Goal: Task Accomplishment & Management: Use online tool/utility

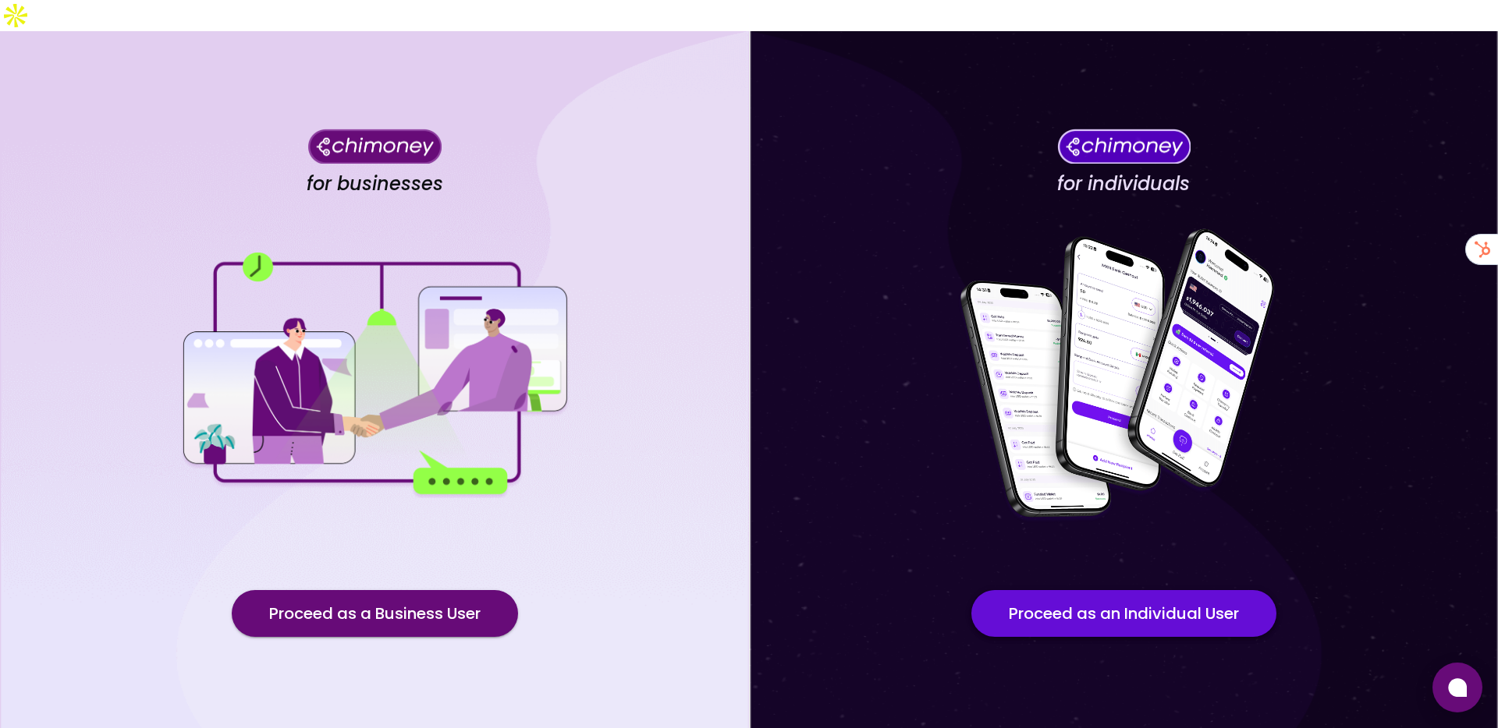
click at [1034, 590] on button "Proceed as an Individual User" at bounding box center [1123, 613] width 305 height 47
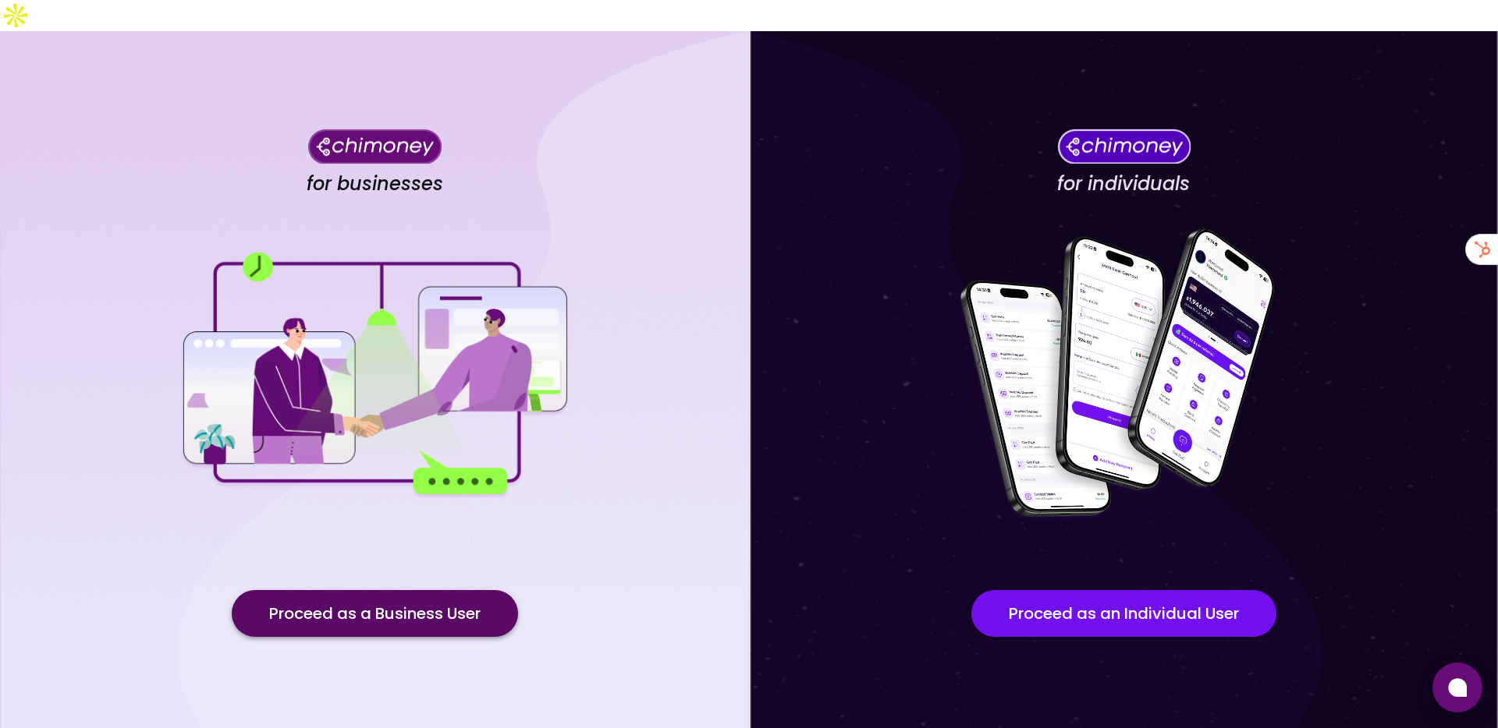
click at [339, 599] on button "Proceed as a Business User" at bounding box center [375, 613] width 286 height 47
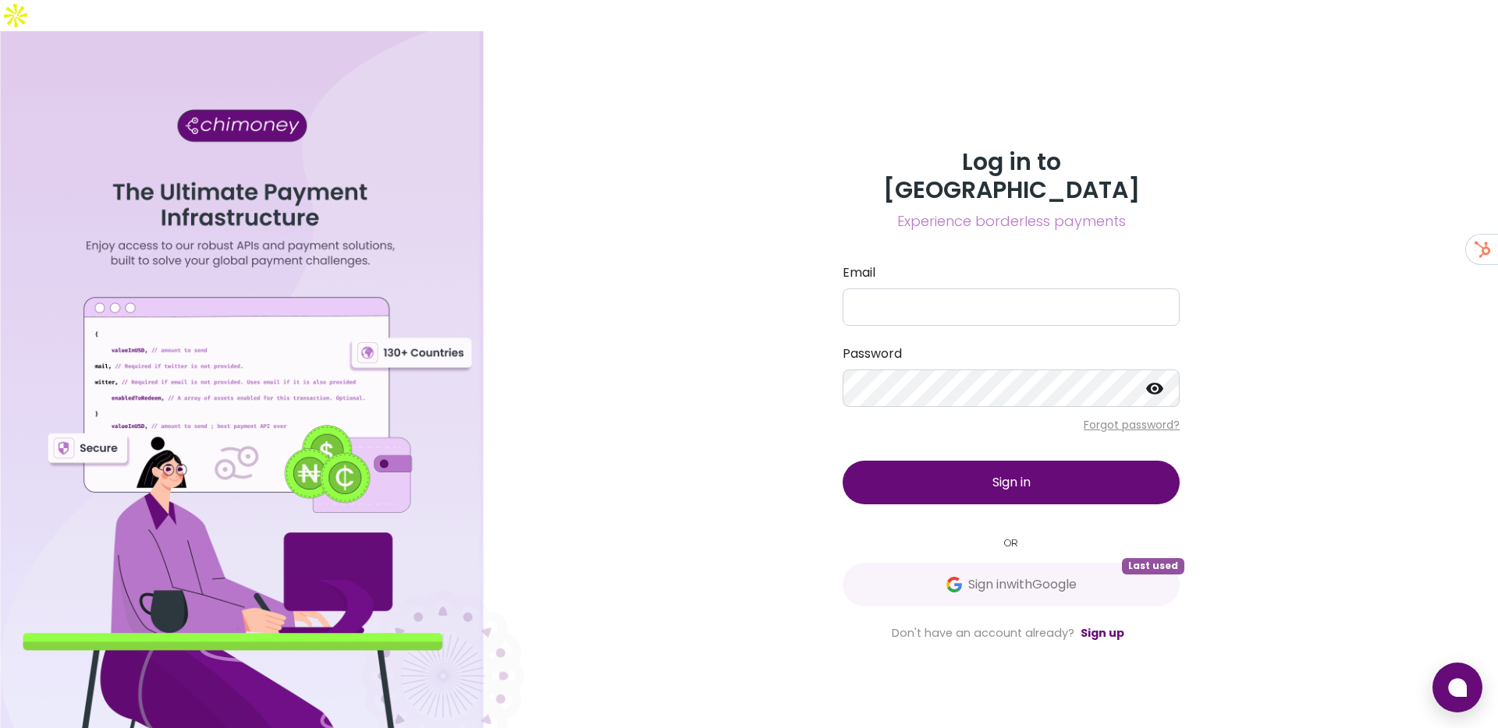
click at [792, 378] on div "Log in to Chimoney Experience borderless payments Email Password Forgot passwor…" at bounding box center [1010, 395] width 973 height 728
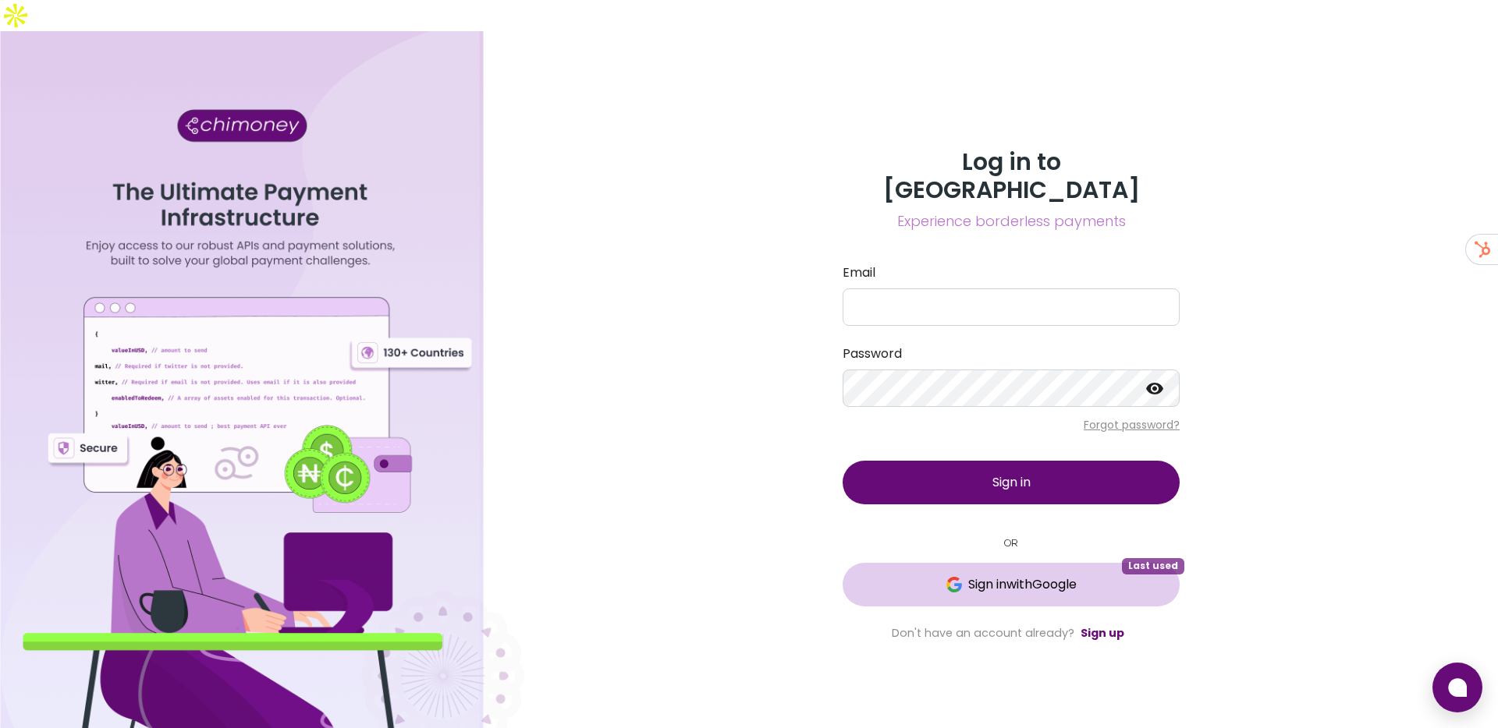
click at [917, 576] on span "Sign in with Google" at bounding box center [1011, 585] width 275 height 19
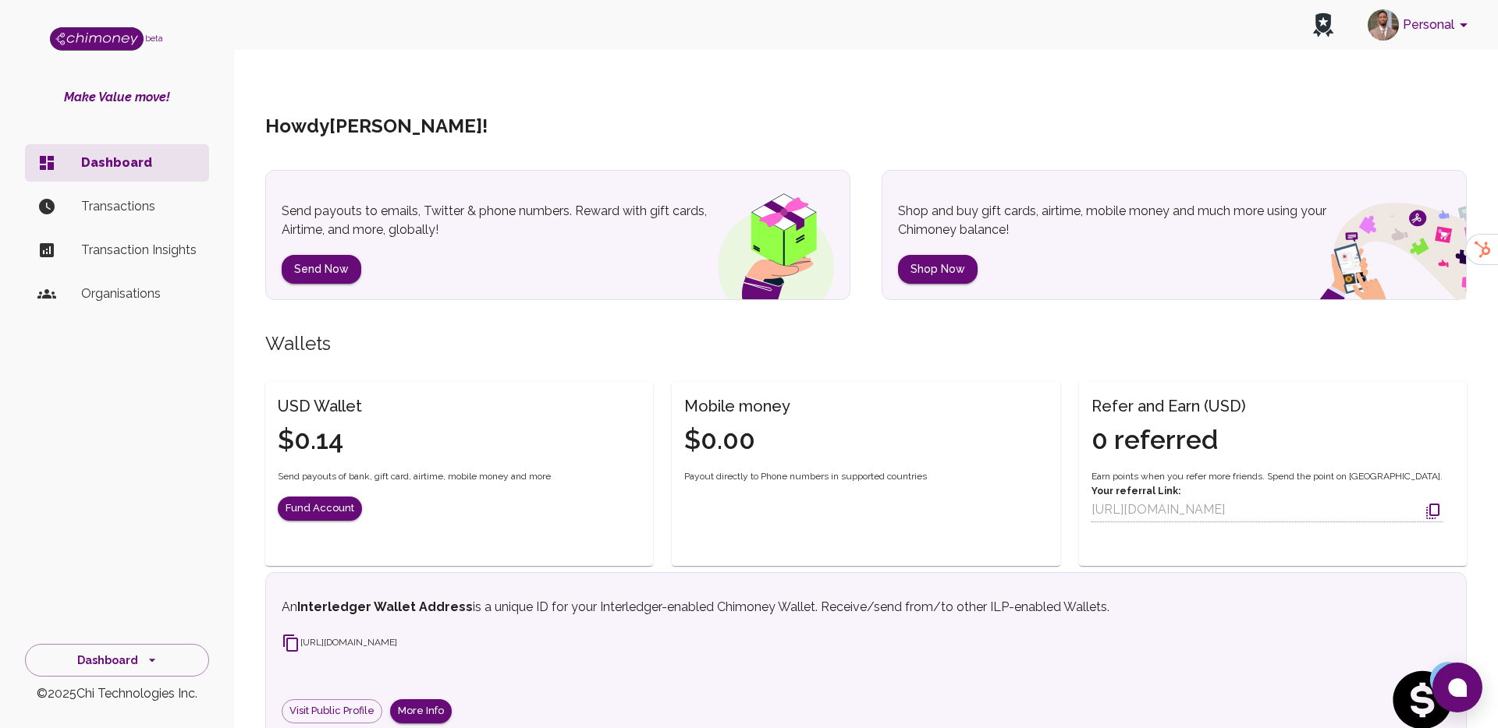
click at [1413, 41] on button "Personal" at bounding box center [1420, 25] width 118 height 41
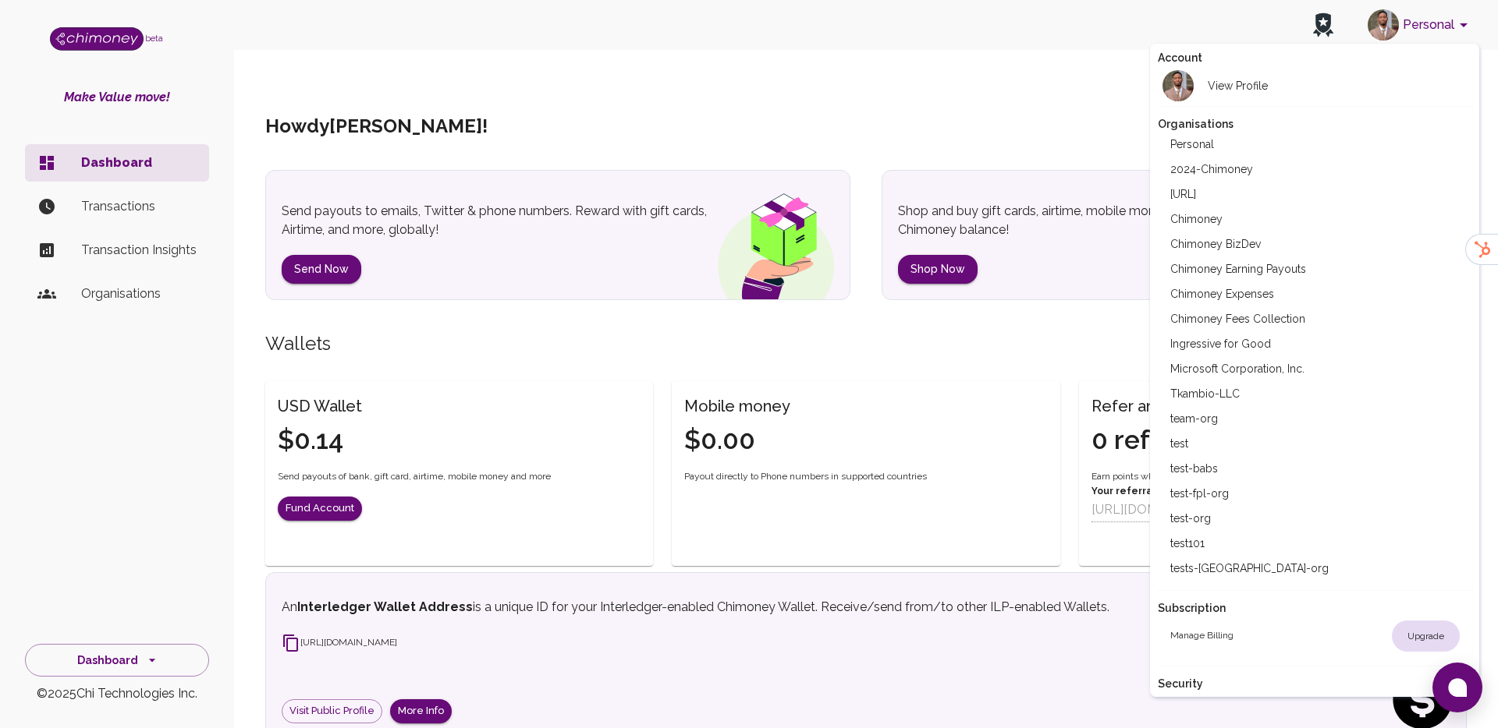
click at [936, 194] on div at bounding box center [749, 364] width 1498 height 728
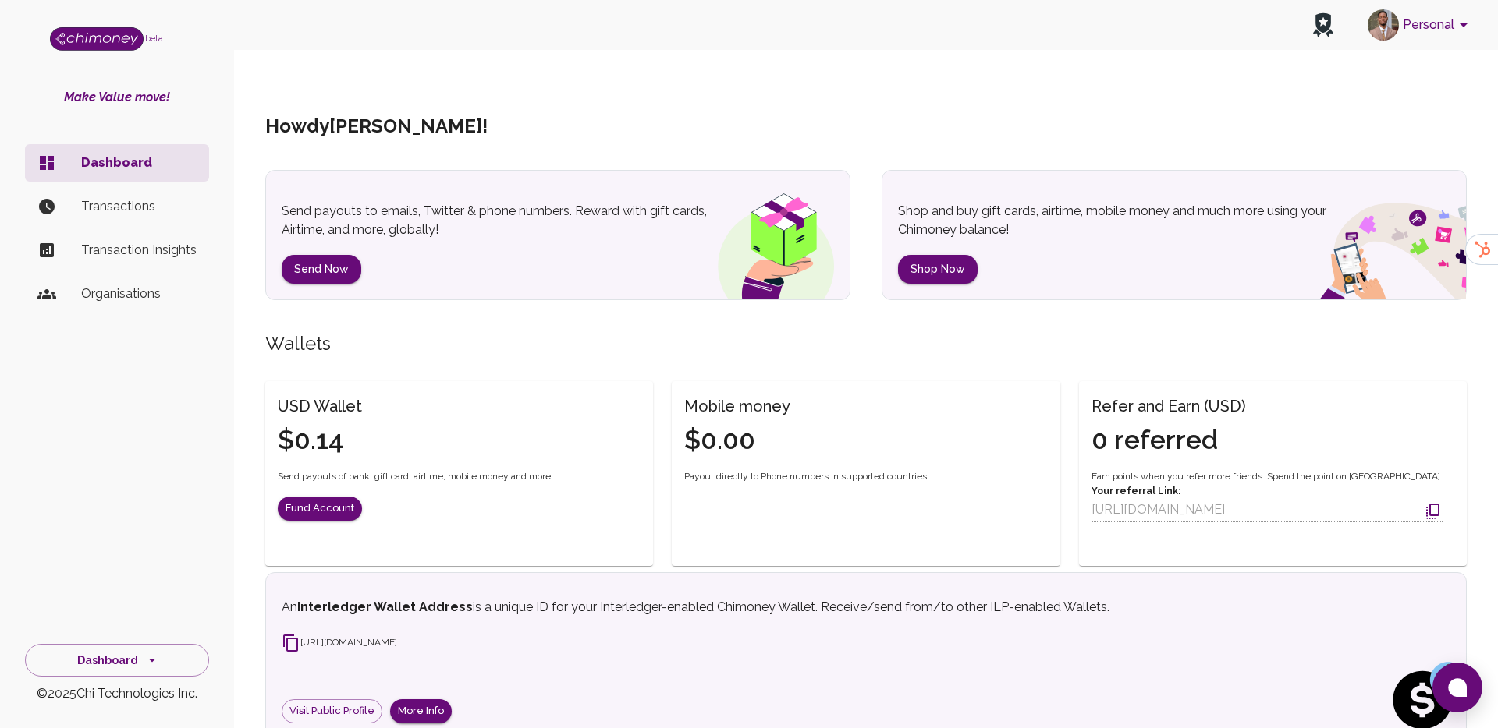
click at [1434, 38] on button "Personal" at bounding box center [1420, 25] width 118 height 41
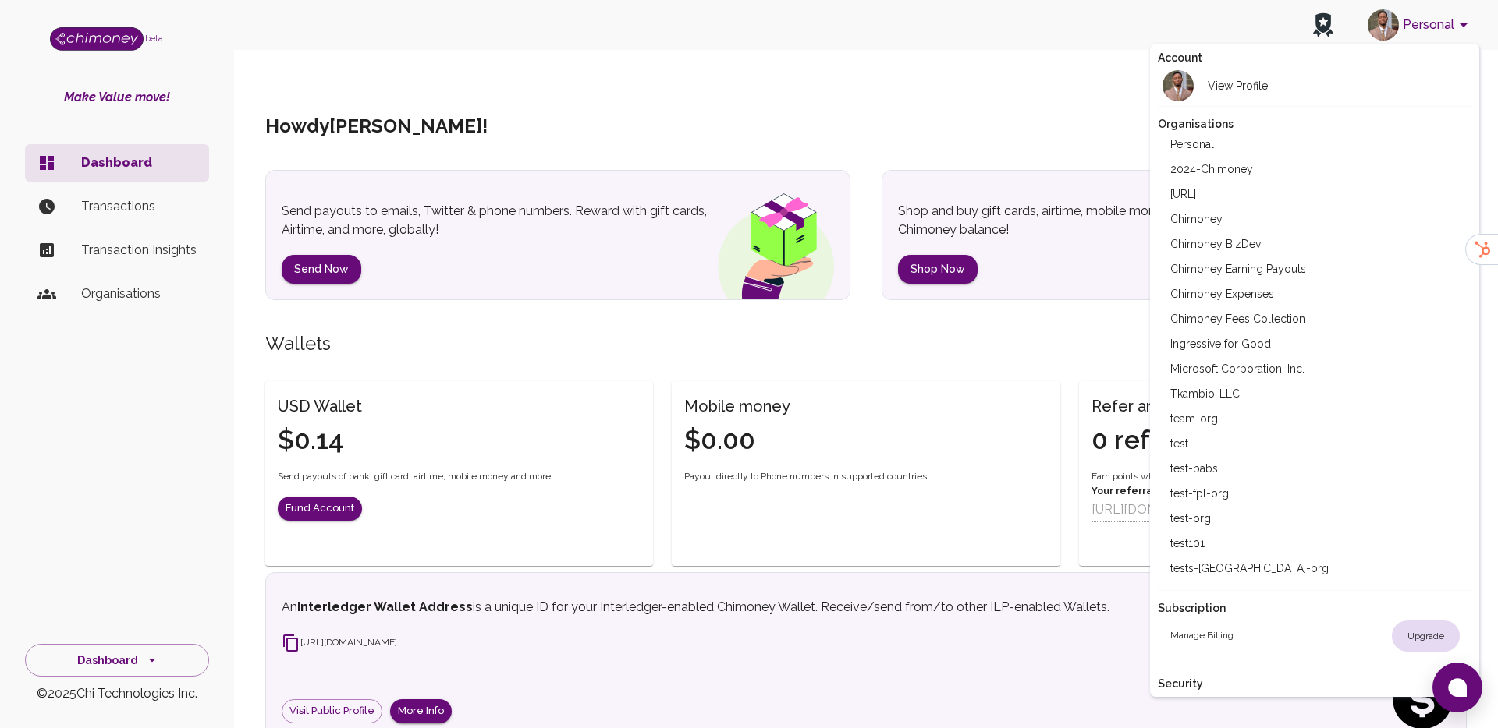
click at [1253, 397] on li "Tkambio-LLC" at bounding box center [1314, 393] width 314 height 25
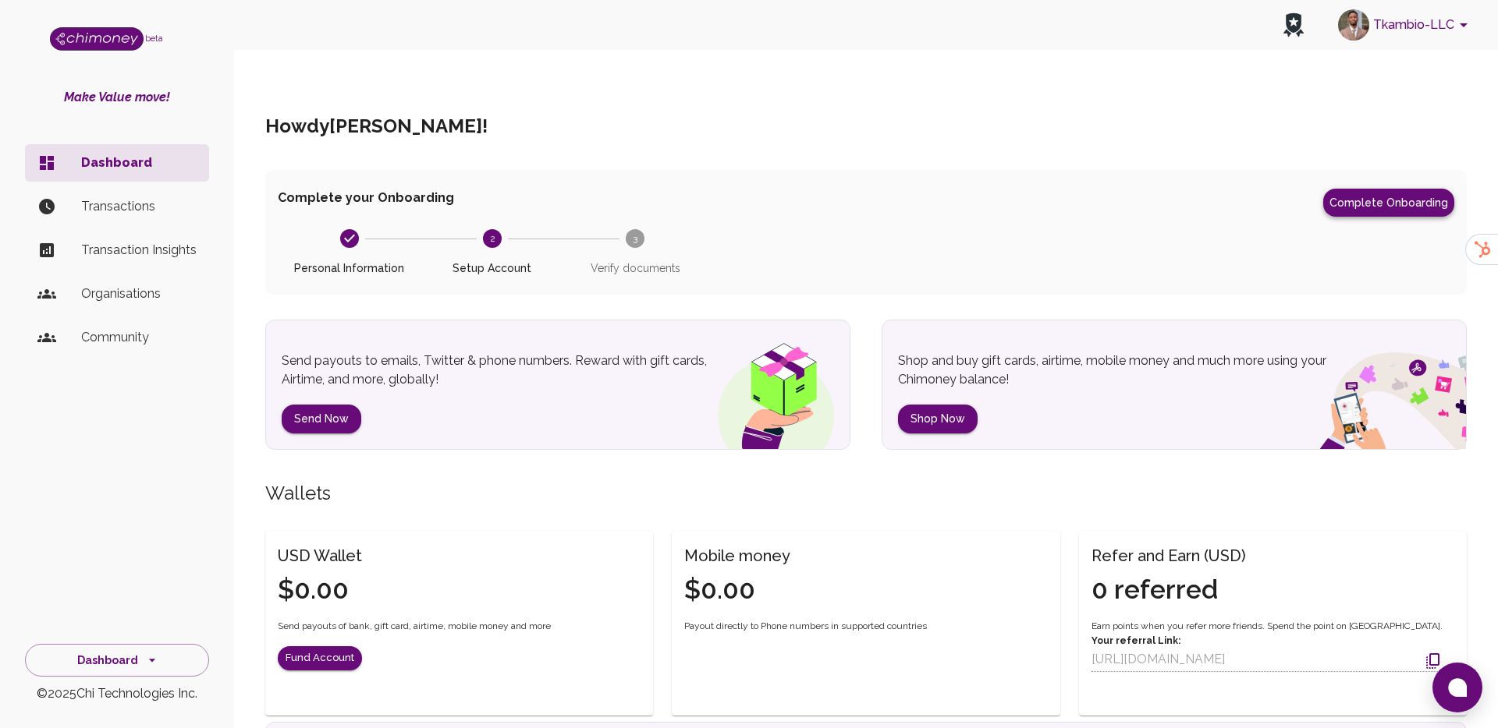
click at [1387, 189] on button "Complete Onboarding" at bounding box center [1388, 203] width 131 height 28
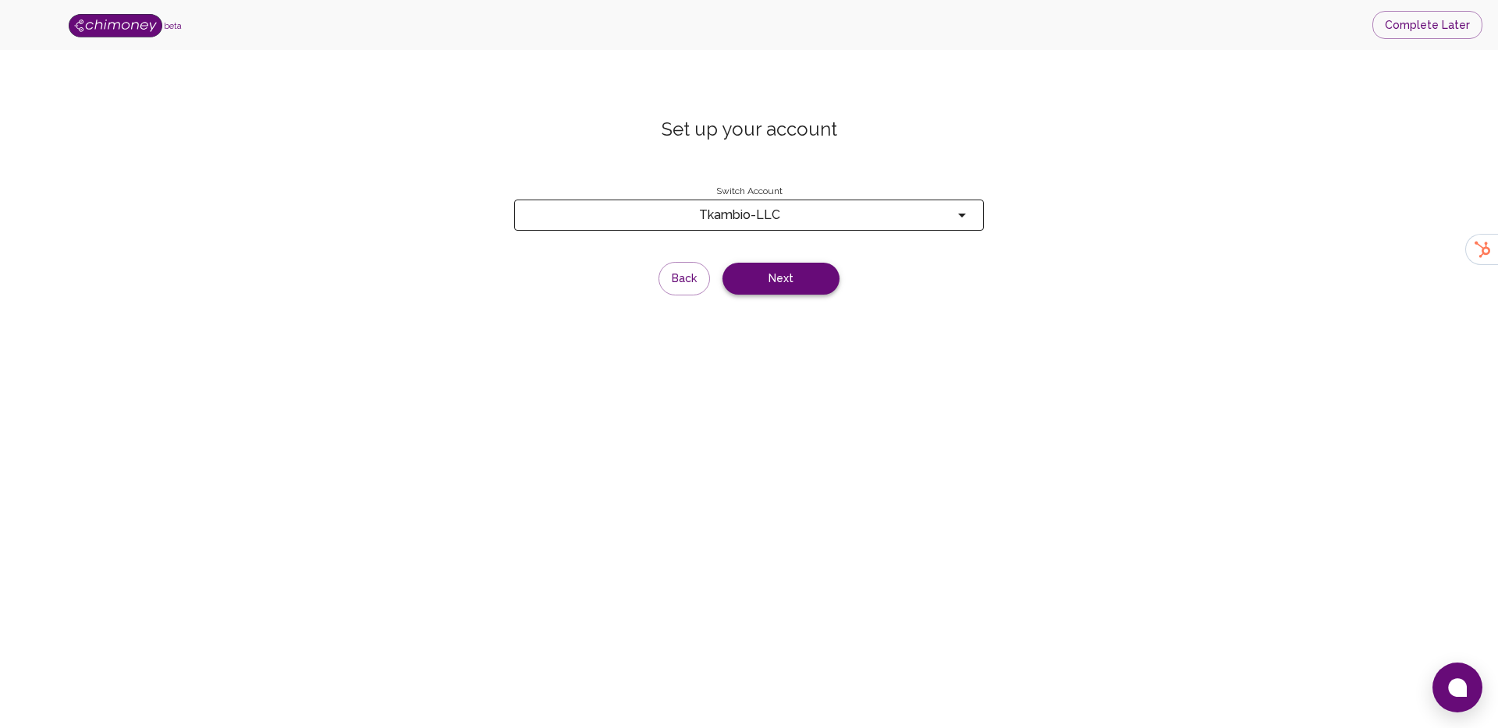
click at [780, 263] on button "Next" at bounding box center [780, 279] width 117 height 32
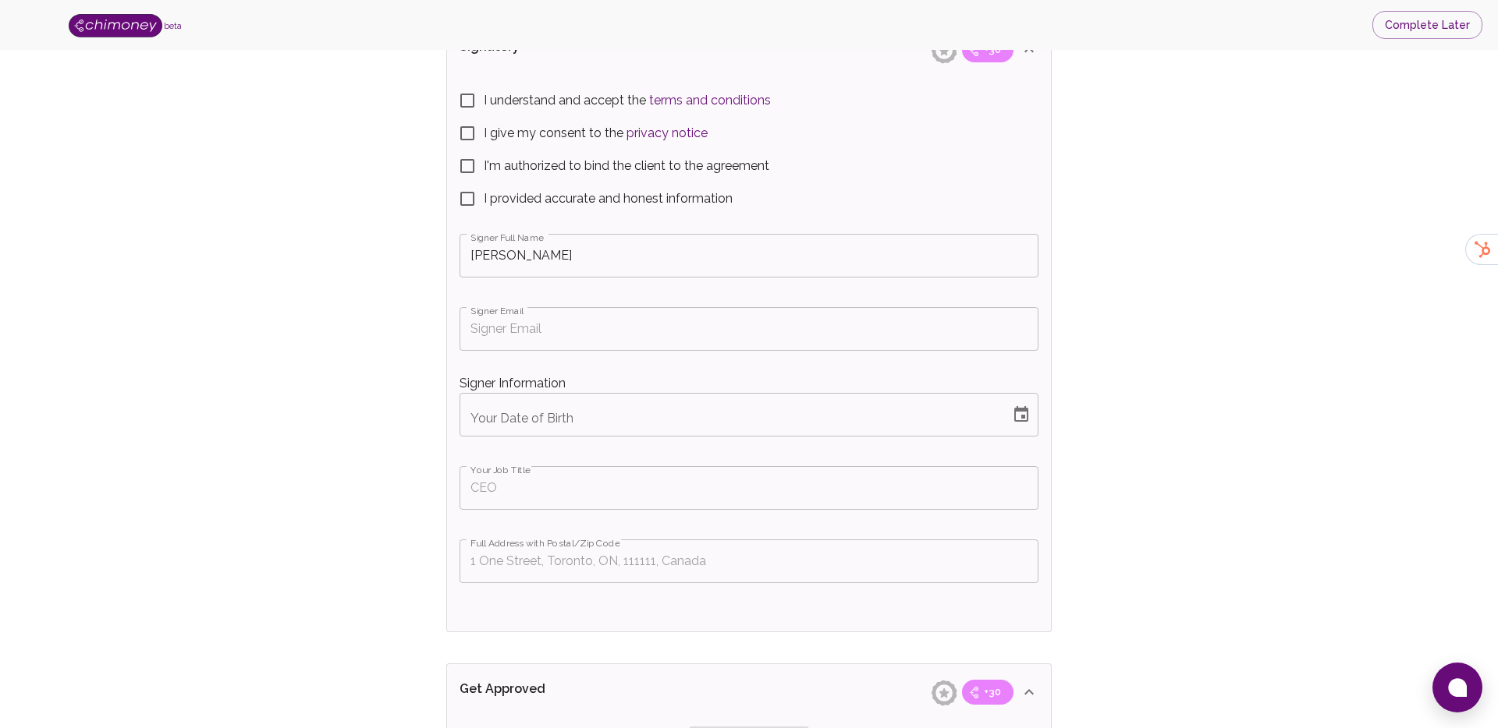
scroll to position [3136, 0]
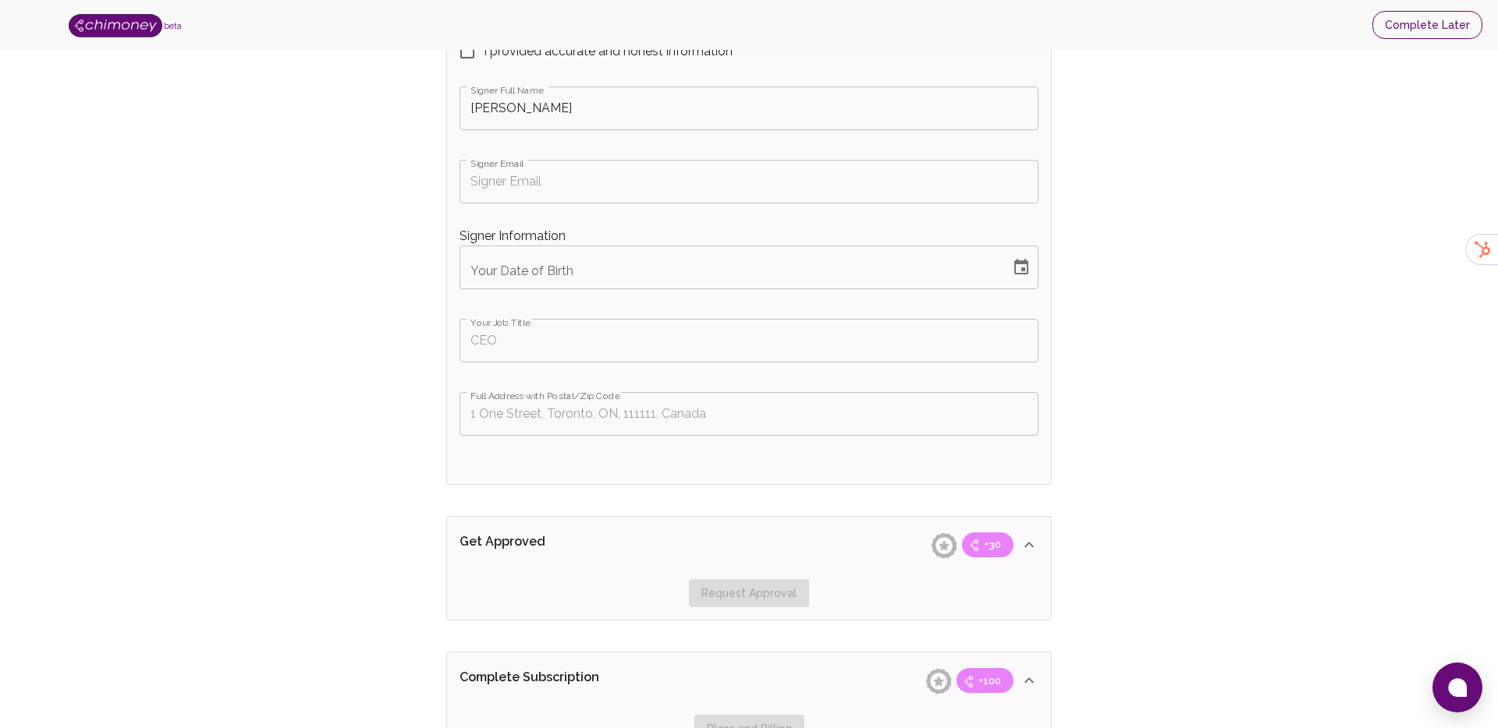
click at [1430, 21] on button "Complete Later" at bounding box center [1427, 25] width 110 height 29
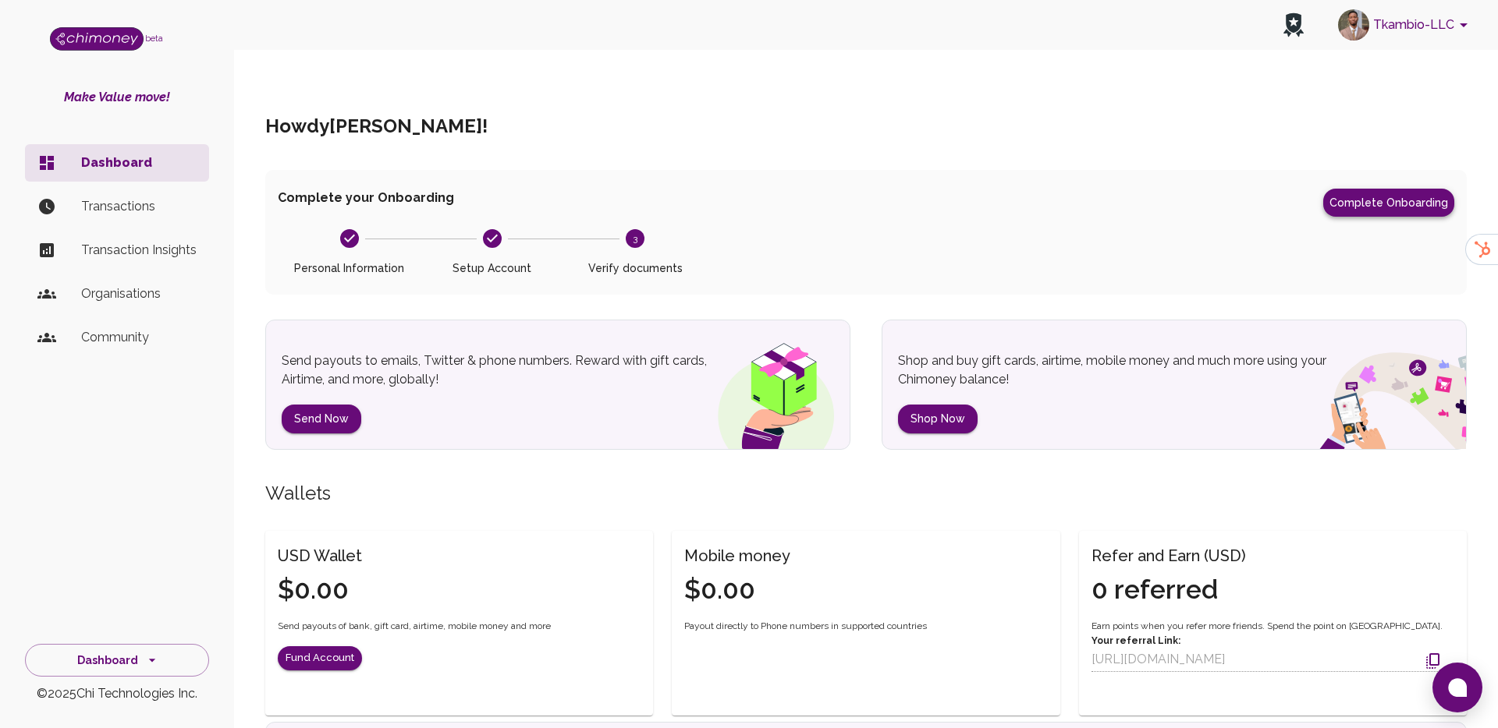
click at [1381, 189] on button "Complete Onboarding" at bounding box center [1388, 203] width 131 height 28
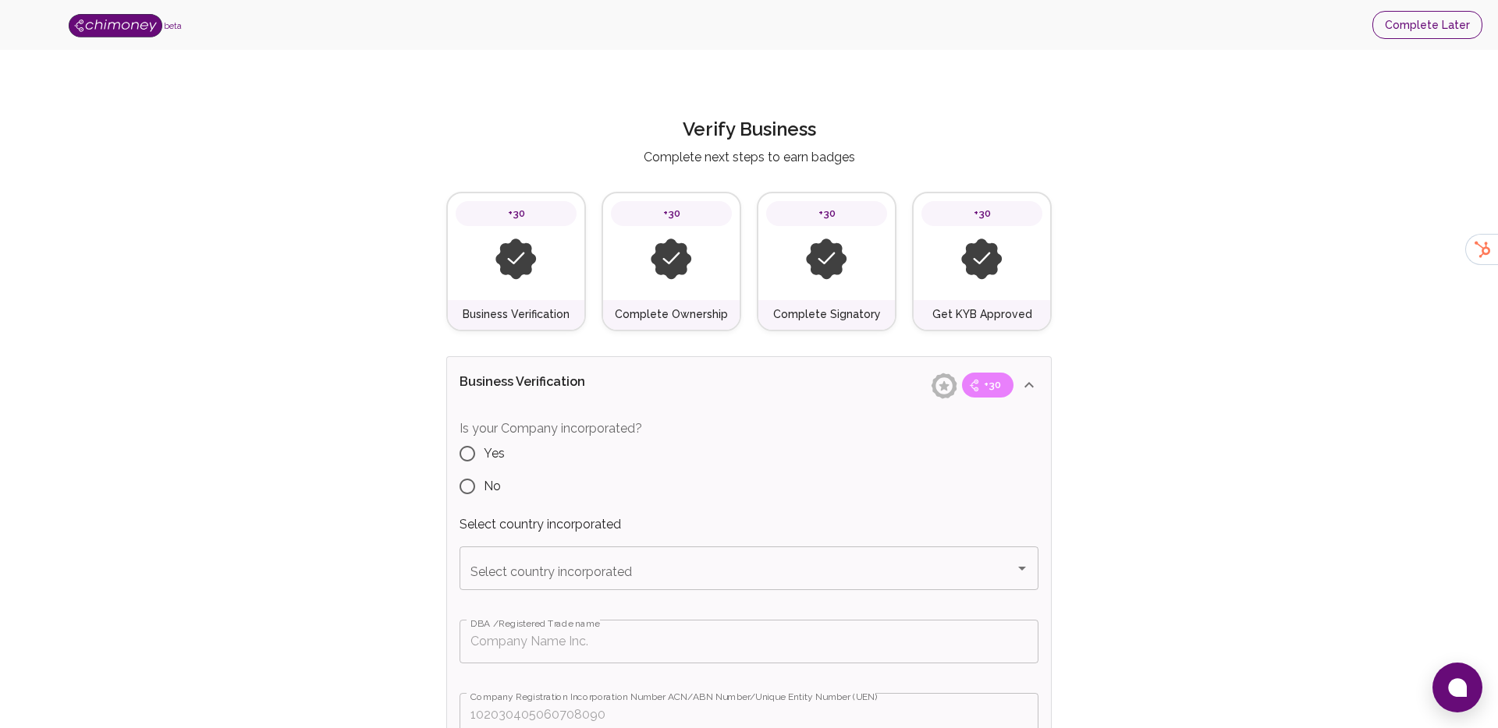
click at [1413, 12] on button "Complete Later" at bounding box center [1427, 25] width 110 height 29
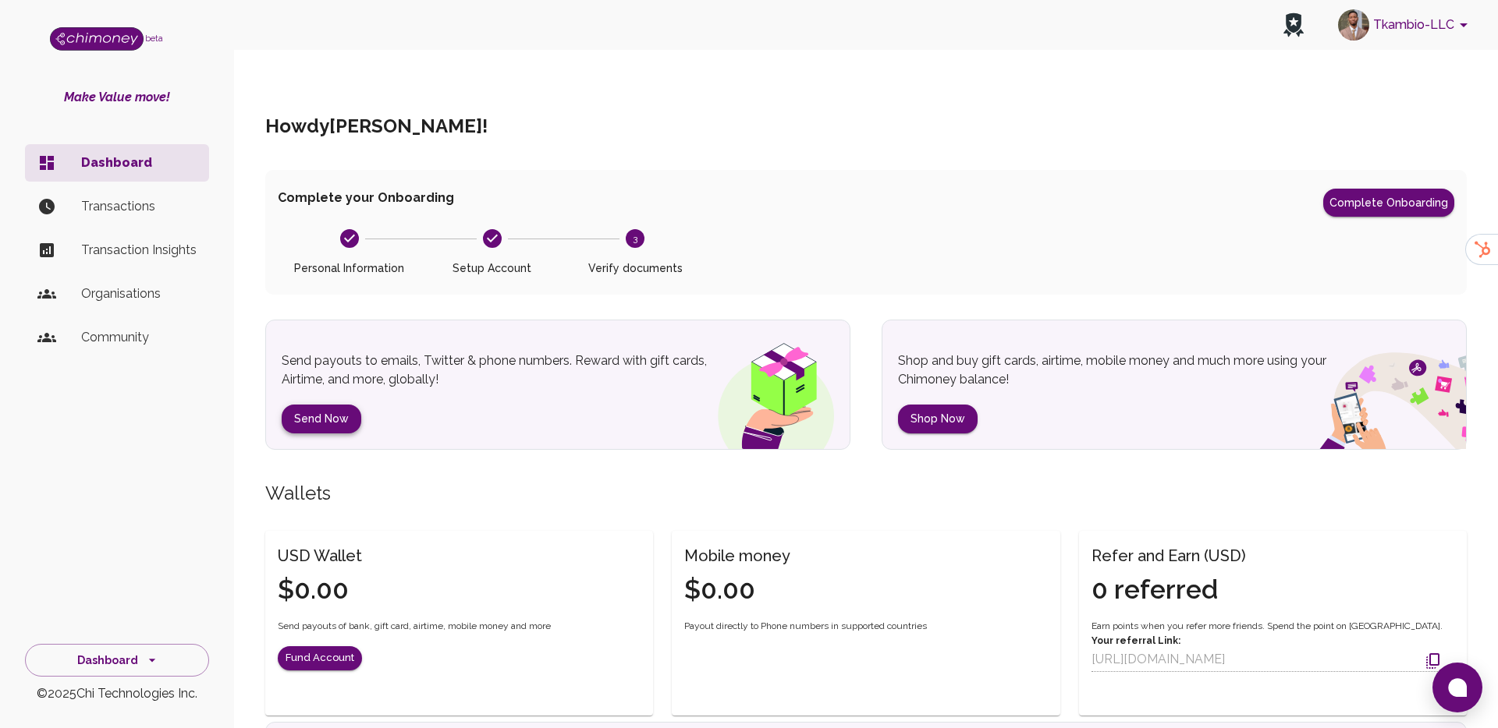
click at [316, 405] on button "Send Now" at bounding box center [322, 419] width 80 height 29
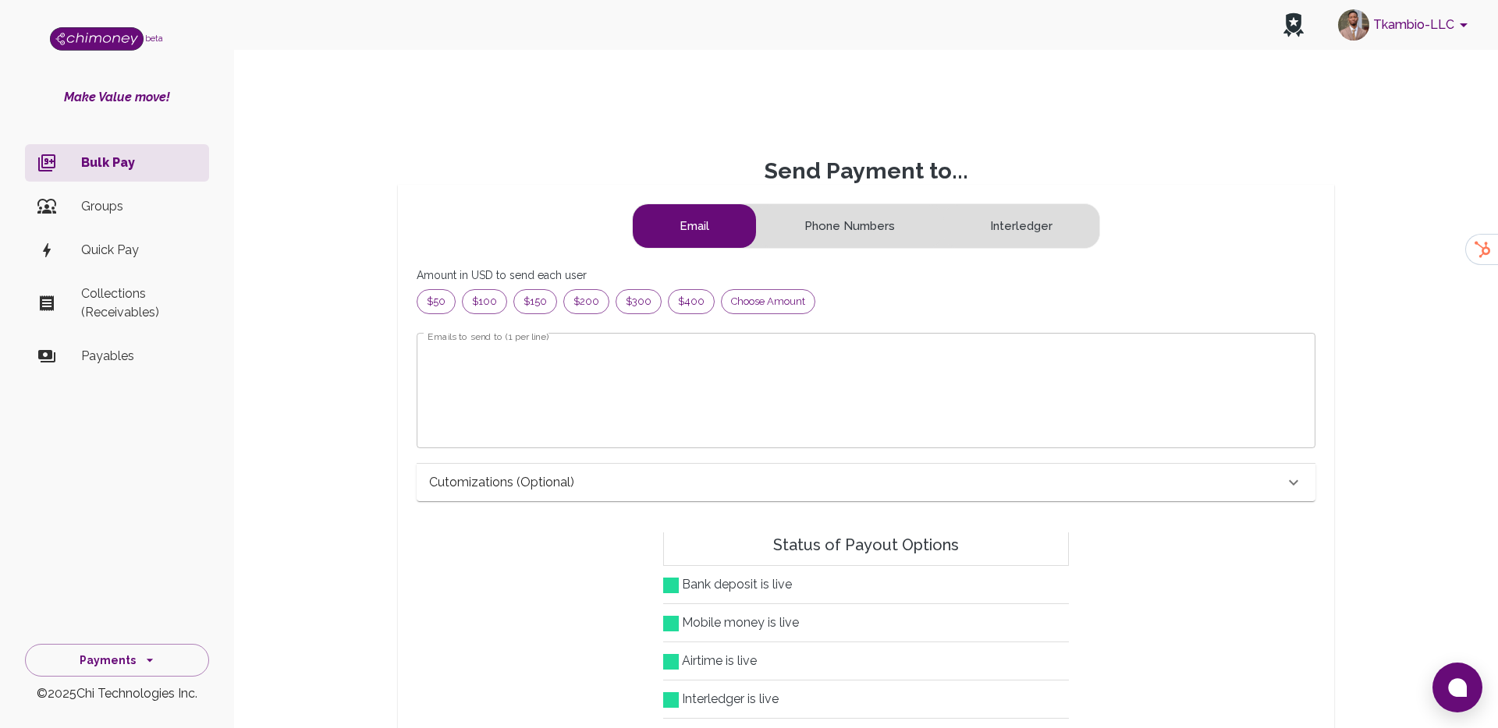
scroll to position [200, 872]
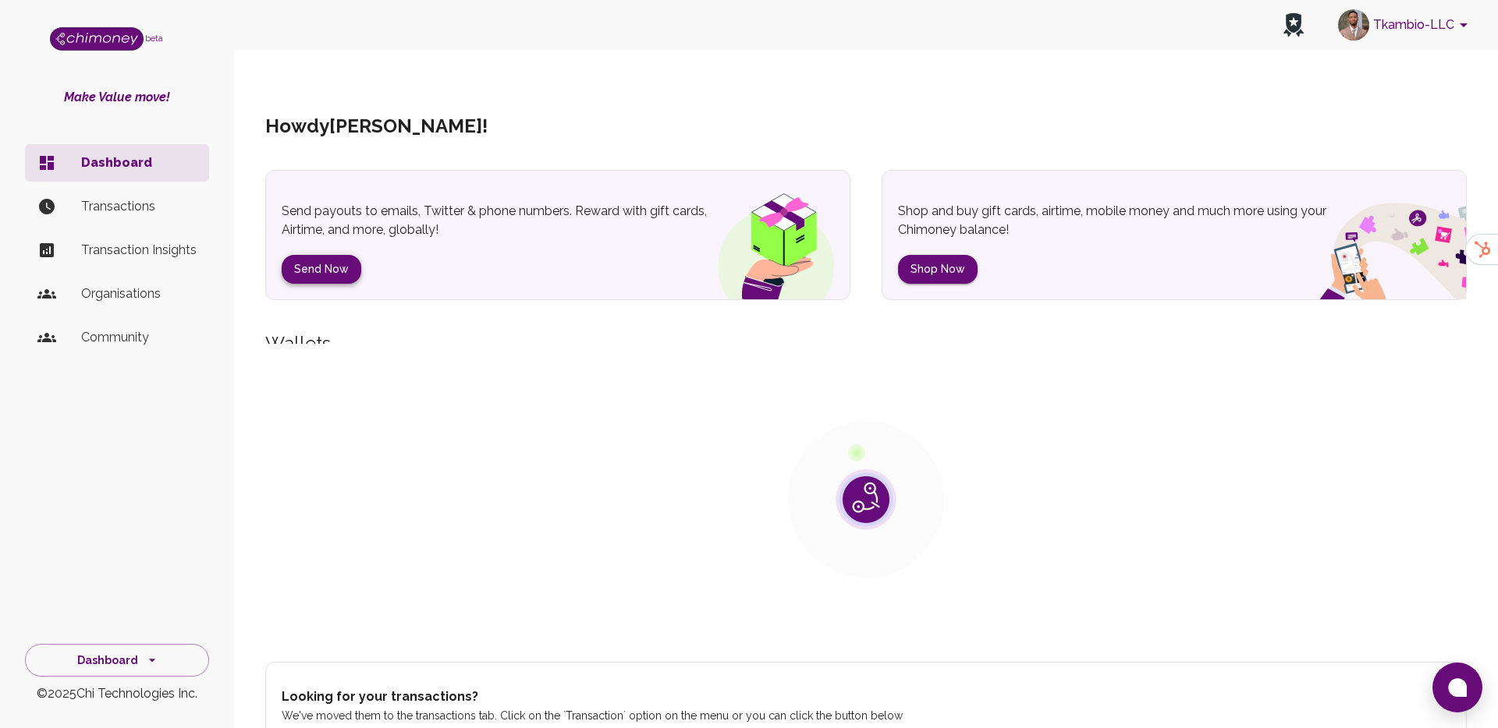
click at [331, 255] on button "Send Now" at bounding box center [322, 269] width 80 height 29
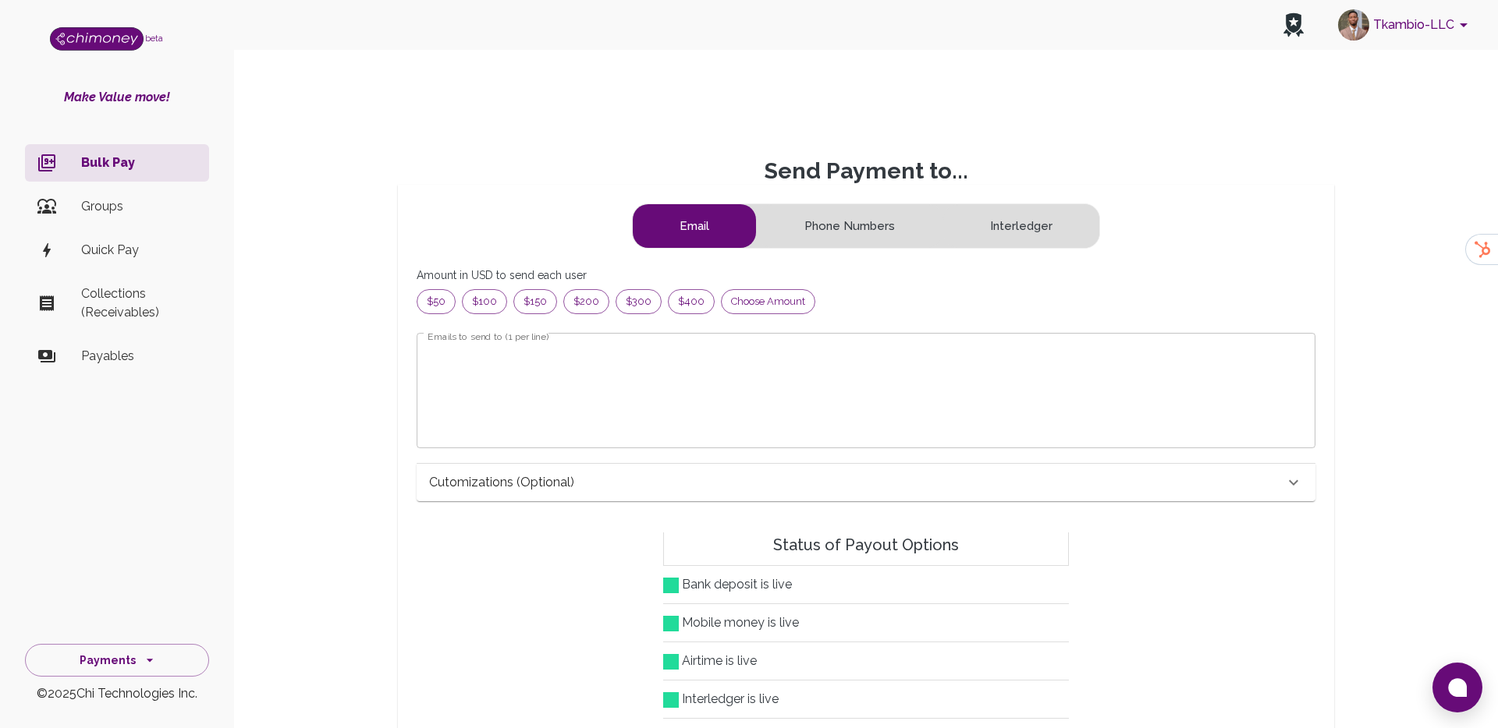
scroll to position [200, 872]
click at [743, 367] on textarea "Emails to send to (1 per line)" at bounding box center [865, 391] width 877 height 90
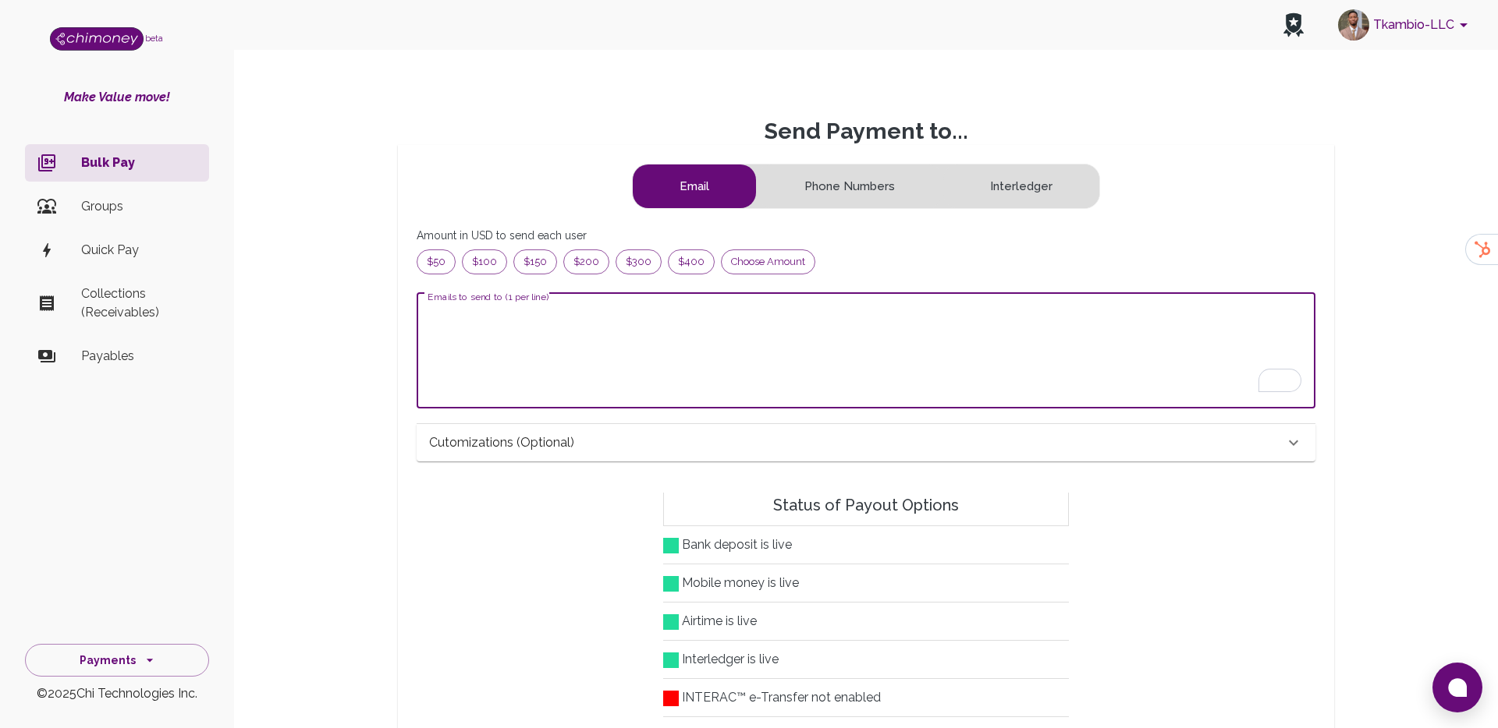
scroll to position [0, 0]
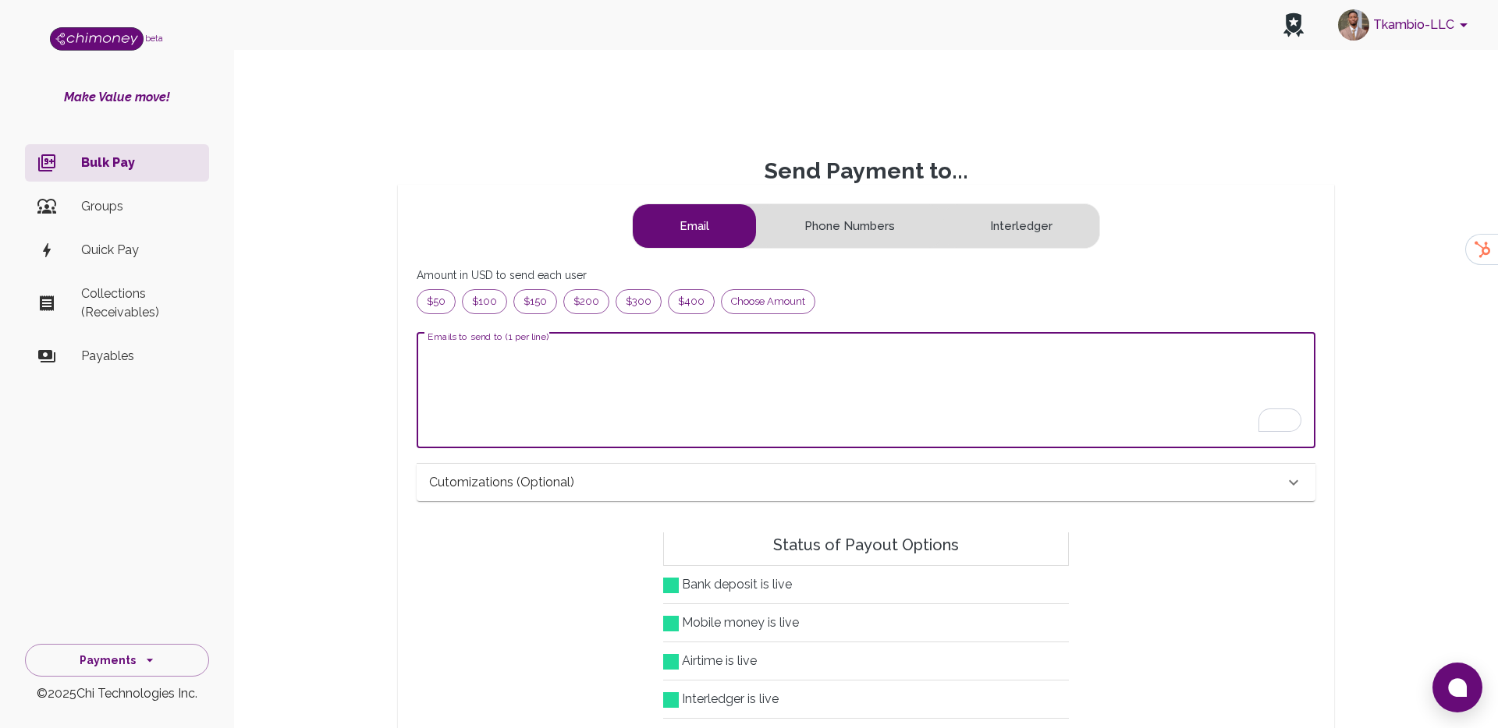
click at [765, 289] on form "Email Phone Numbers Interledger Amount in USD to send each user $50 $100 $150 $…" at bounding box center [866, 362] width 899 height 317
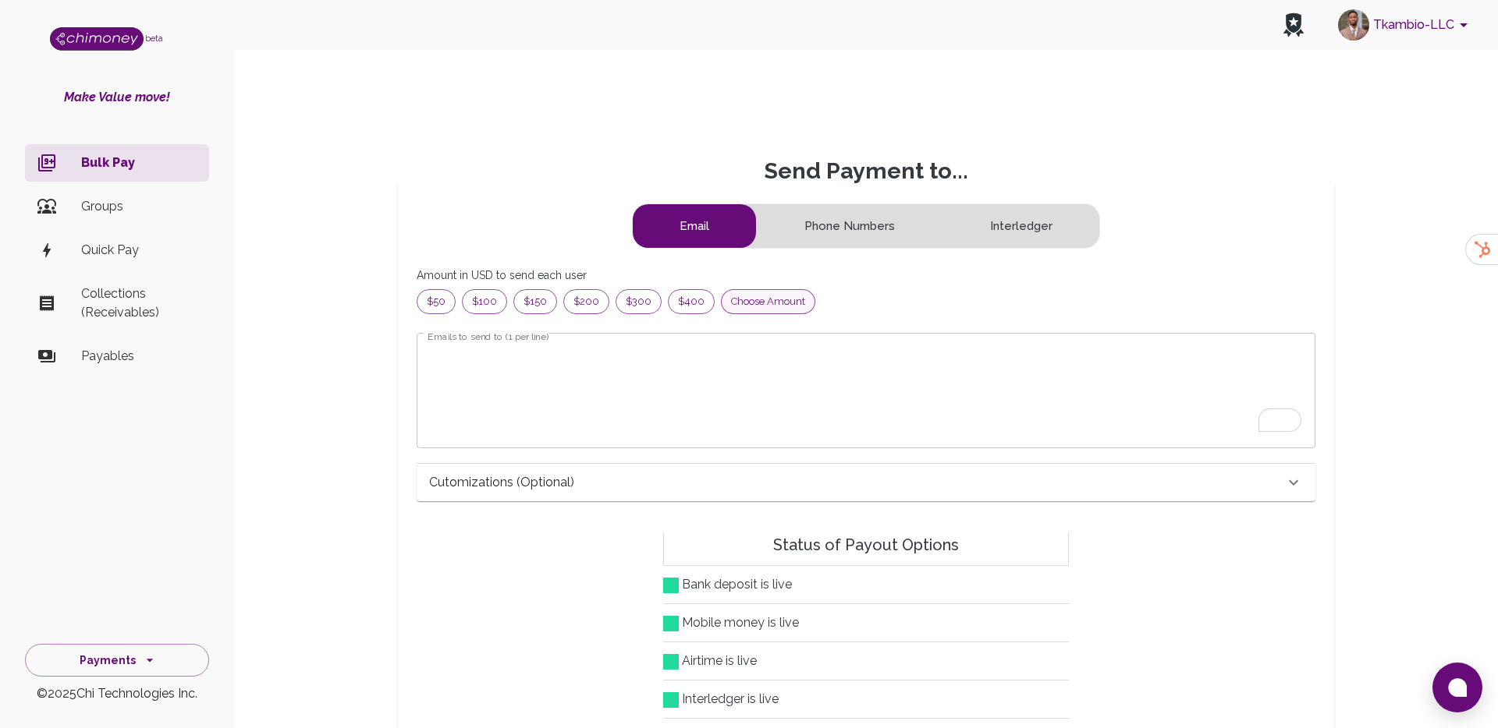
click at [765, 294] on span "Choose amount" at bounding box center [767, 302] width 93 height 16
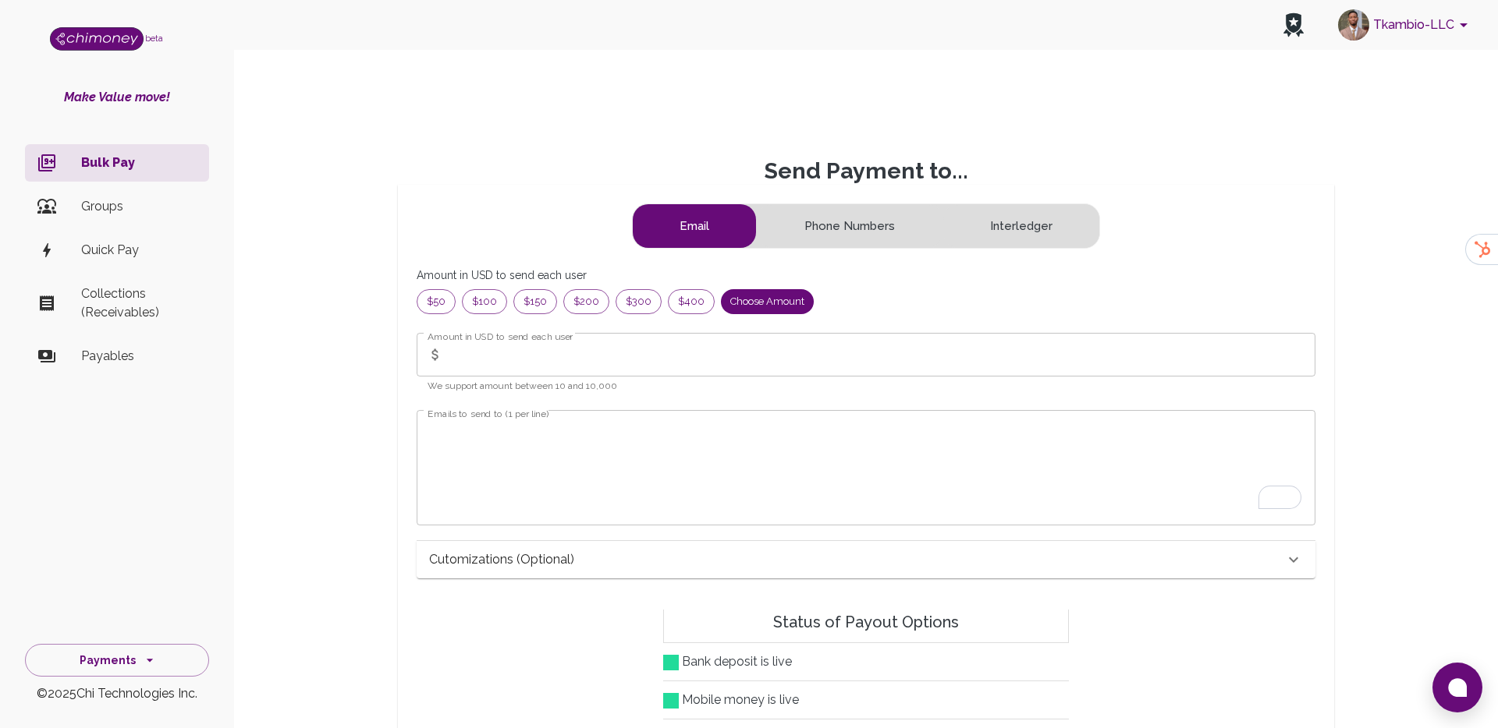
click at [516, 337] on input "Amount in USD to send each user" at bounding box center [882, 355] width 866 height 44
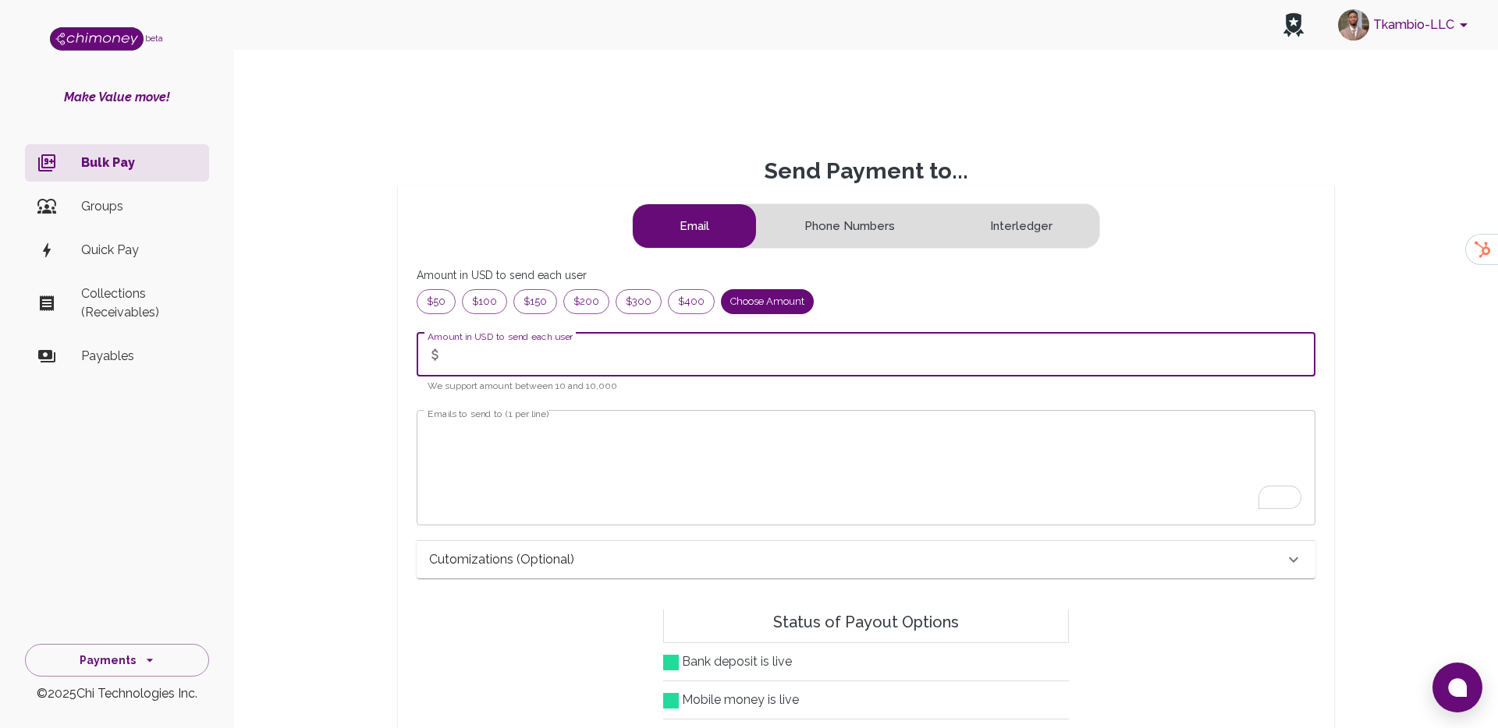
click at [538, 430] on textarea "Emails to send to (1 per line)" at bounding box center [865, 468] width 877 height 90
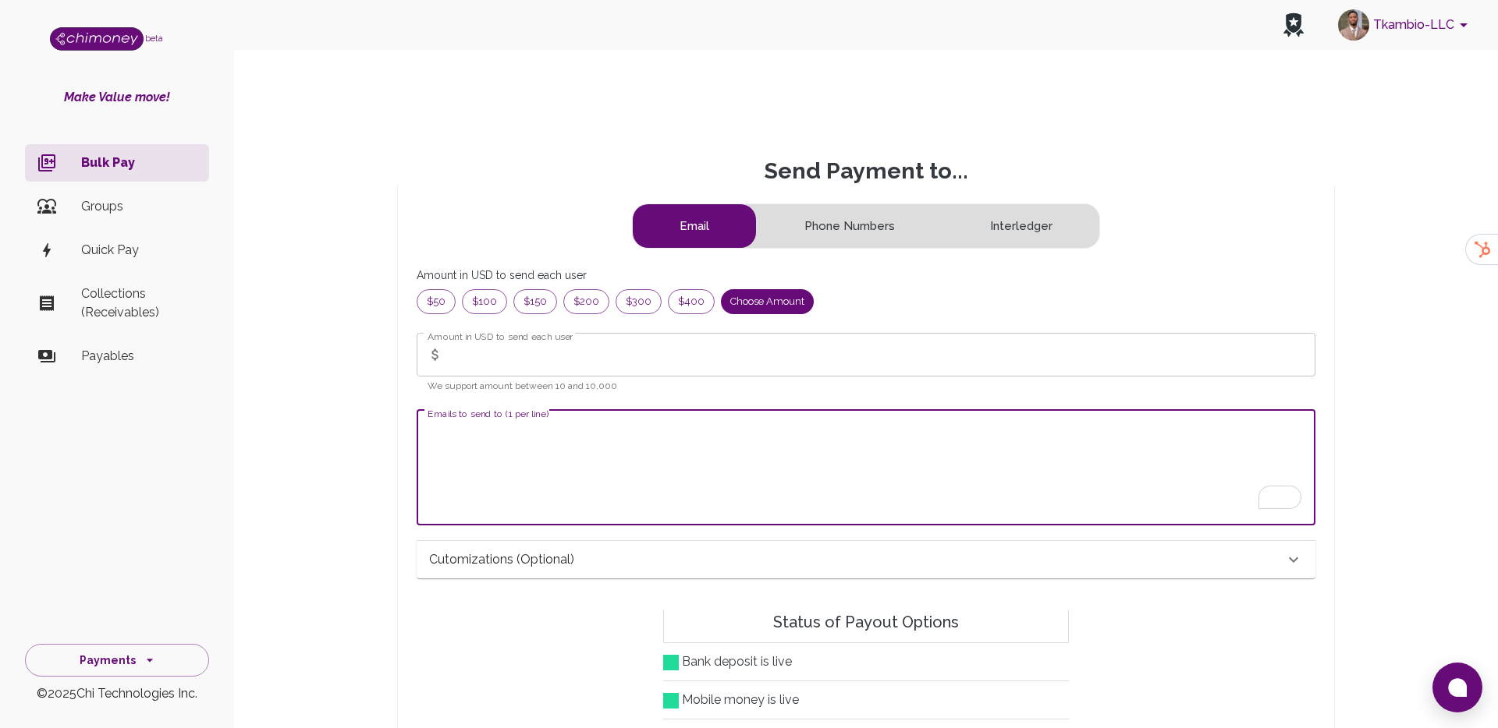
click at [575, 333] on input "Amount in USD to send each user" at bounding box center [882, 355] width 866 height 44
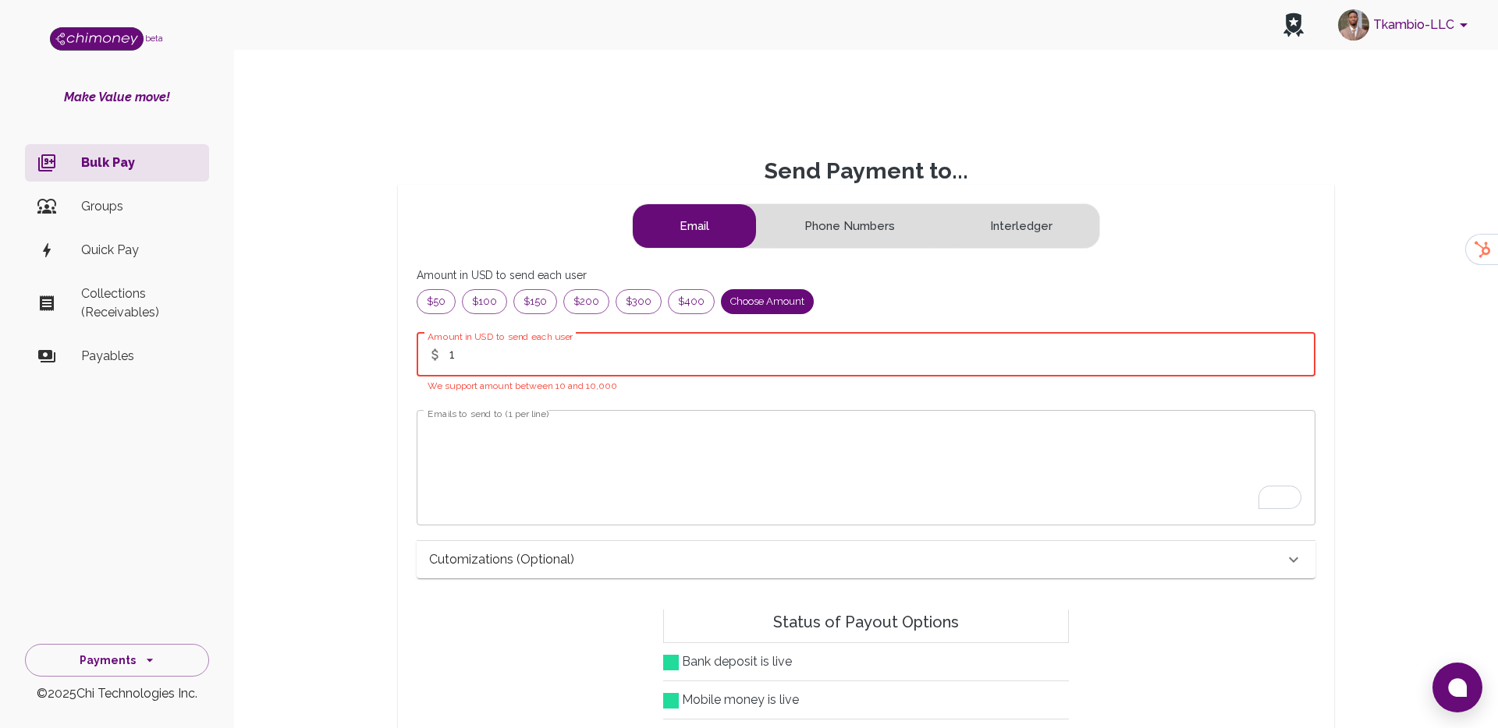
type input "1"
click at [483, 462] on textarea "Emails to send to (1 per line)" at bounding box center [865, 468] width 877 height 90
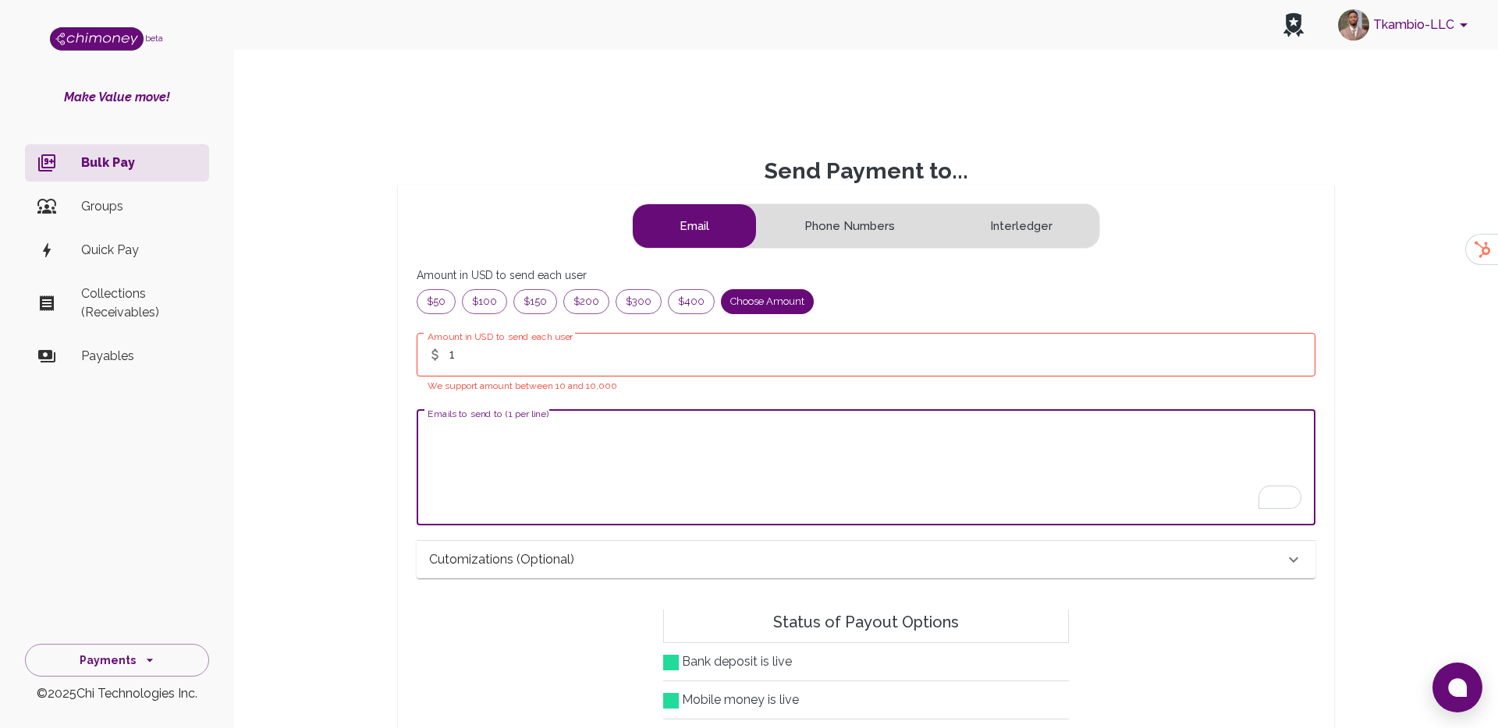
click at [512, 451] on textarea "Emails to send to (1 per line)" at bounding box center [865, 468] width 877 height 90
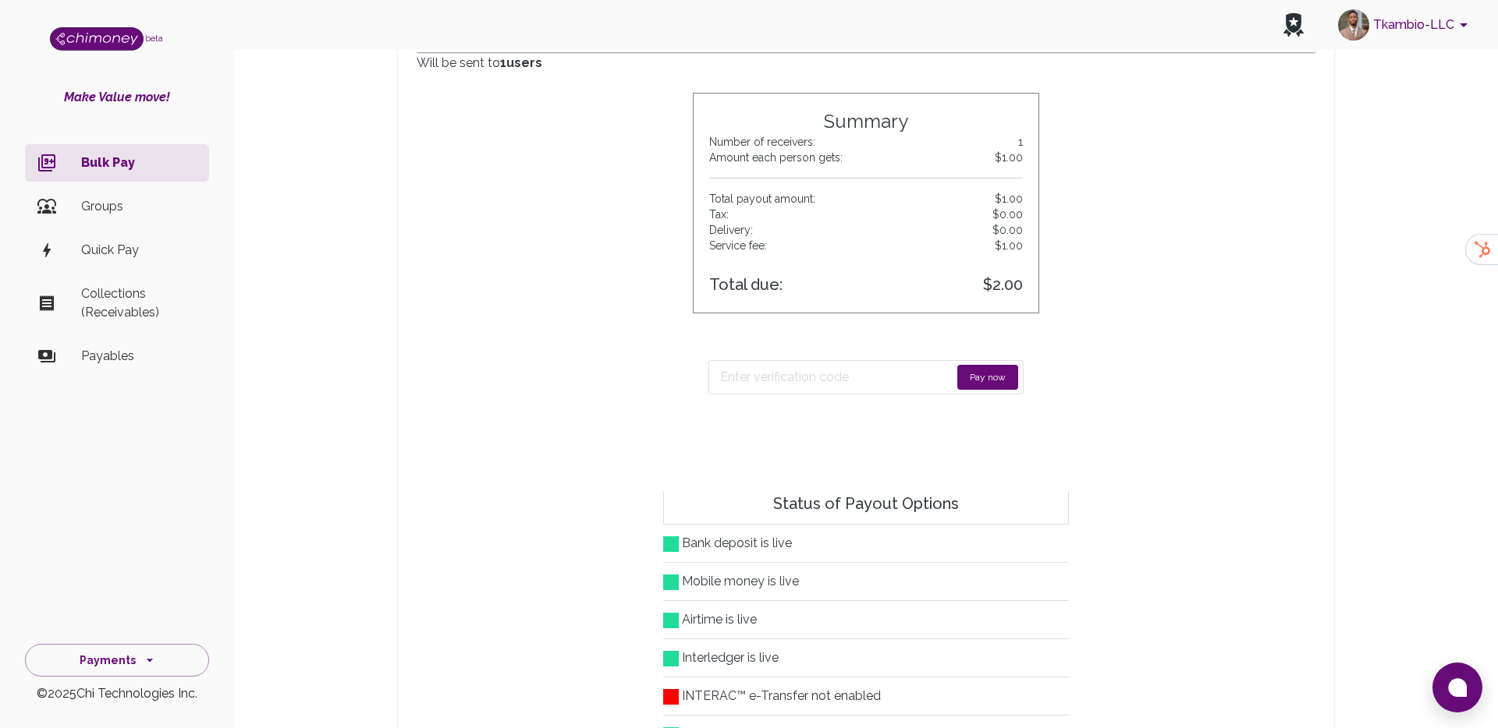
scroll to position [600, 0]
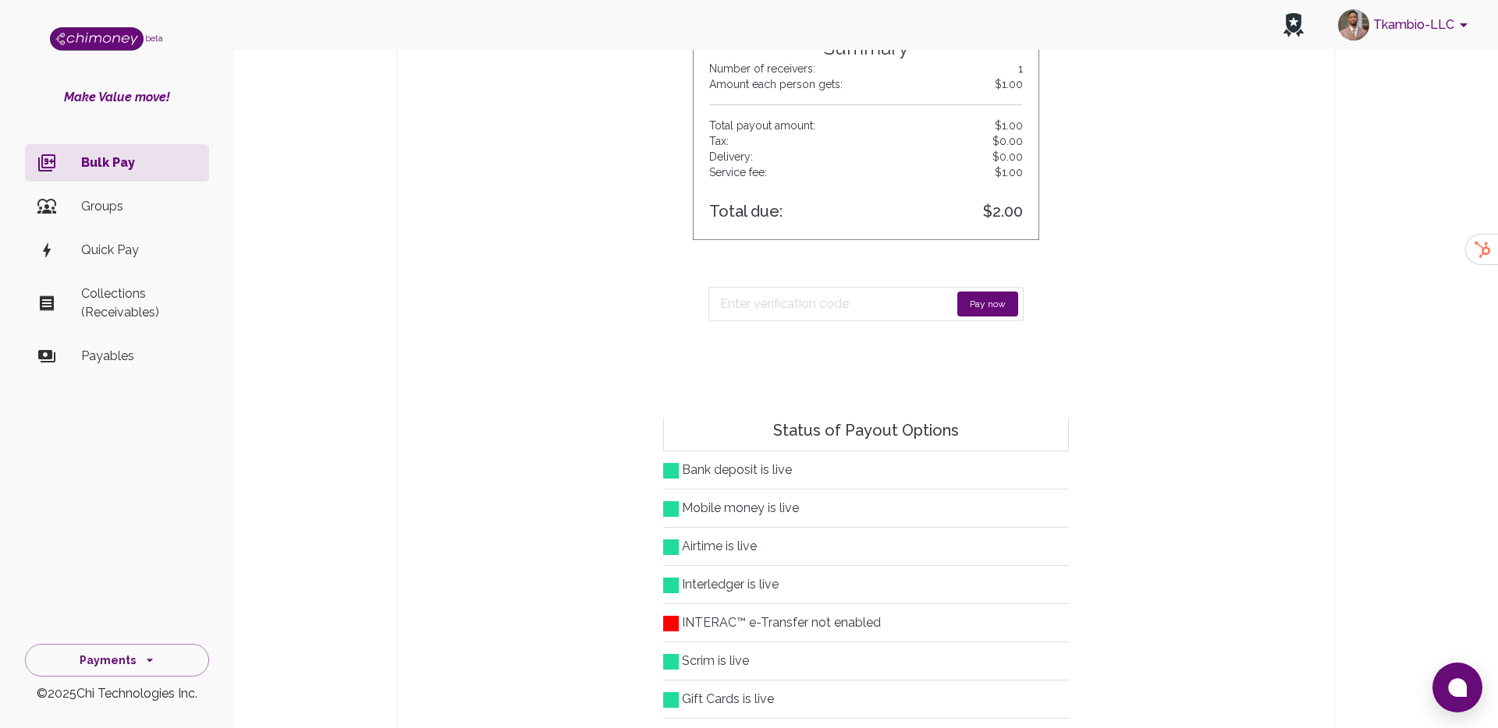
type textarea "hammed@chimoney.io"
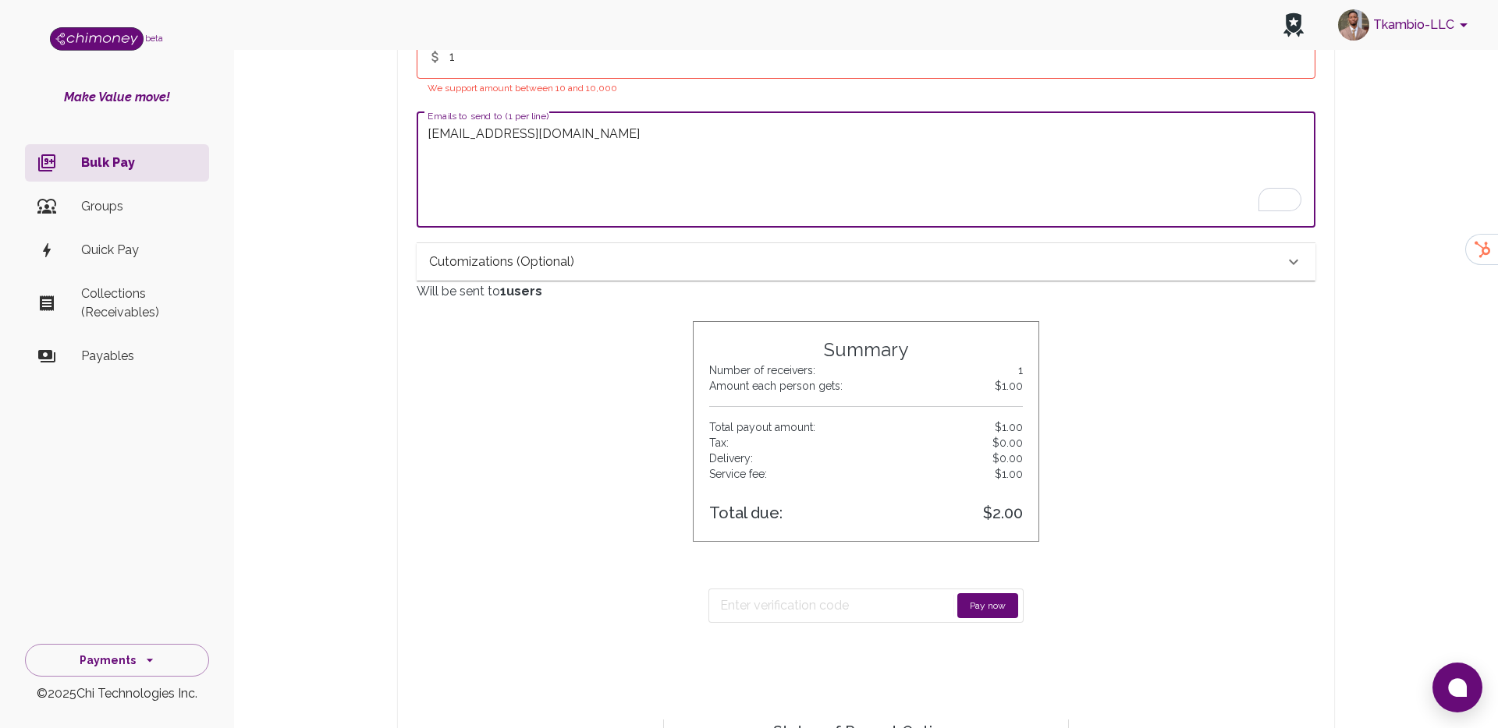
scroll to position [296, 0]
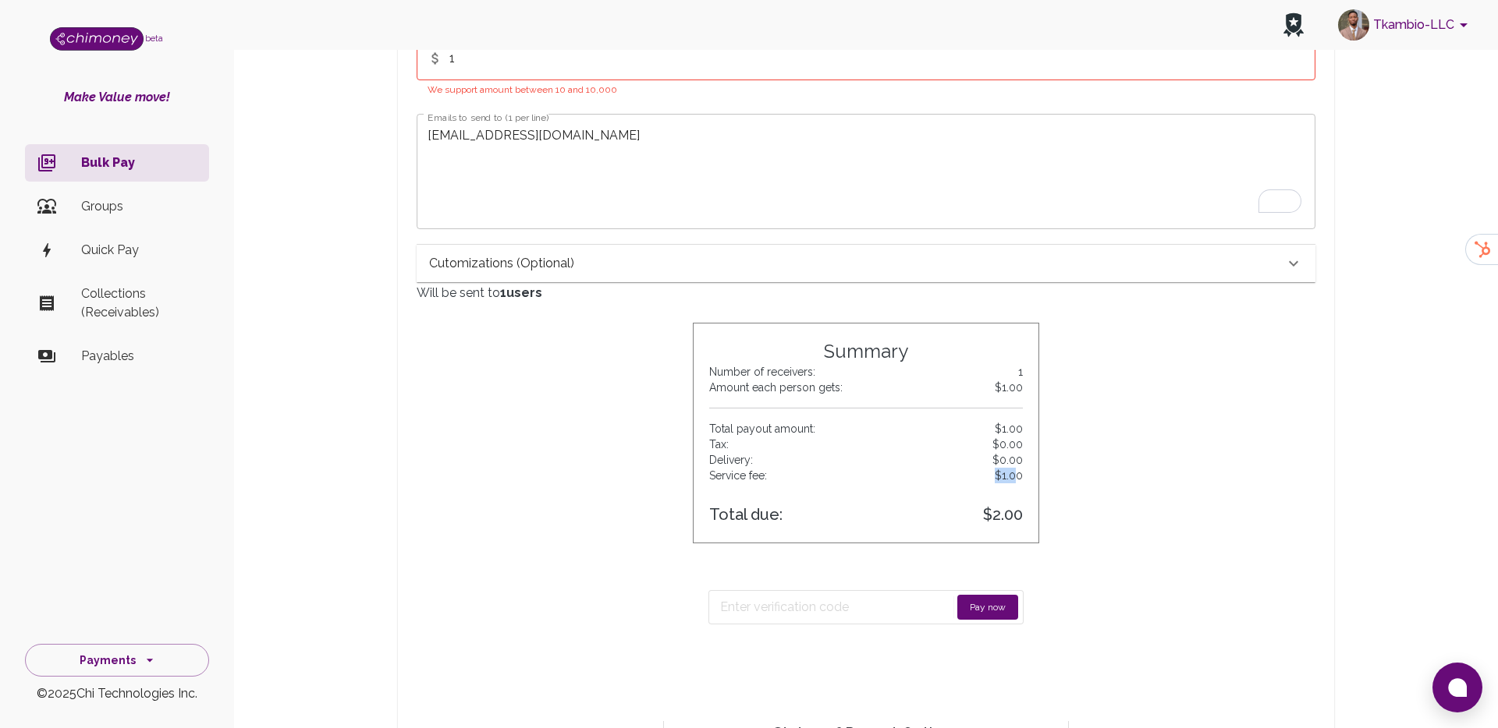
drag, startPoint x: 992, startPoint y: 445, endPoint x: 1023, endPoint y: 447, distance: 30.5
click at [1020, 468] on p "Service fee: $1.00" at bounding box center [866, 476] width 314 height 16
click at [1023, 447] on div "Summary Number of receivers: 1 Amount each person gets: $1.00 Total payout amou…" at bounding box center [866, 433] width 346 height 221
click at [1023, 453] on div "Summary Number of receivers: 1 Amount each person gets: $1.00 Total payout amou…" at bounding box center [866, 433] width 346 height 221
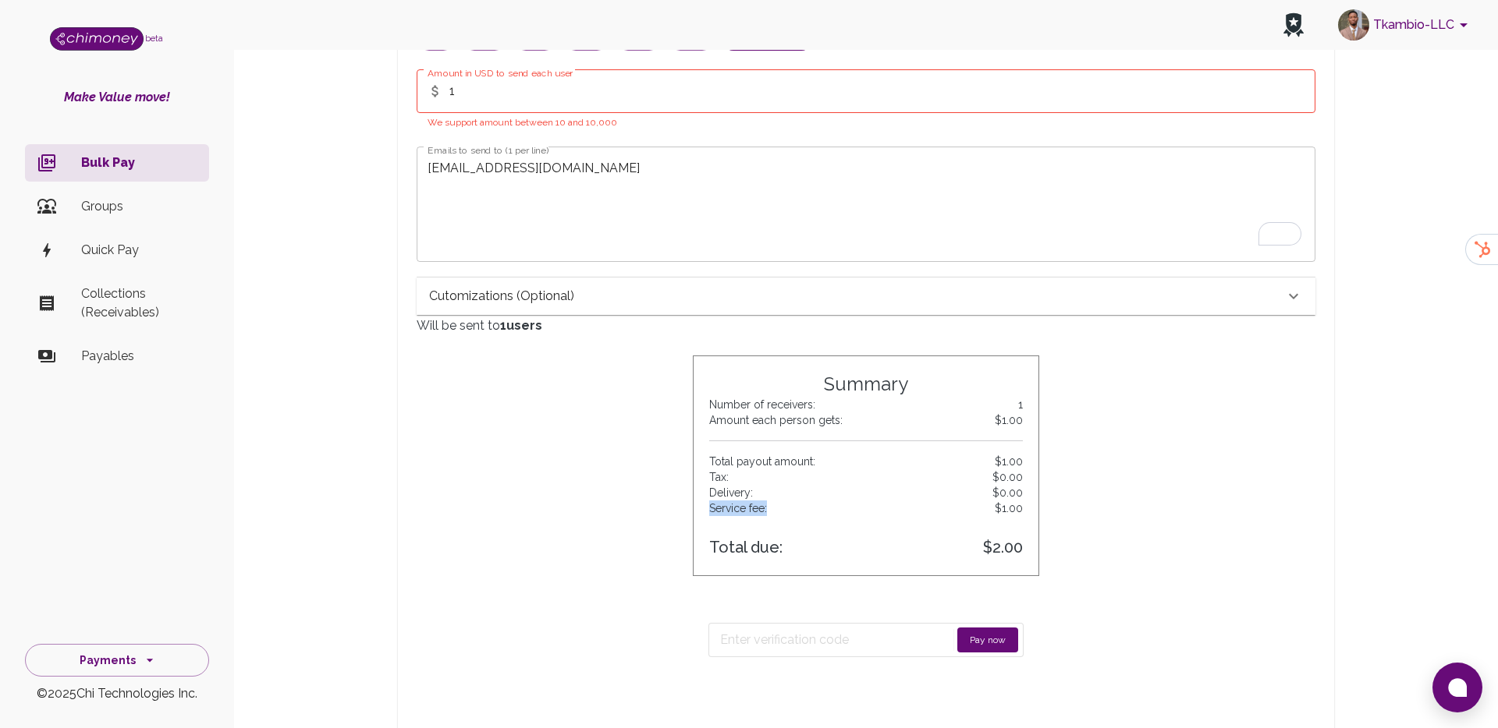
scroll to position [275, 0]
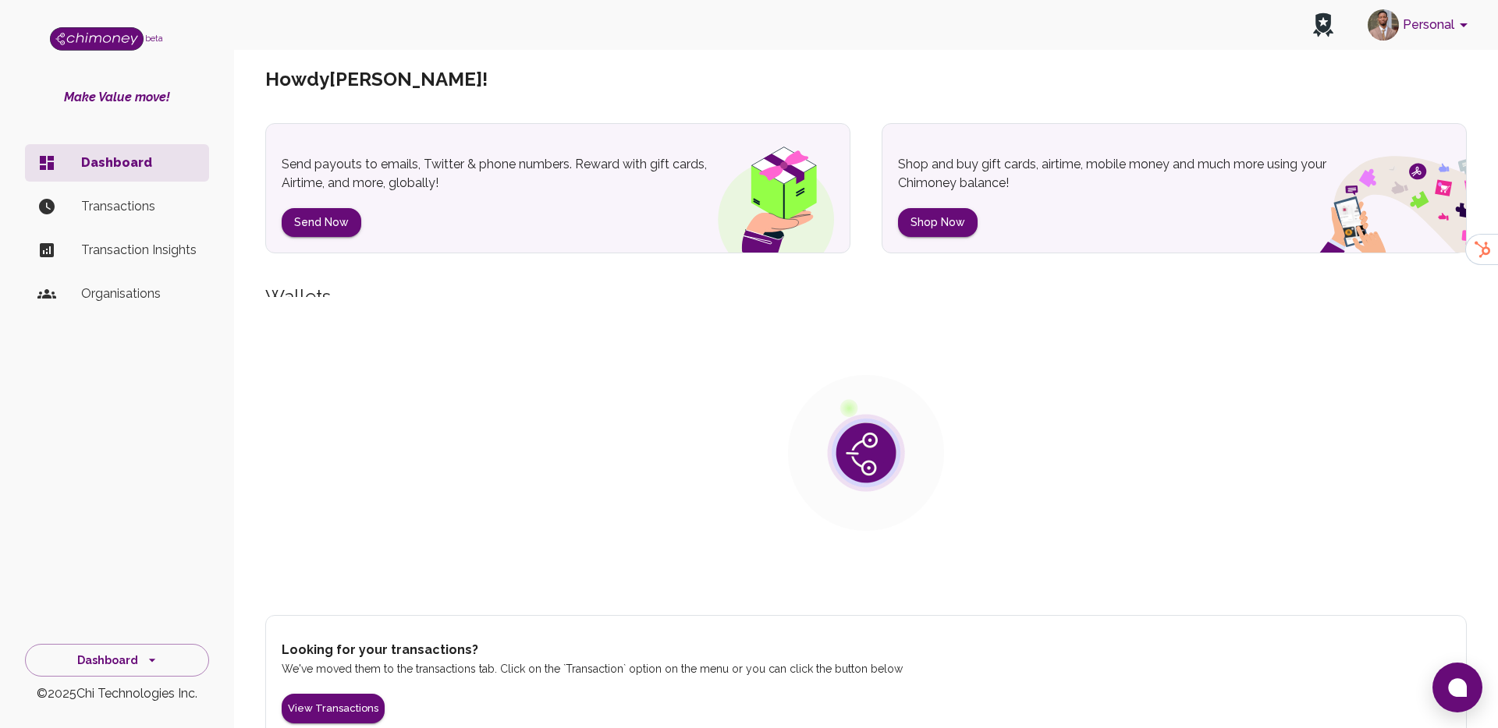
scroll to position [46, 0]
click at [1408, 31] on button "Personal" at bounding box center [1420, 25] width 118 height 41
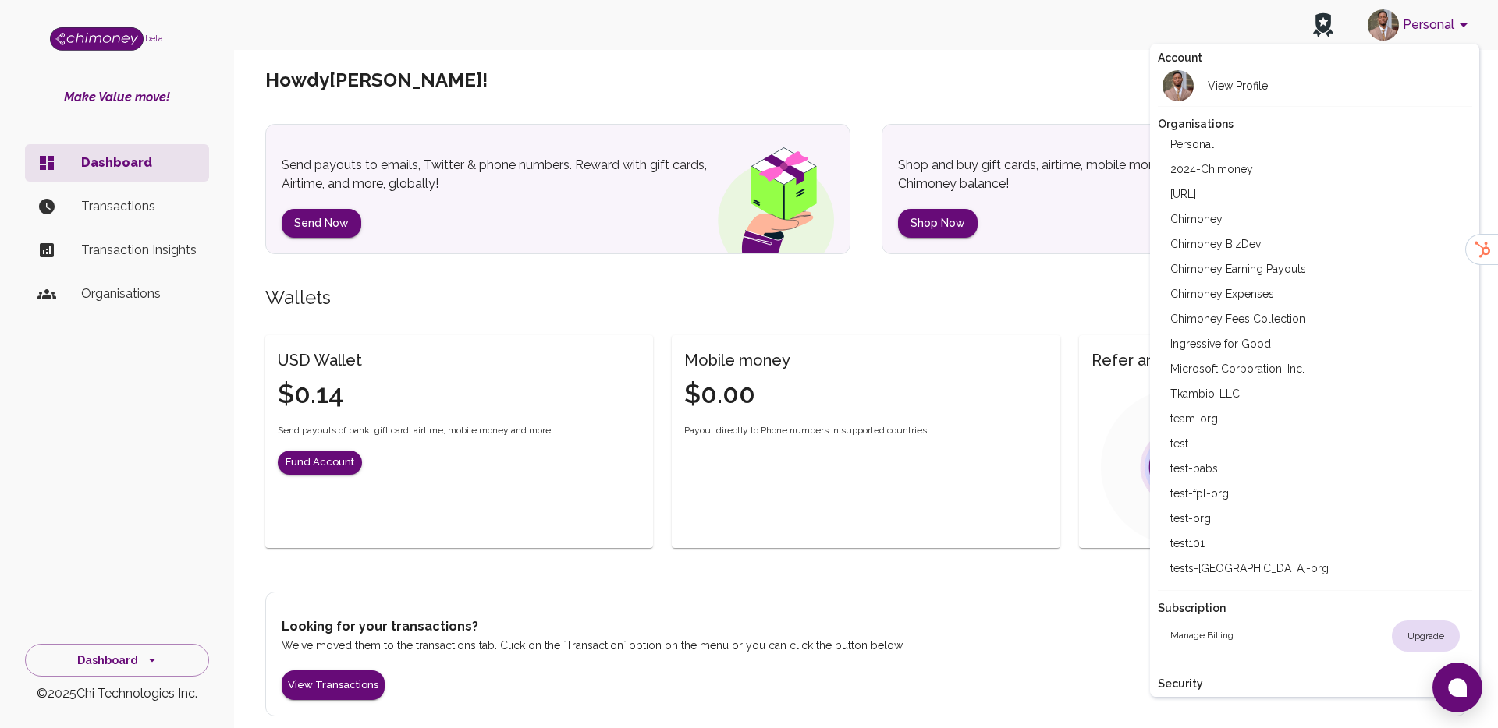
scroll to position [22, 0]
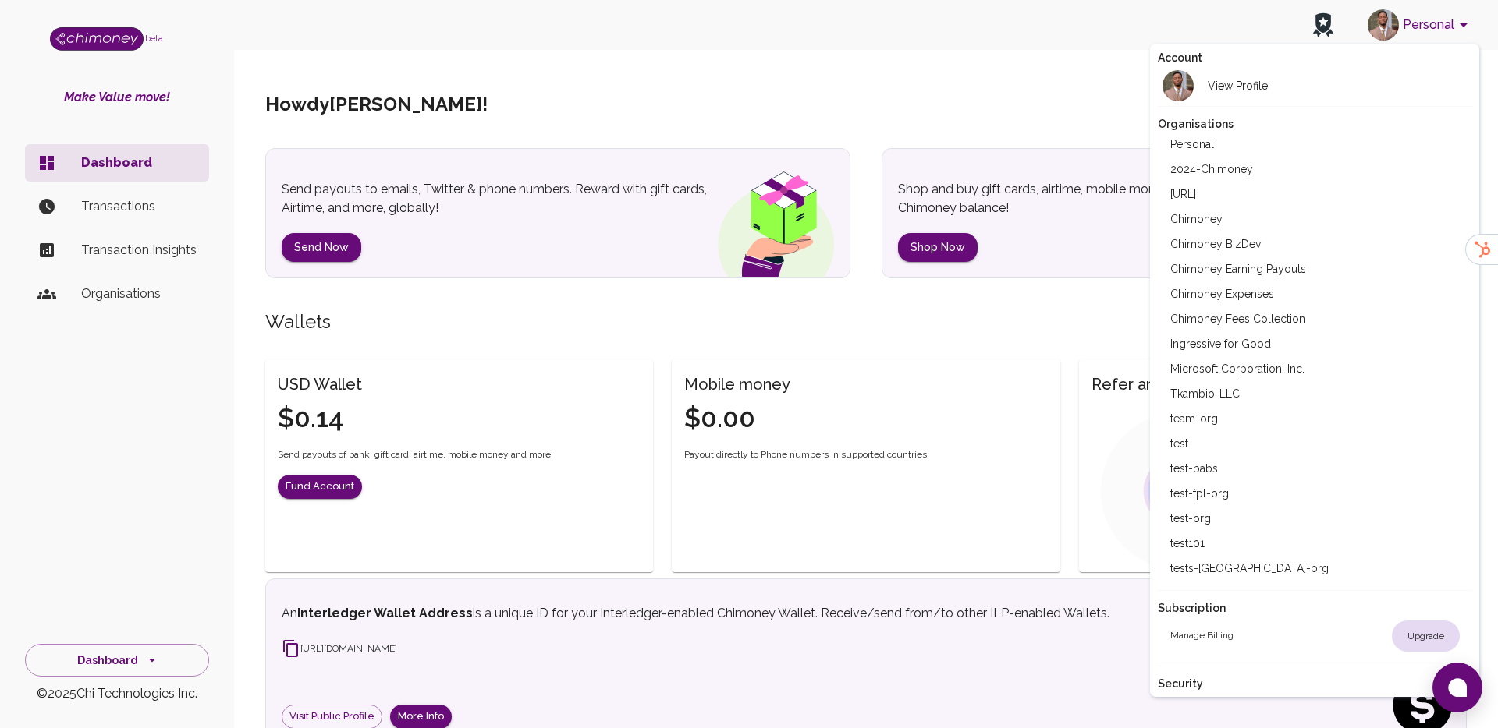
click at [1238, 399] on li "Tkambio-LLC" at bounding box center [1314, 393] width 314 height 25
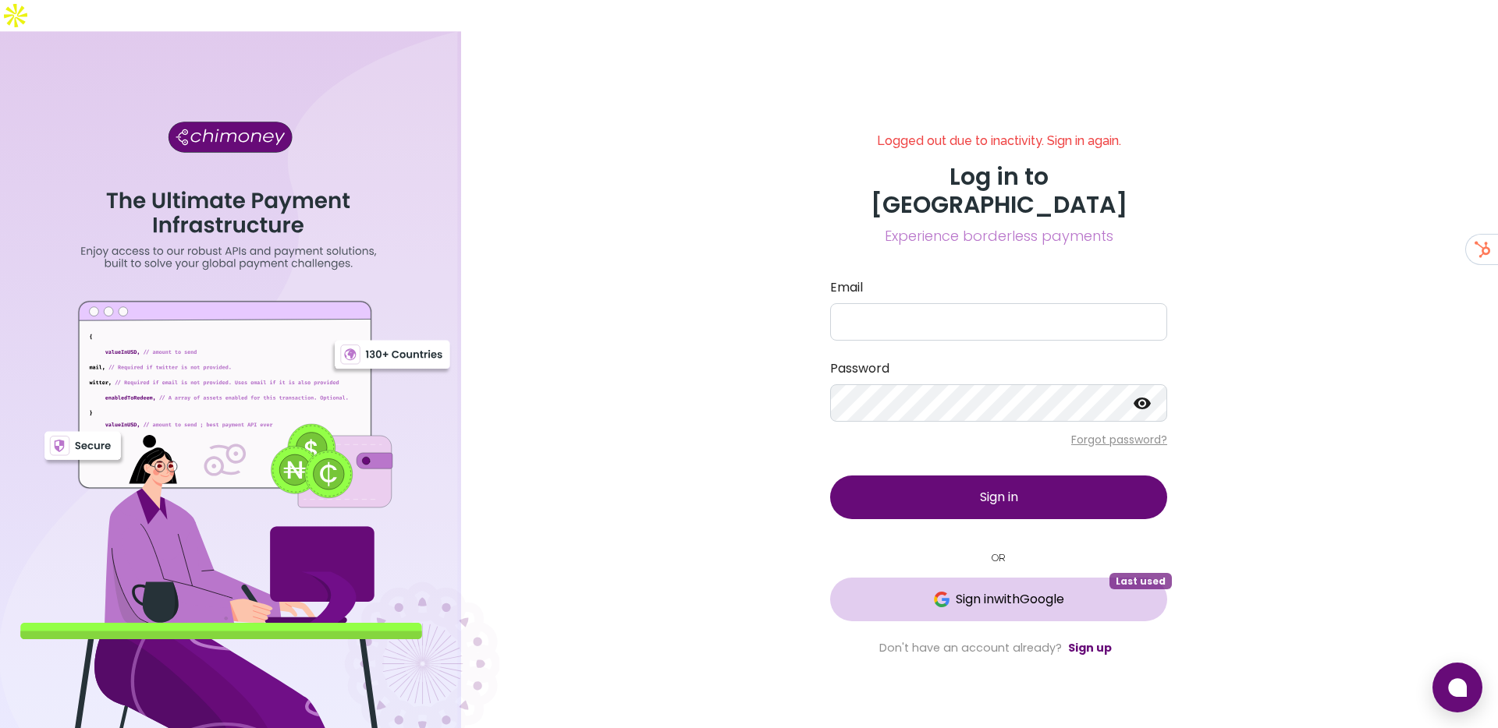
click at [937, 592] on img at bounding box center [942, 600] width 16 height 16
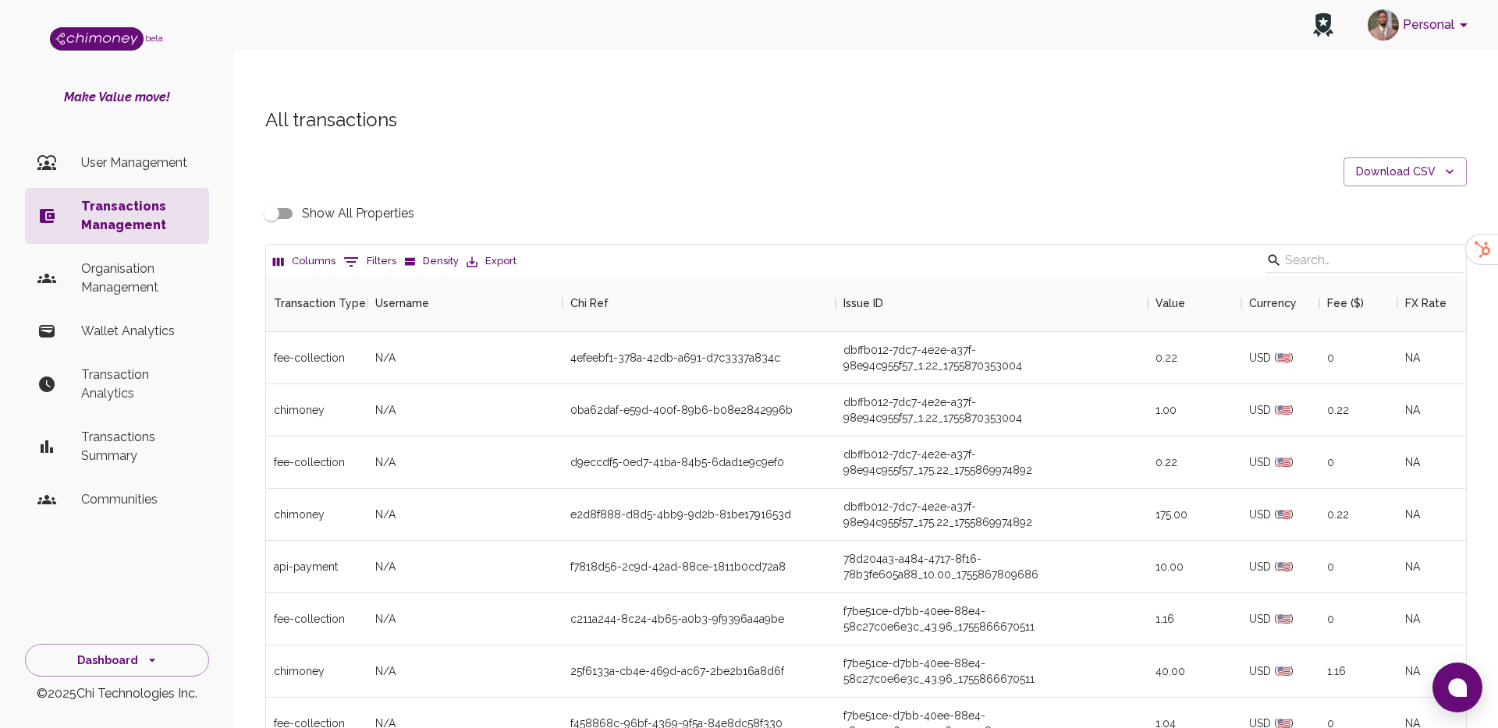
scroll to position [579, 1200]
click at [356, 253] on icon "Show filters" at bounding box center [351, 262] width 19 height 19
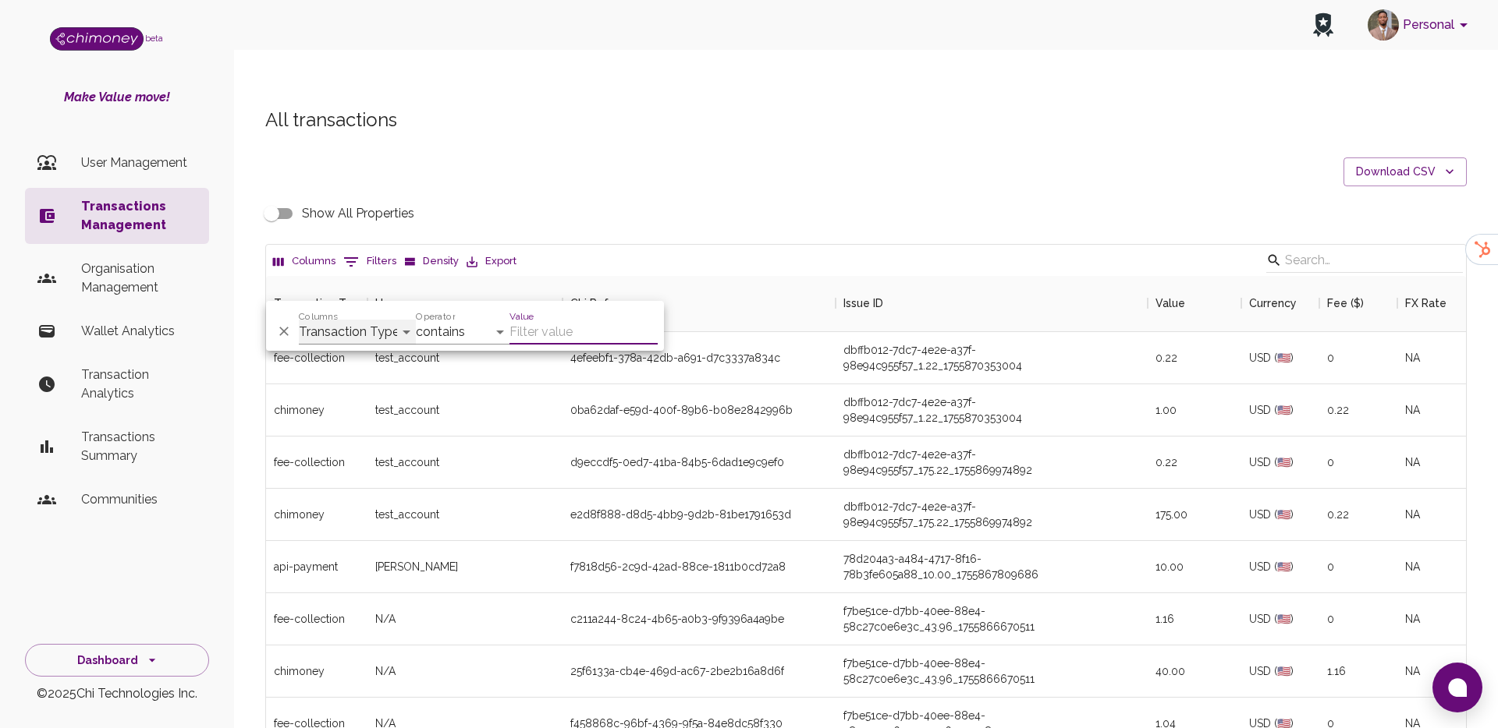
click at [385, 324] on select "Transaction Type Username Chi Ref Issue ID Value Amount Currency Fee ($) FX Rat…" at bounding box center [357, 332] width 117 height 25
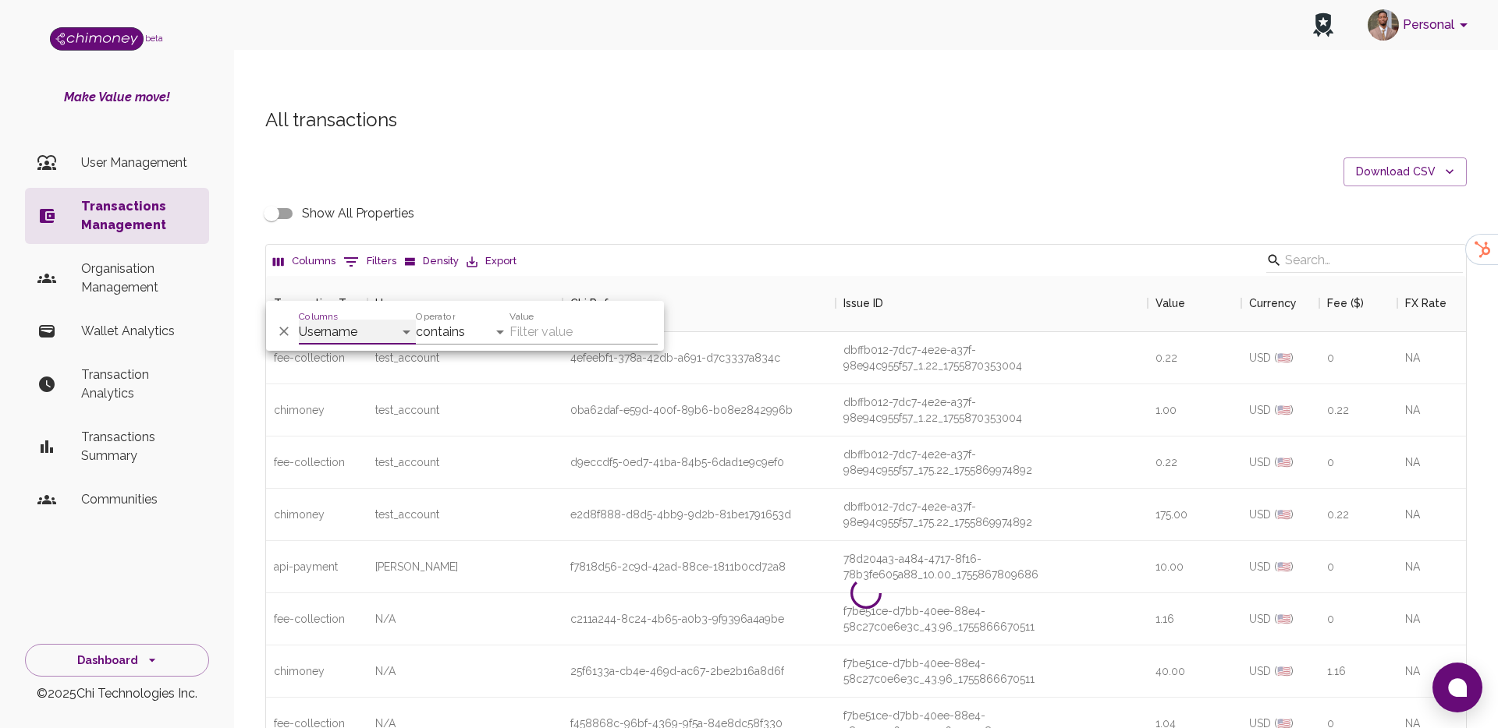
click at [329, 336] on select "Transaction Type Username Chi Ref Issue ID Value Amount Currency Fee ($) FX Rat…" at bounding box center [357, 332] width 117 height 25
select select "chiRef"
click at [449, 322] on select "contains equals starts with ends with is empty is not empty is any of" at bounding box center [463, 332] width 94 height 25
click at [454, 327] on select "contains equals starts with ends with is empty is not empty is any of" at bounding box center [463, 332] width 94 height 25
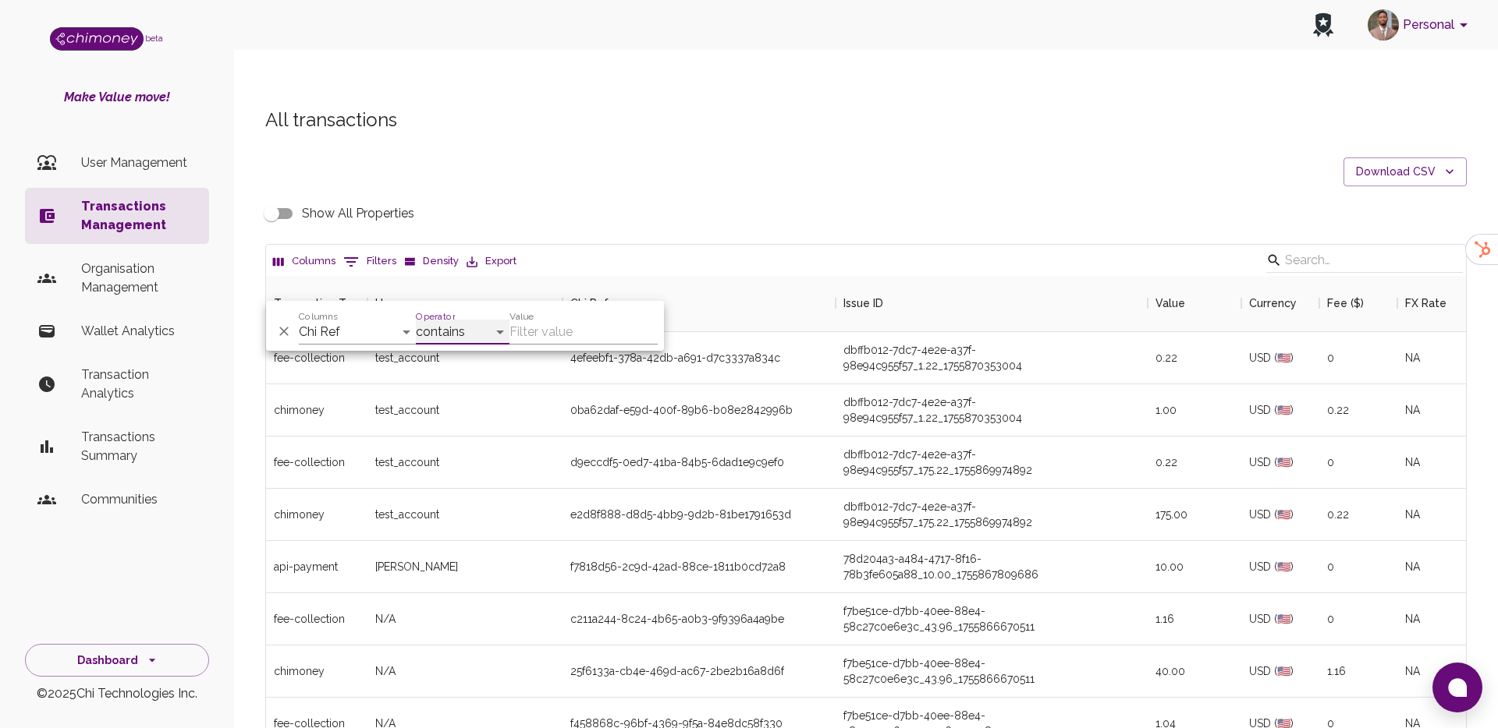
select select "equals"
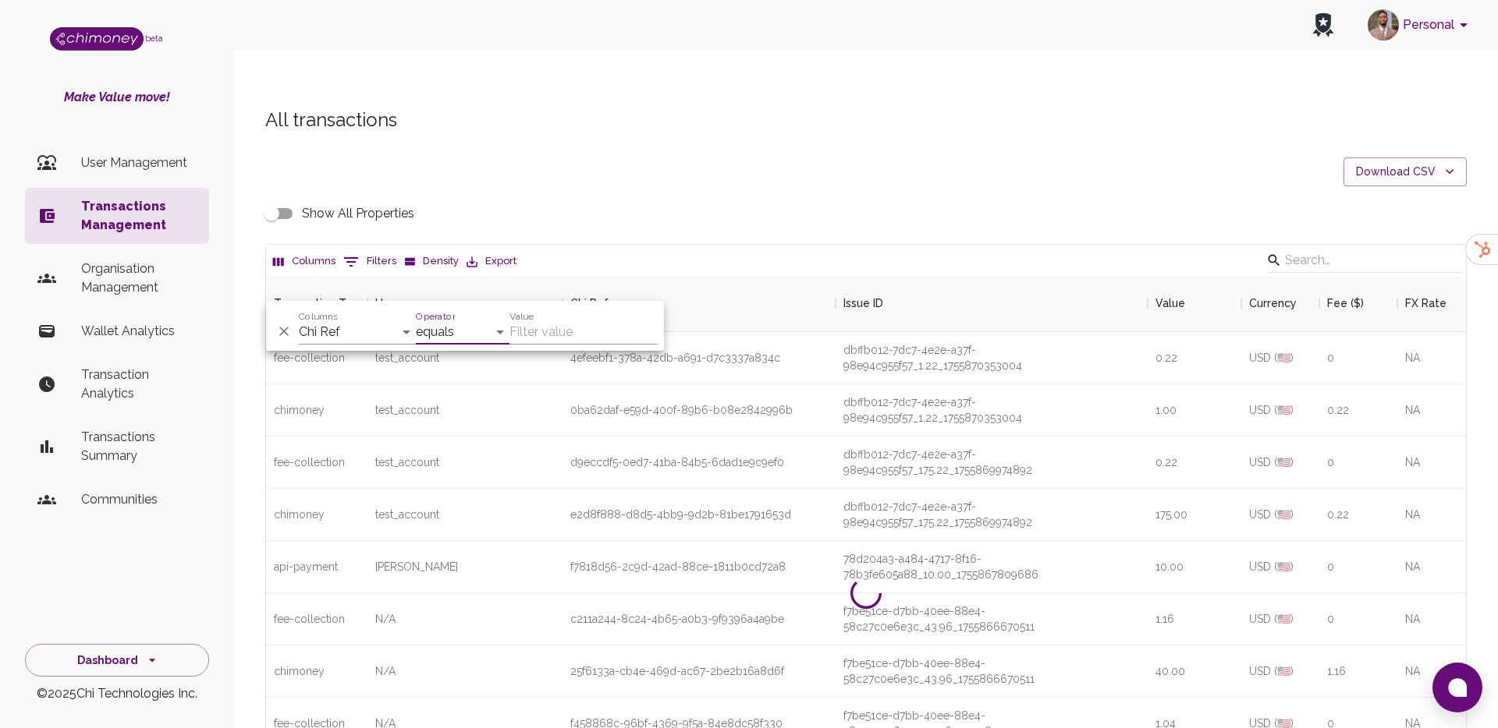
click at [558, 331] on input "Value" at bounding box center [583, 332] width 148 height 25
paste input "61a428a7-0f71-4a9f-b8c5-ab87feeebb16"
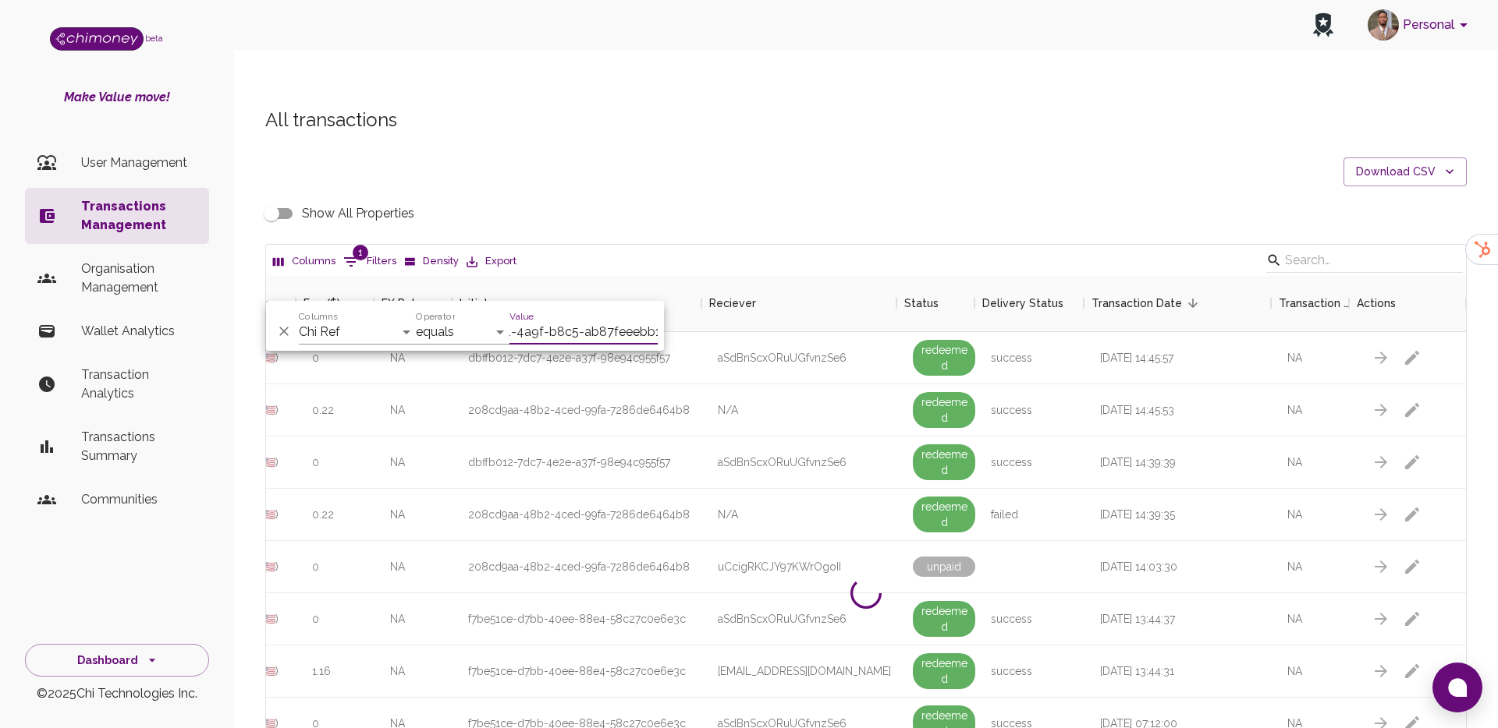
scroll to position [0, 1023]
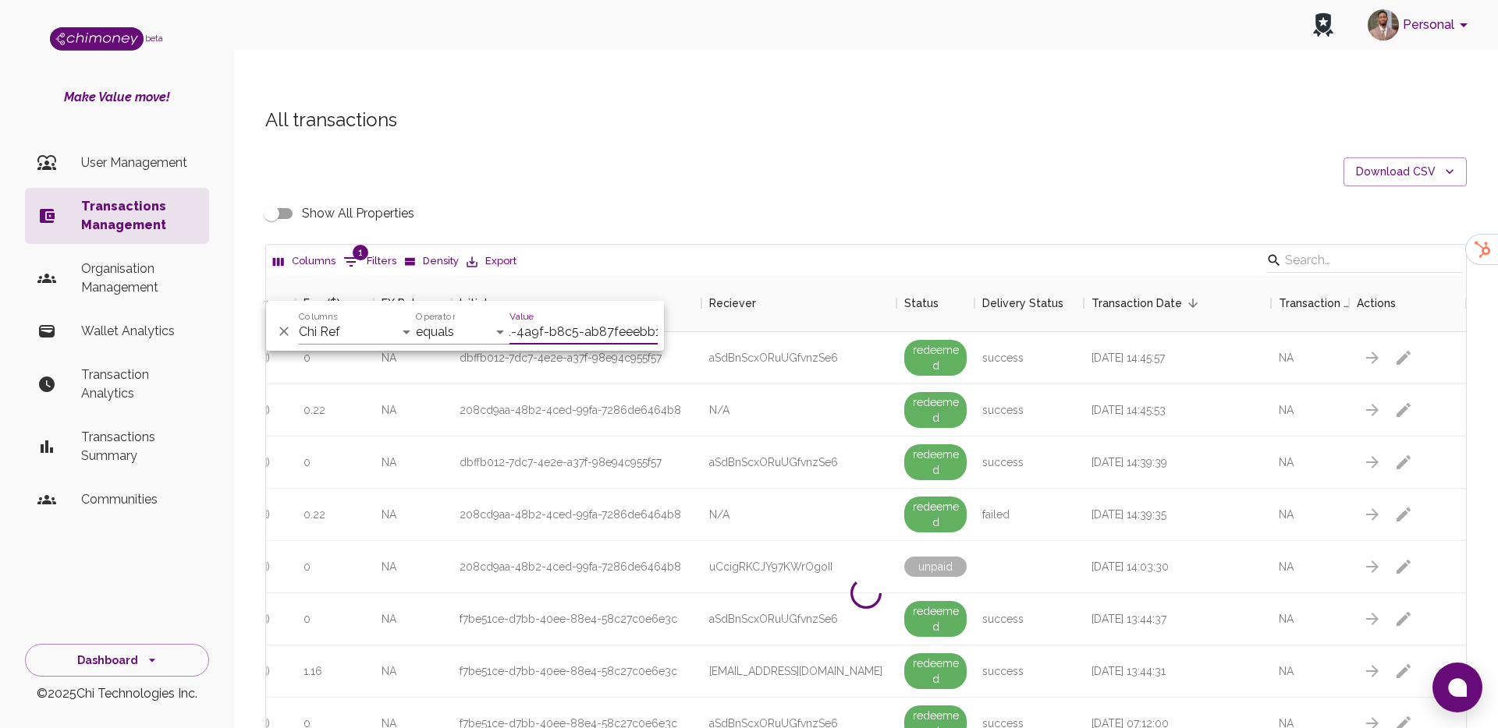
type input "61a428a7-0f71-4a9f-b8c5-ab87feeebb16"
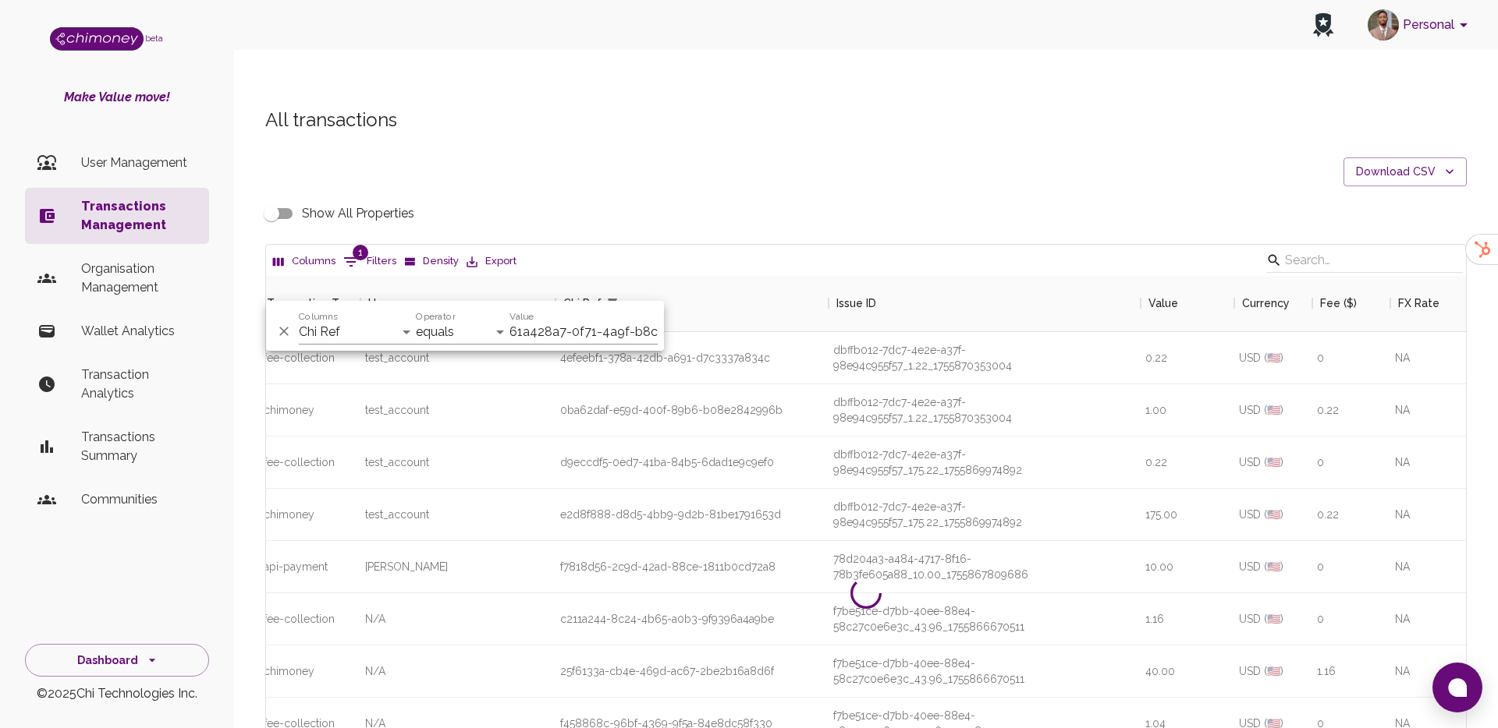
scroll to position [0, 0]
click at [634, 296] on icon "Sort" at bounding box center [641, 303] width 14 height 14
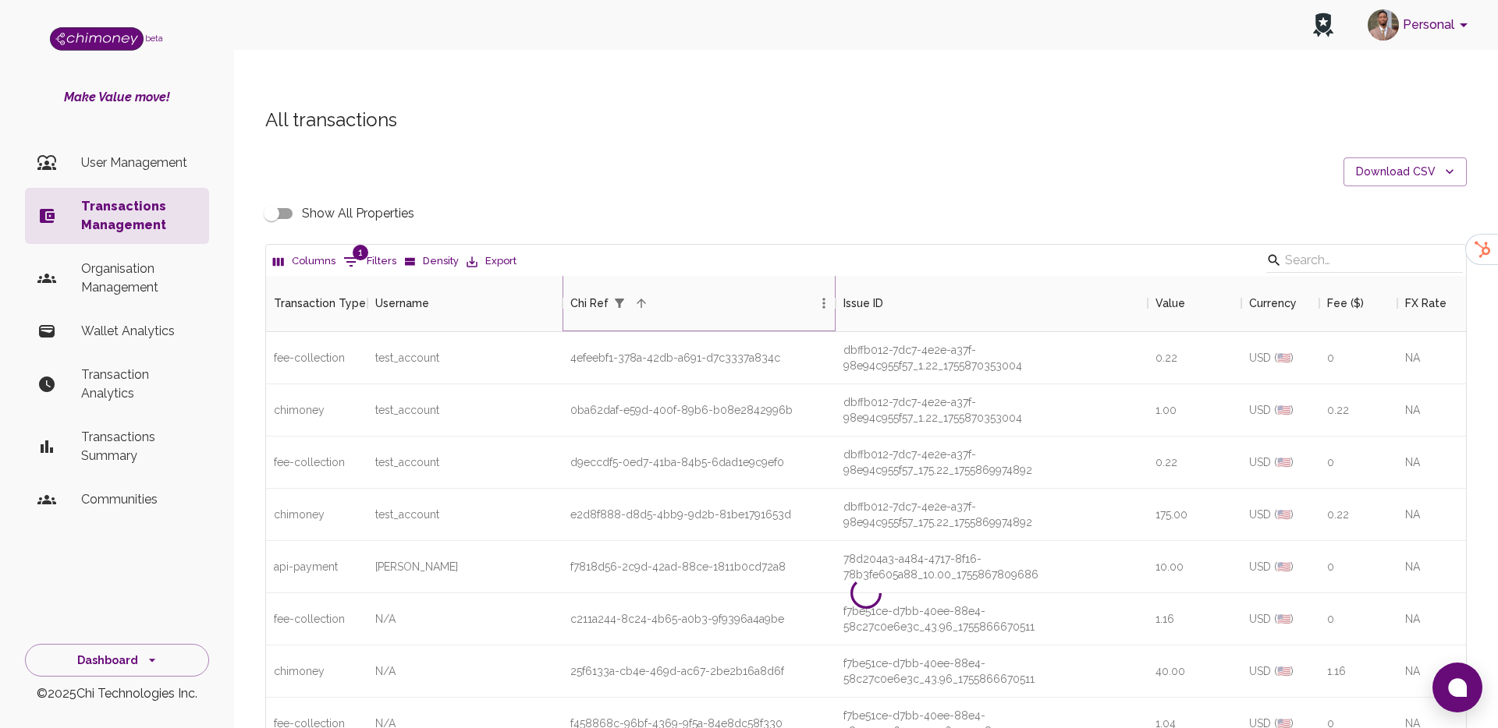
click at [634, 296] on icon "Sort" at bounding box center [641, 303] width 14 height 14
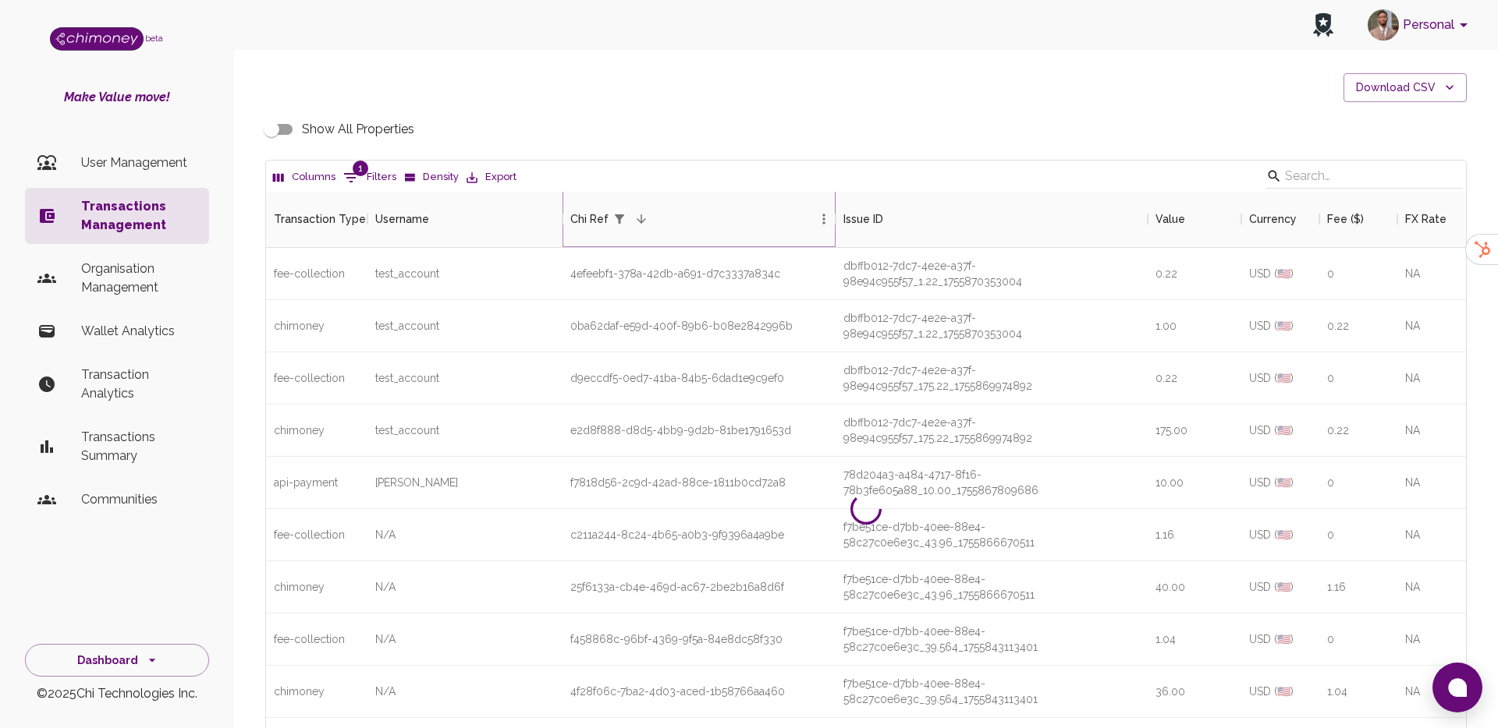
scroll to position [24, 0]
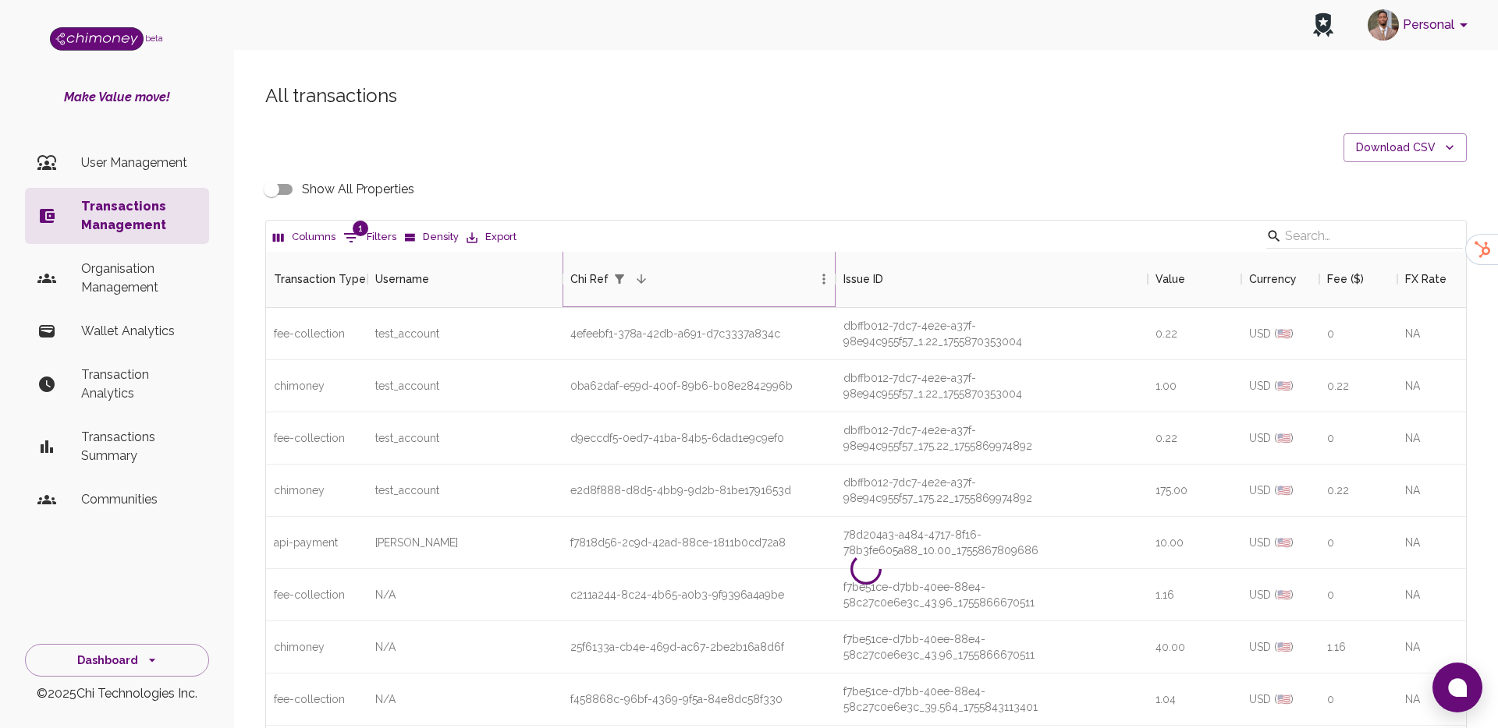
click at [638, 272] on icon "Sort" at bounding box center [641, 279] width 14 height 14
click at [369, 225] on button "1 Filters" at bounding box center [369, 237] width 61 height 25
select select "chiRef"
select select "equals"
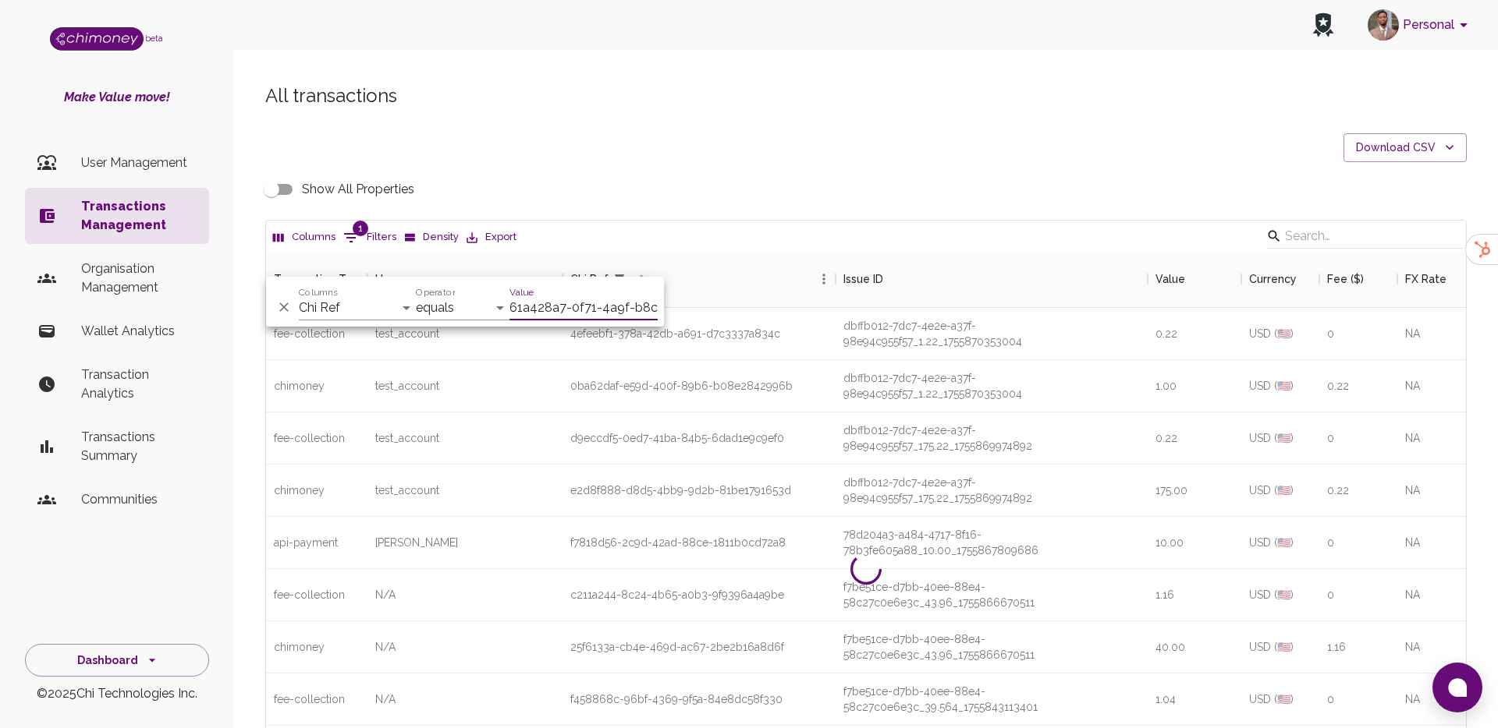
scroll to position [0, 86]
click at [580, 307] on input "61a428a7-0f71-4a9f-b8c5-ab87feeebb16" at bounding box center [583, 308] width 148 height 25
click at [364, 309] on select "Transaction Type Username Chi Ref Issue ID Value Amount Currency Fee ($) FX Rat…" at bounding box center [357, 308] width 117 height 25
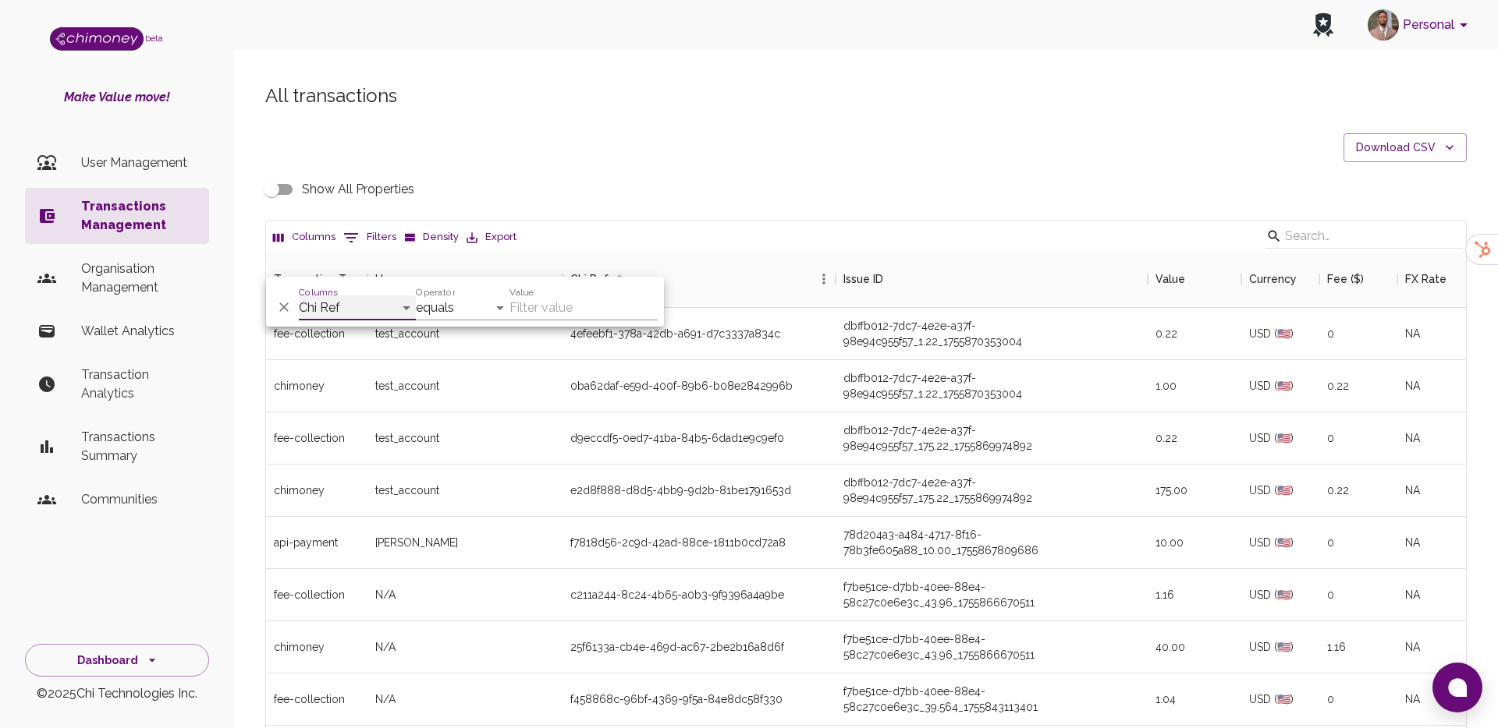
select select "type"
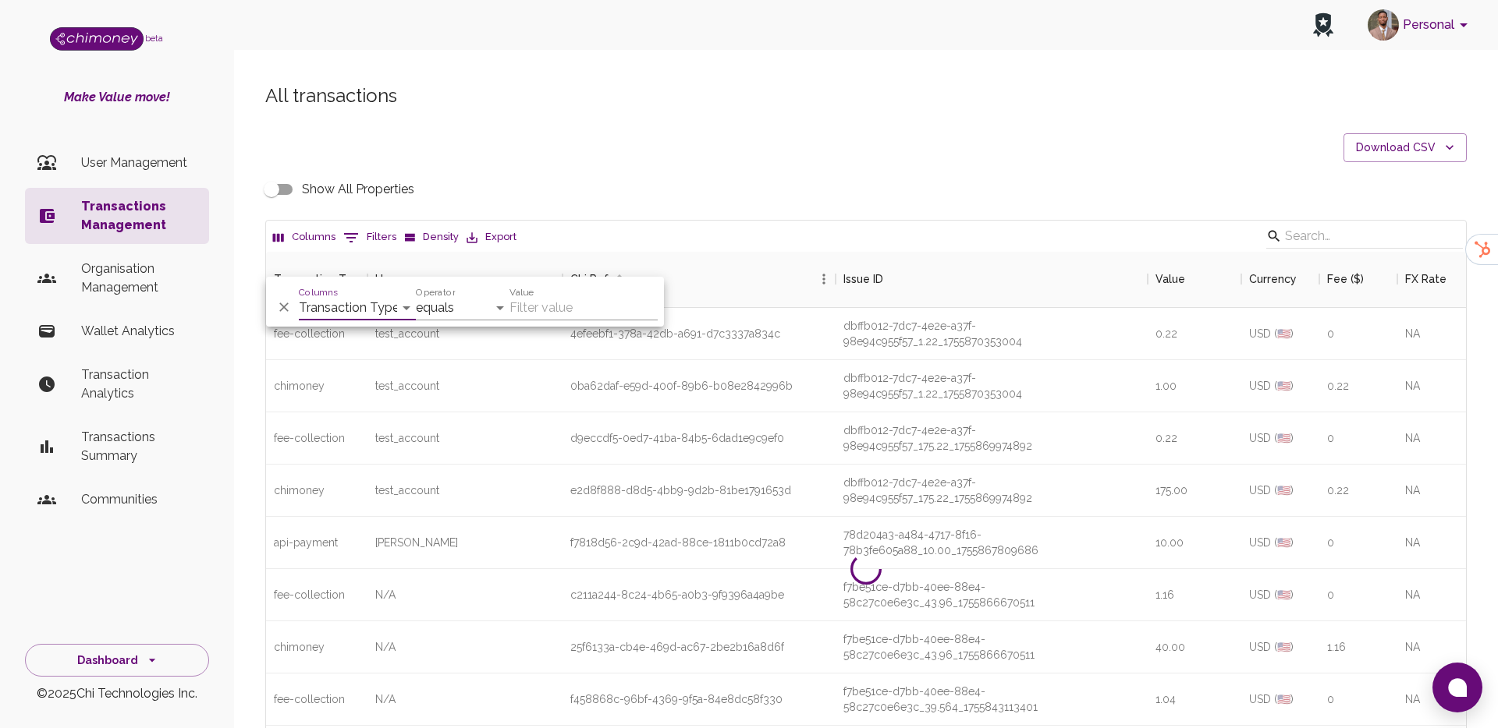
click at [535, 306] on input "Value" at bounding box center [583, 308] width 148 height 25
type input "Rye"
click at [331, 275] on icon "Sort" at bounding box center [332, 279] width 9 height 9
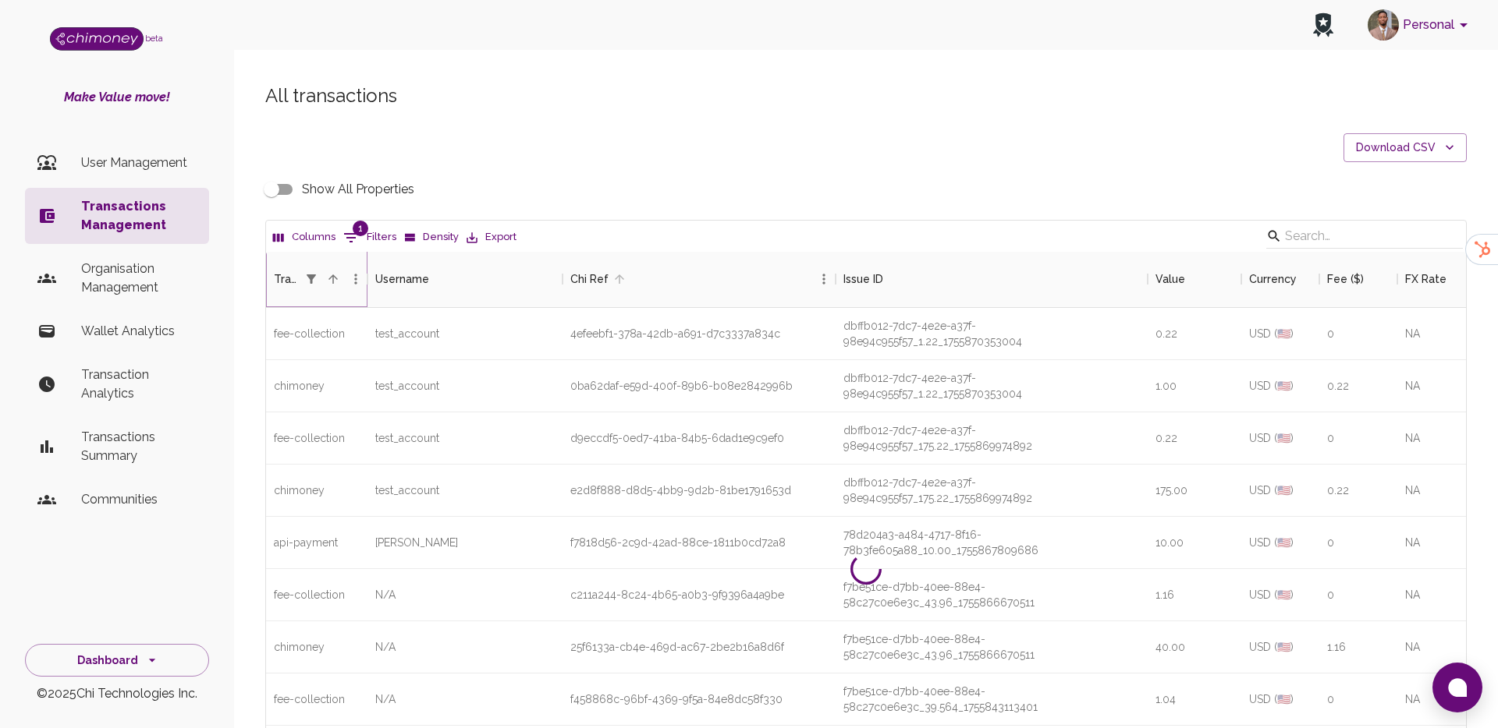
click at [331, 275] on icon "Sort" at bounding box center [332, 279] width 9 height 9
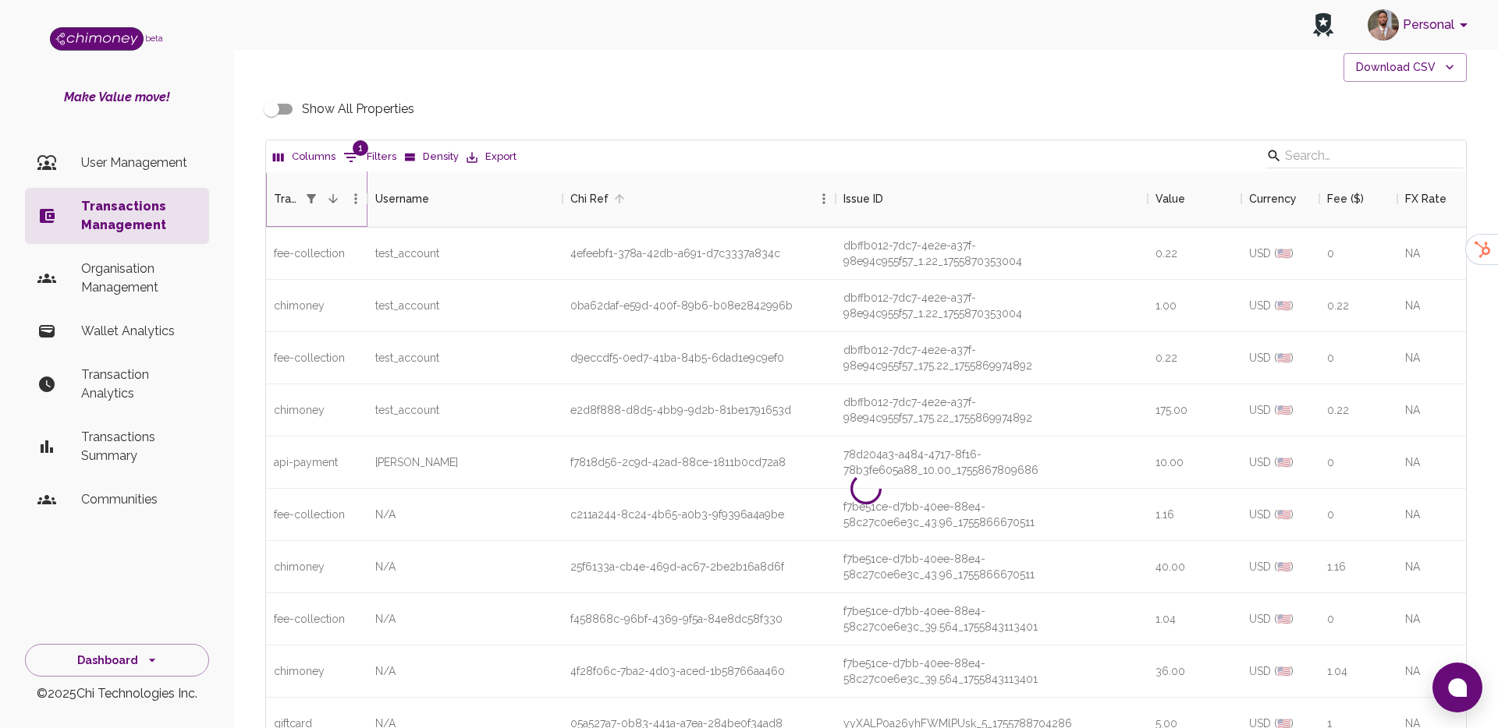
scroll to position [92, 0]
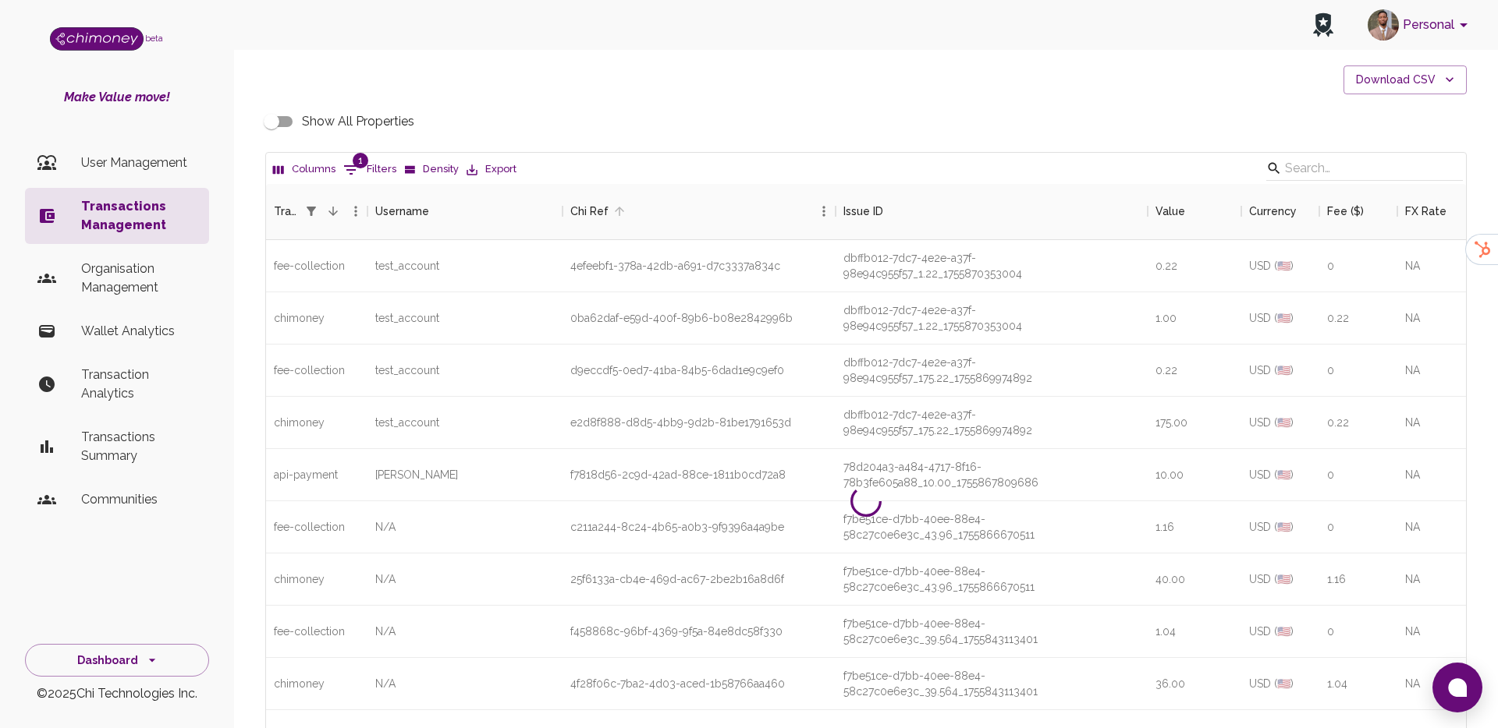
click at [356, 153] on span "1" at bounding box center [361, 161] width 16 height 16
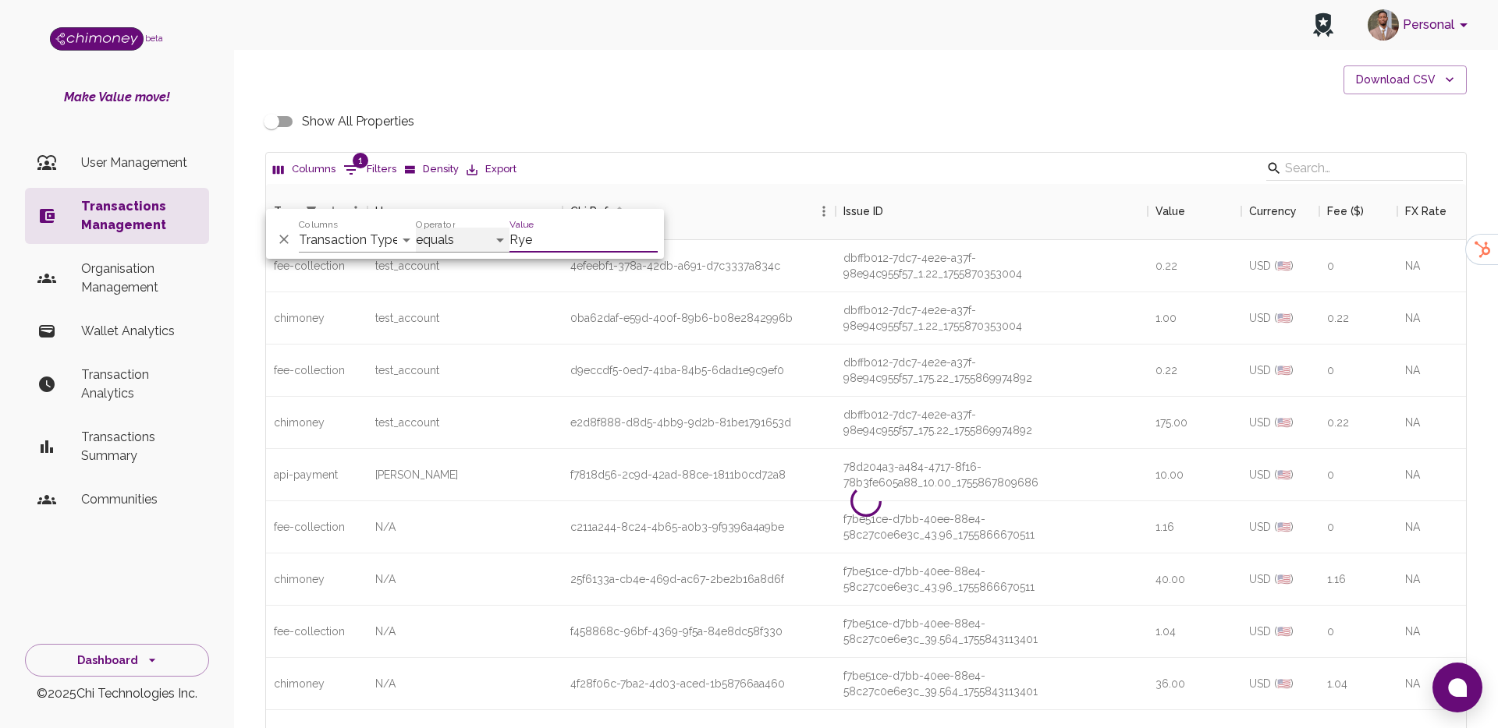
click at [456, 238] on select "contains equals starts with ends with is empty is not empty is any of" at bounding box center [463, 240] width 94 height 25
select select "contains"
click at [509, 397] on div "test_account" at bounding box center [464, 423] width 195 height 52
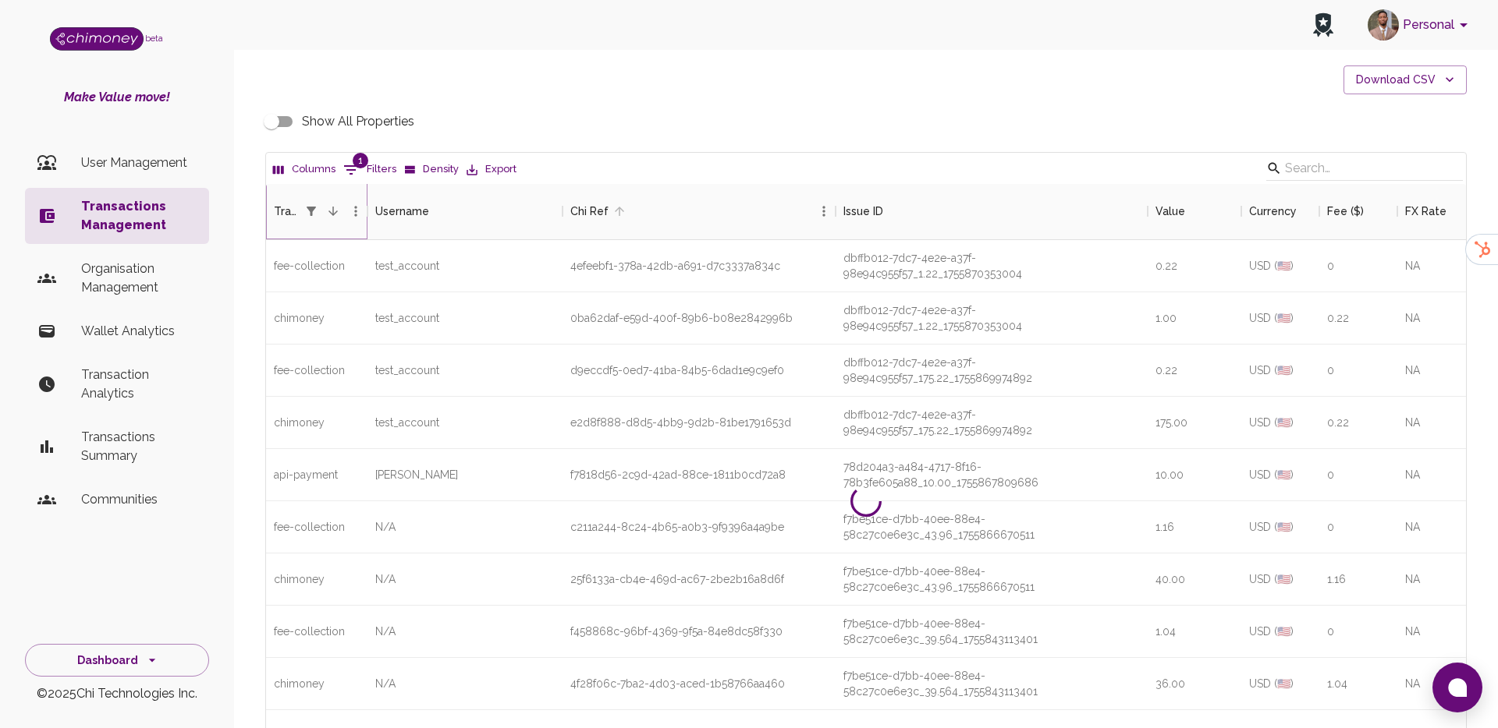
click at [354, 204] on icon "Menu" at bounding box center [356, 212] width 16 height 16
click at [474, 292] on div "test_account" at bounding box center [464, 318] width 195 height 52
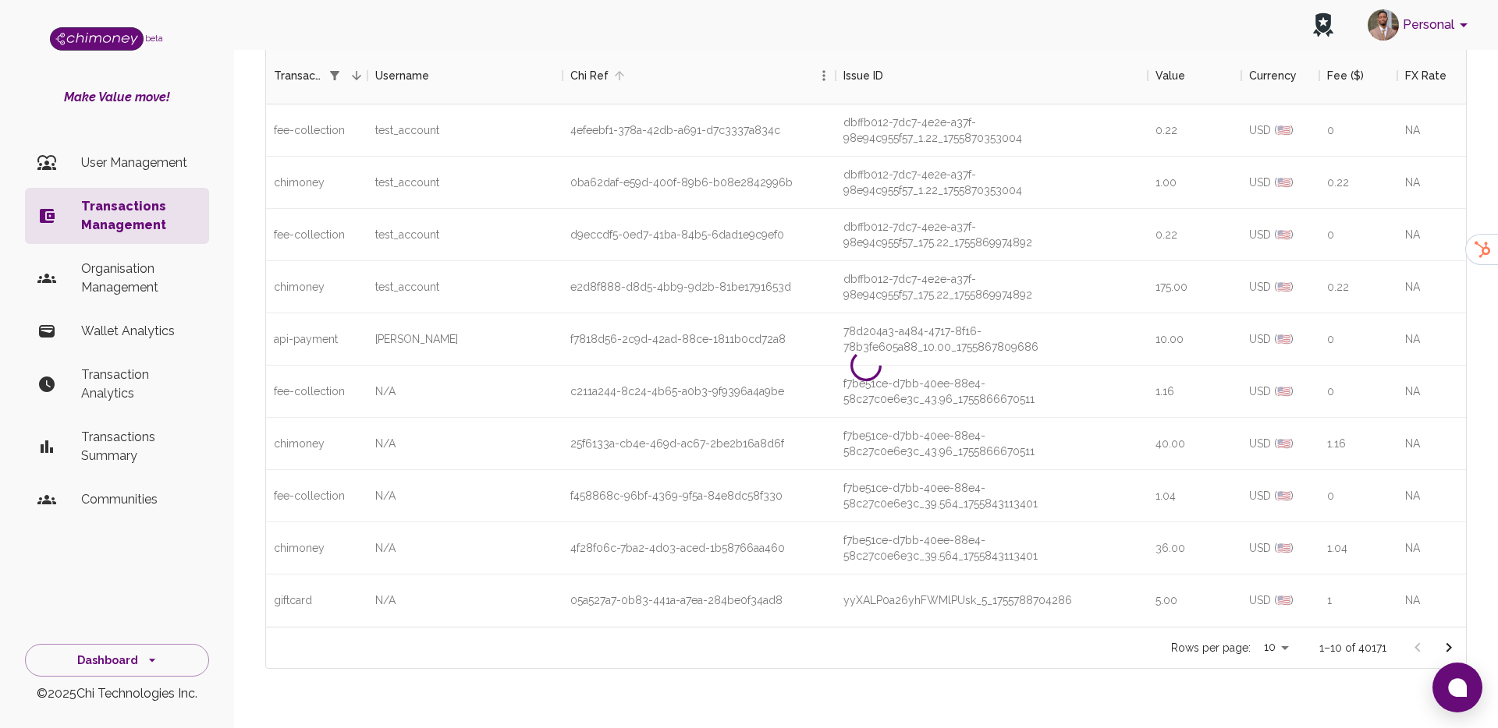
click at [1458, 633] on button "Go to next page" at bounding box center [1448, 648] width 31 height 31
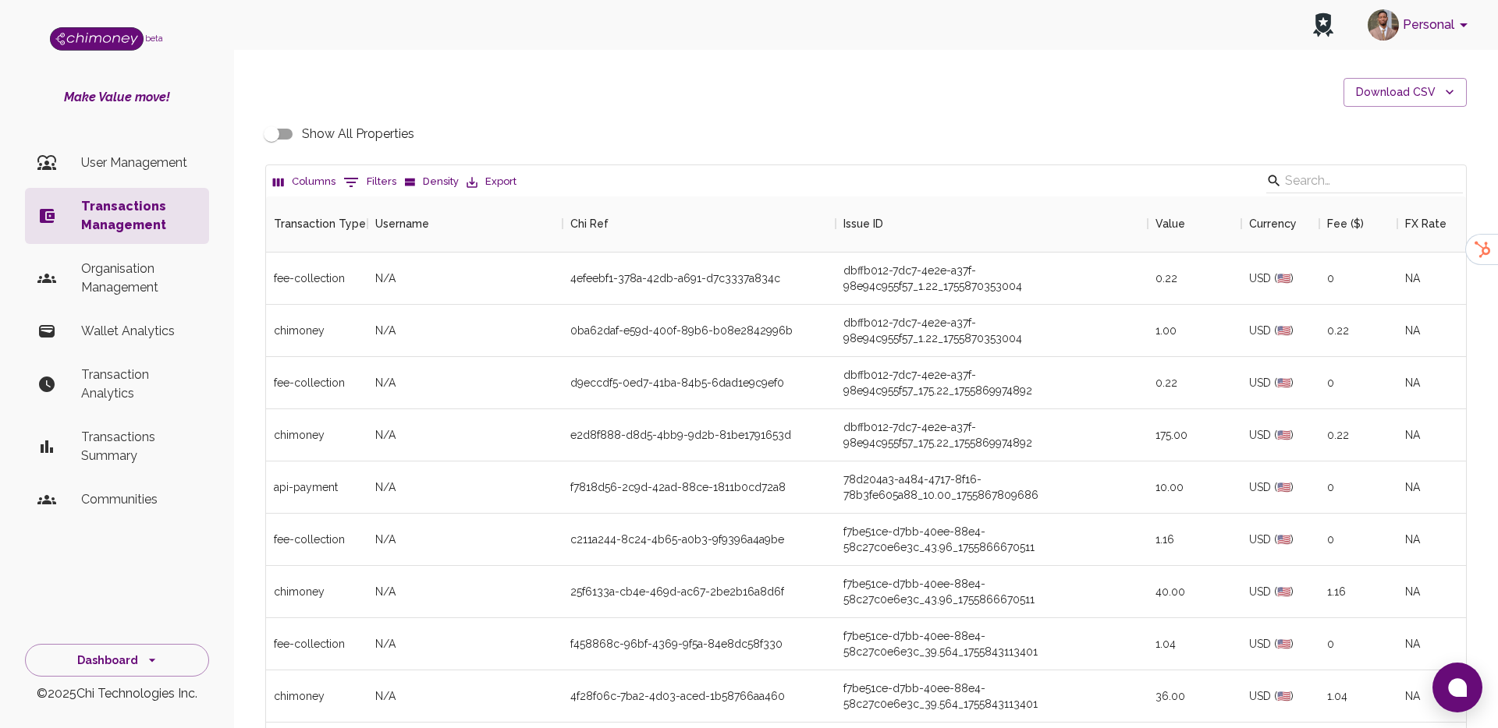
scroll to position [228, 0]
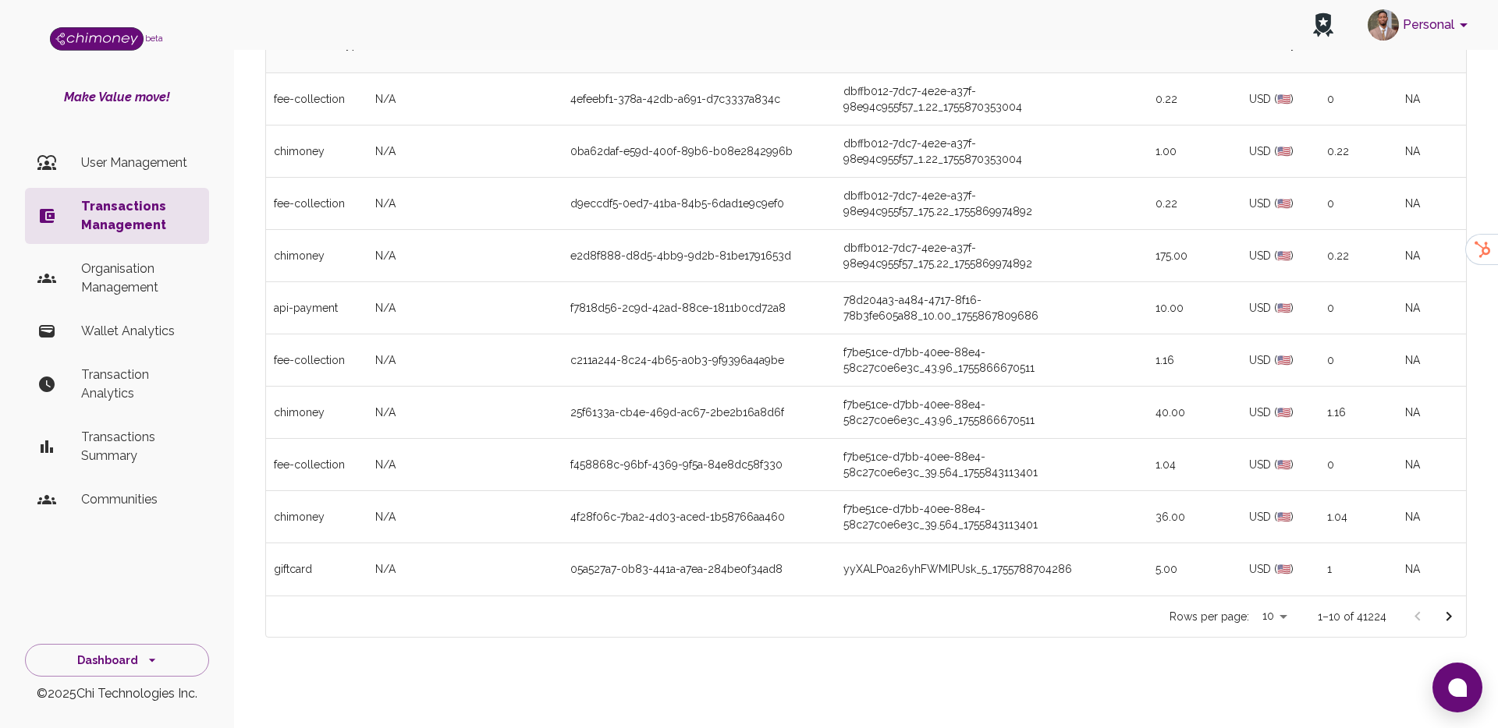
click at [1441, 614] on icon "Go to next page" at bounding box center [1448, 617] width 19 height 19
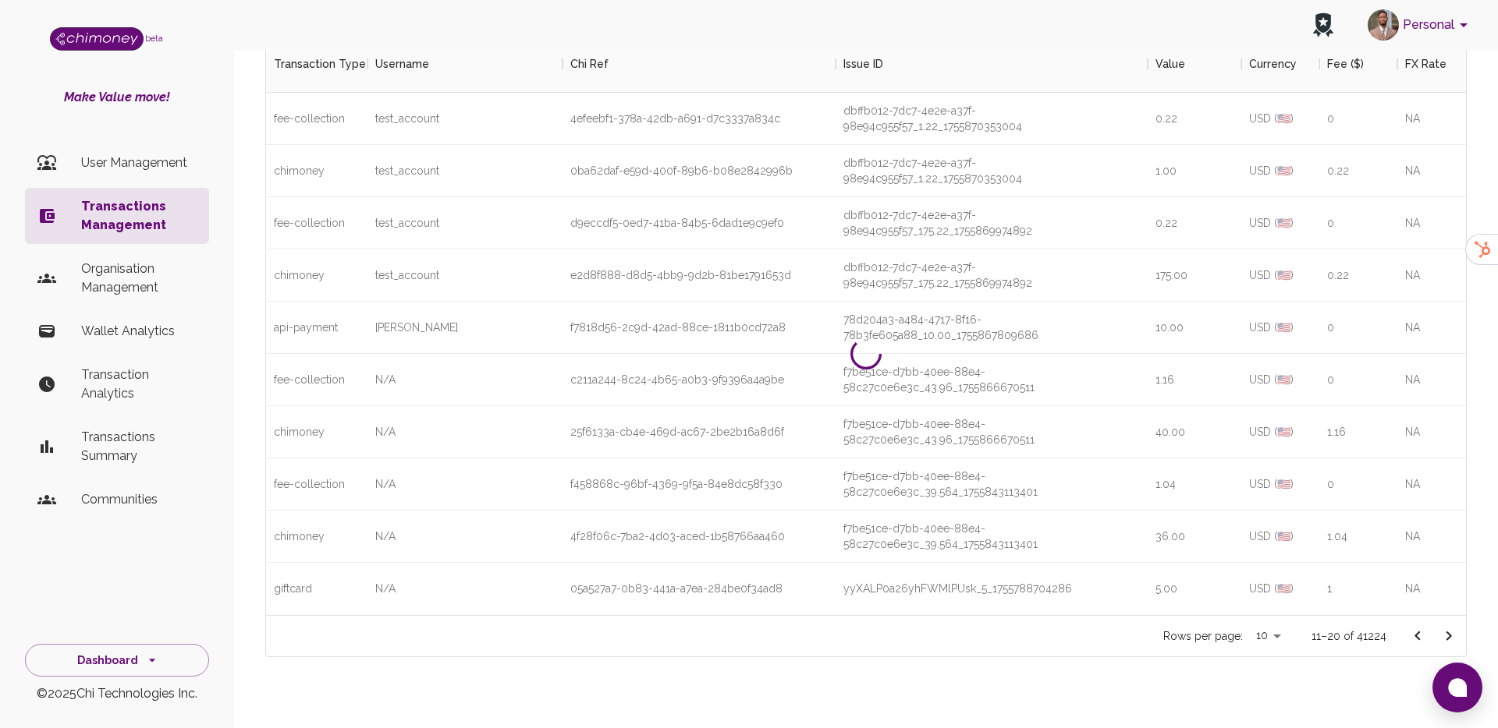
scroll to position [203, 0]
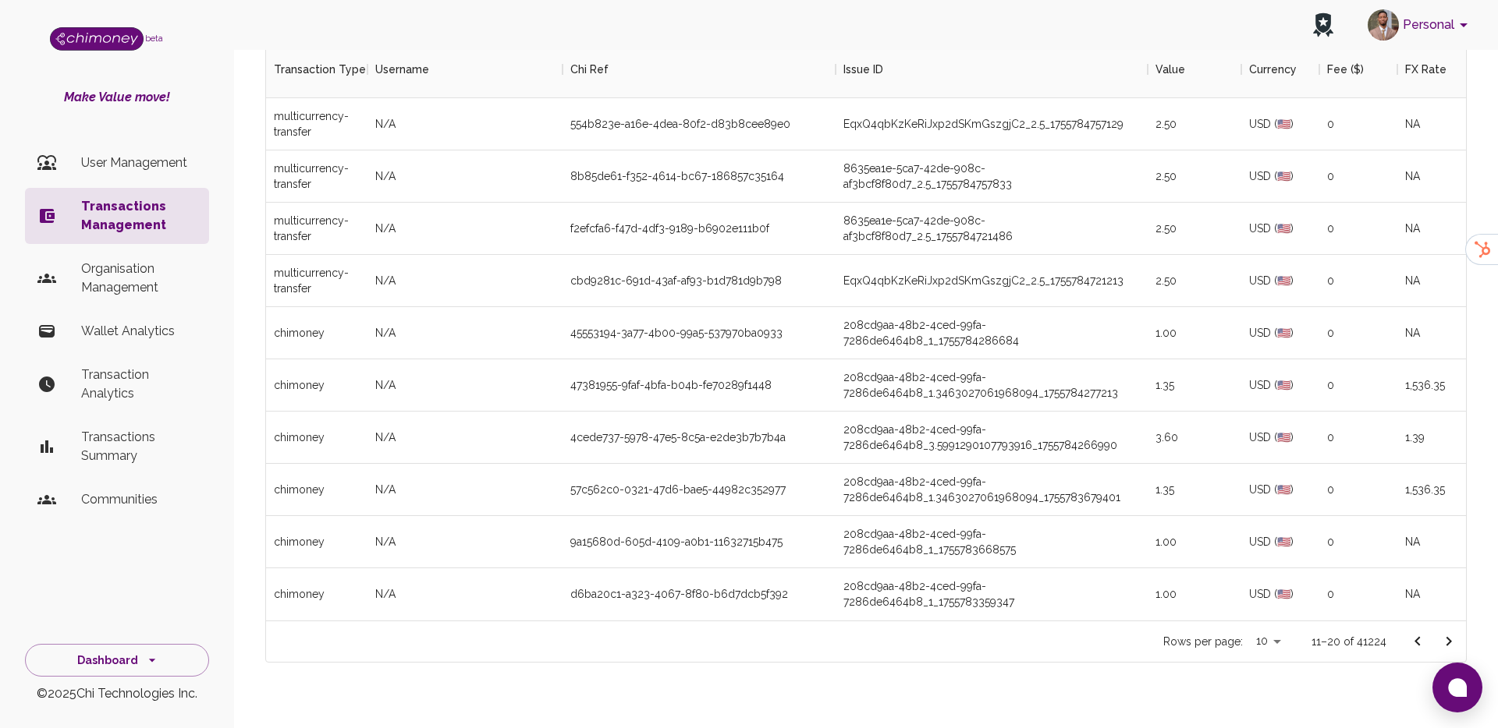
click at [1455, 646] on icon "Go to next page" at bounding box center [1448, 642] width 19 height 19
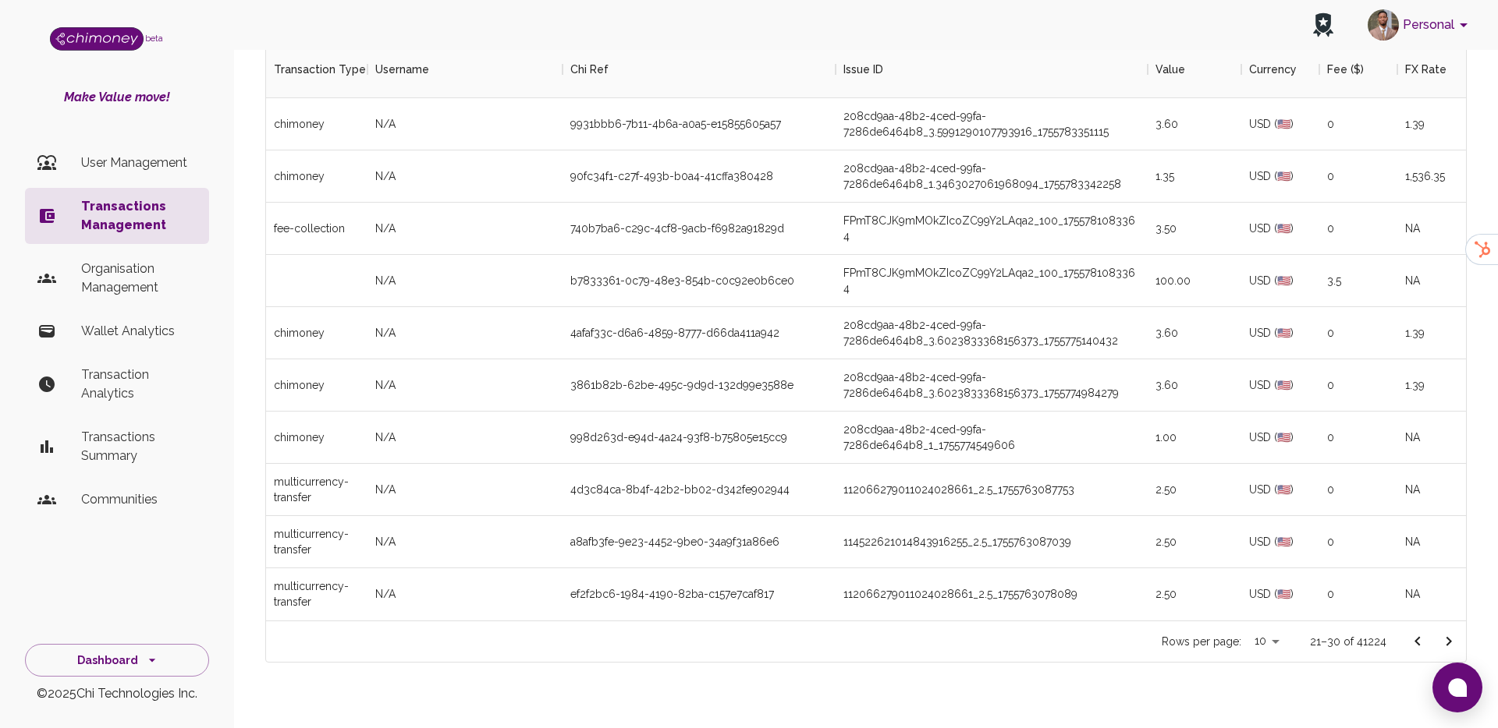
click at [1455, 646] on icon "Go to next page" at bounding box center [1448, 642] width 19 height 19
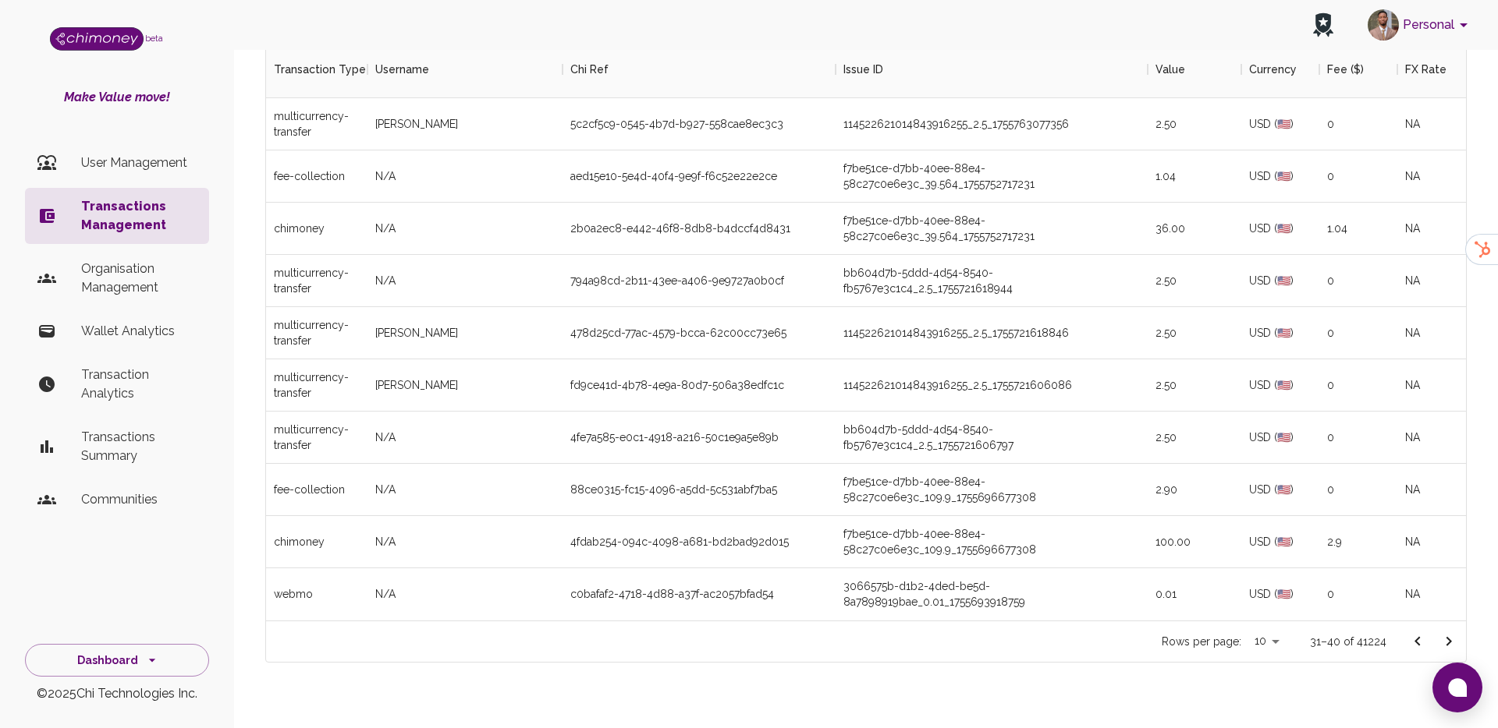
click at [1455, 646] on icon "Go to next page" at bounding box center [1448, 642] width 19 height 19
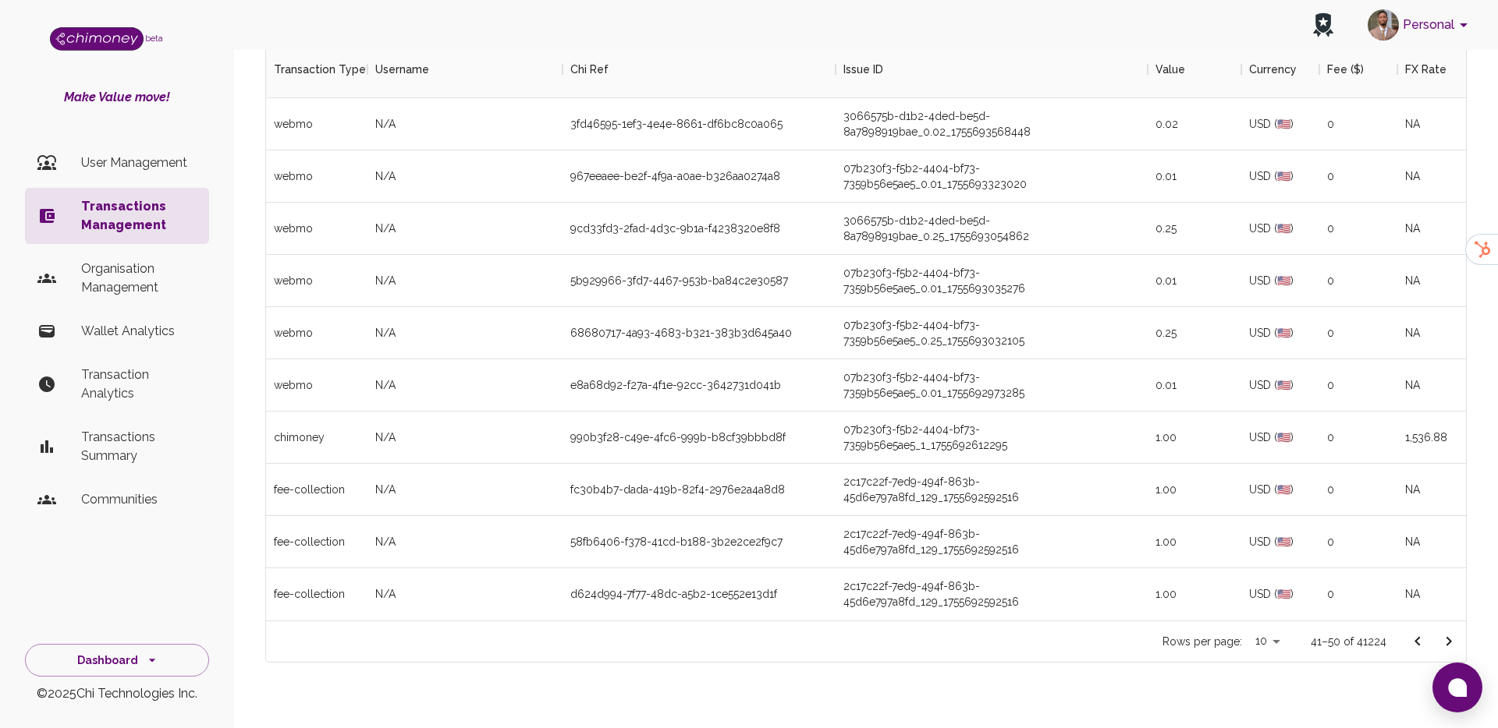
click at [1455, 646] on icon "Go to next page" at bounding box center [1448, 642] width 19 height 19
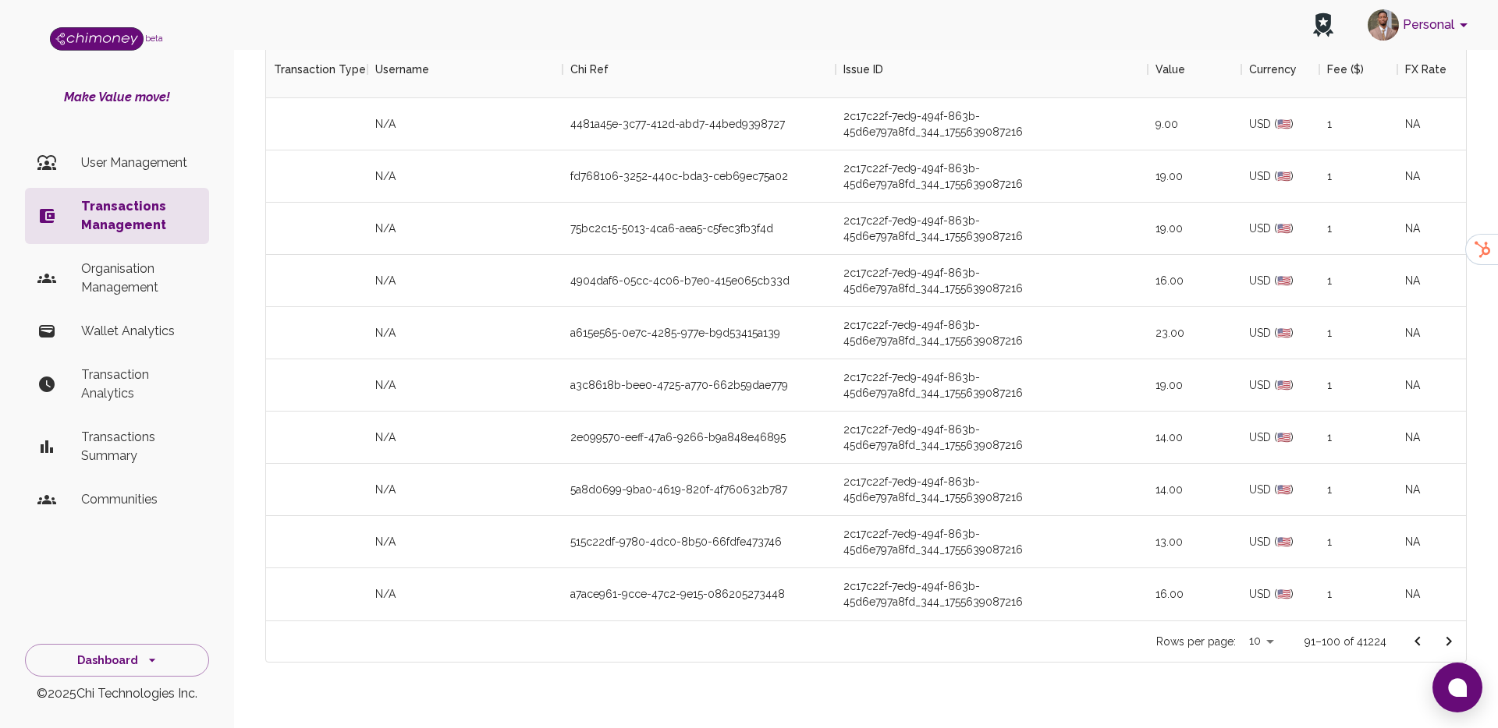
click at [1455, 646] on icon "Go to next page" at bounding box center [1448, 642] width 19 height 19
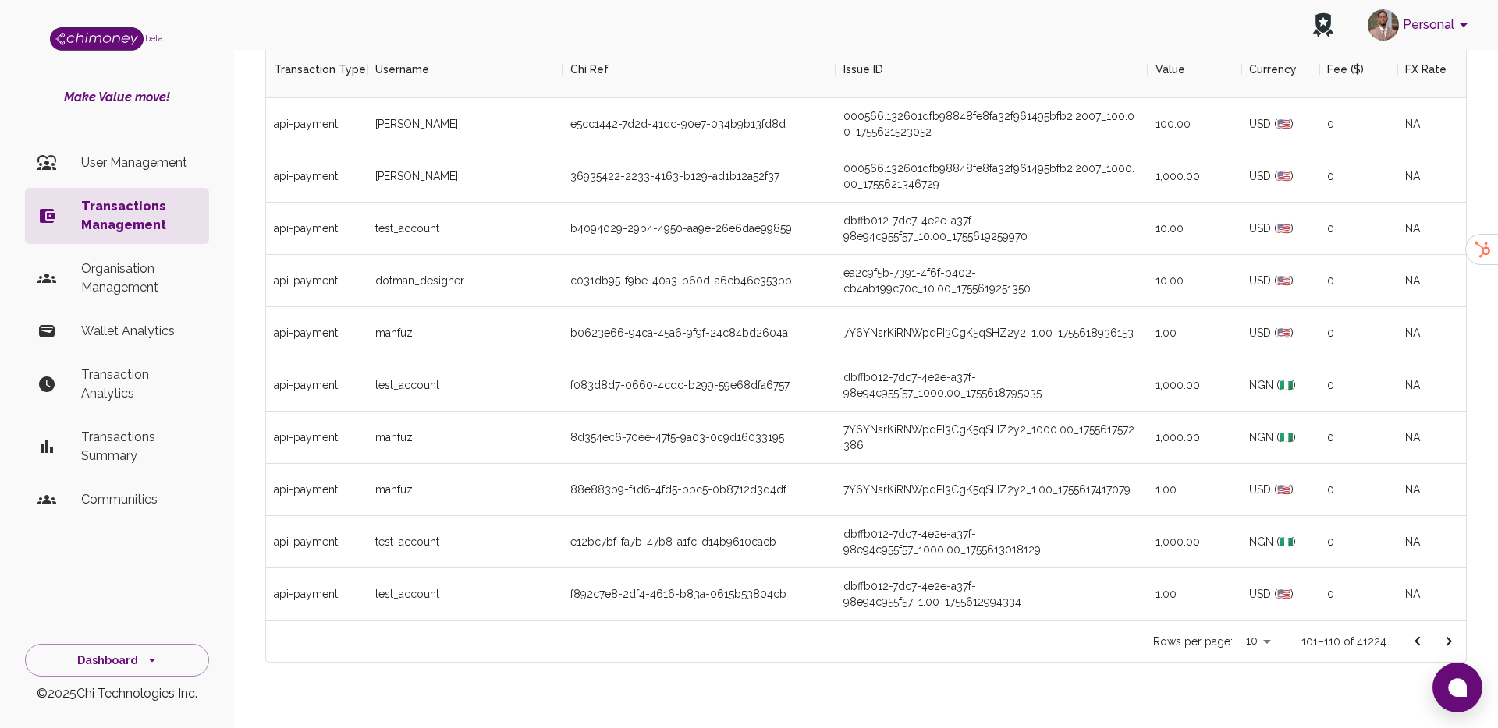
click at [1455, 646] on icon "Go to next page" at bounding box center [1448, 642] width 19 height 19
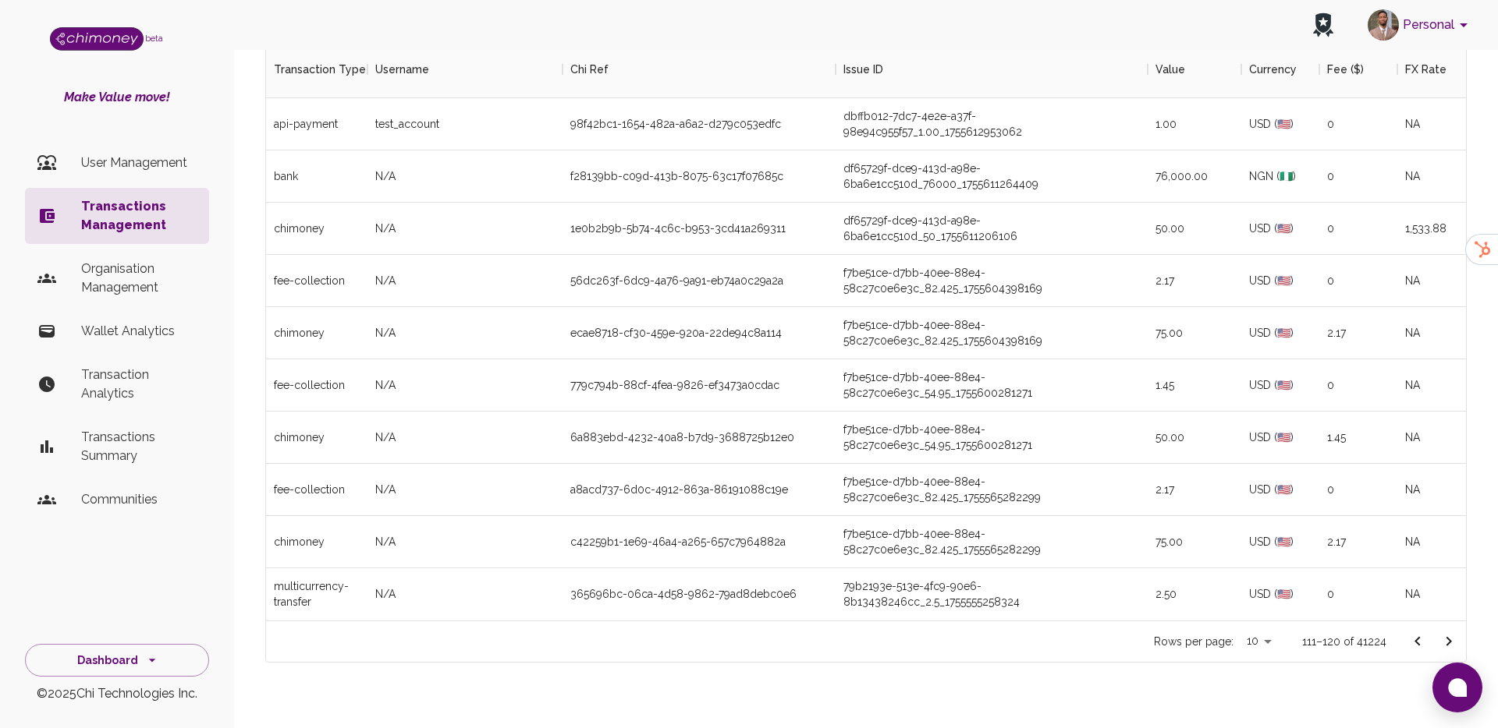
click at [1455, 646] on icon "Go to next page" at bounding box center [1448, 642] width 19 height 19
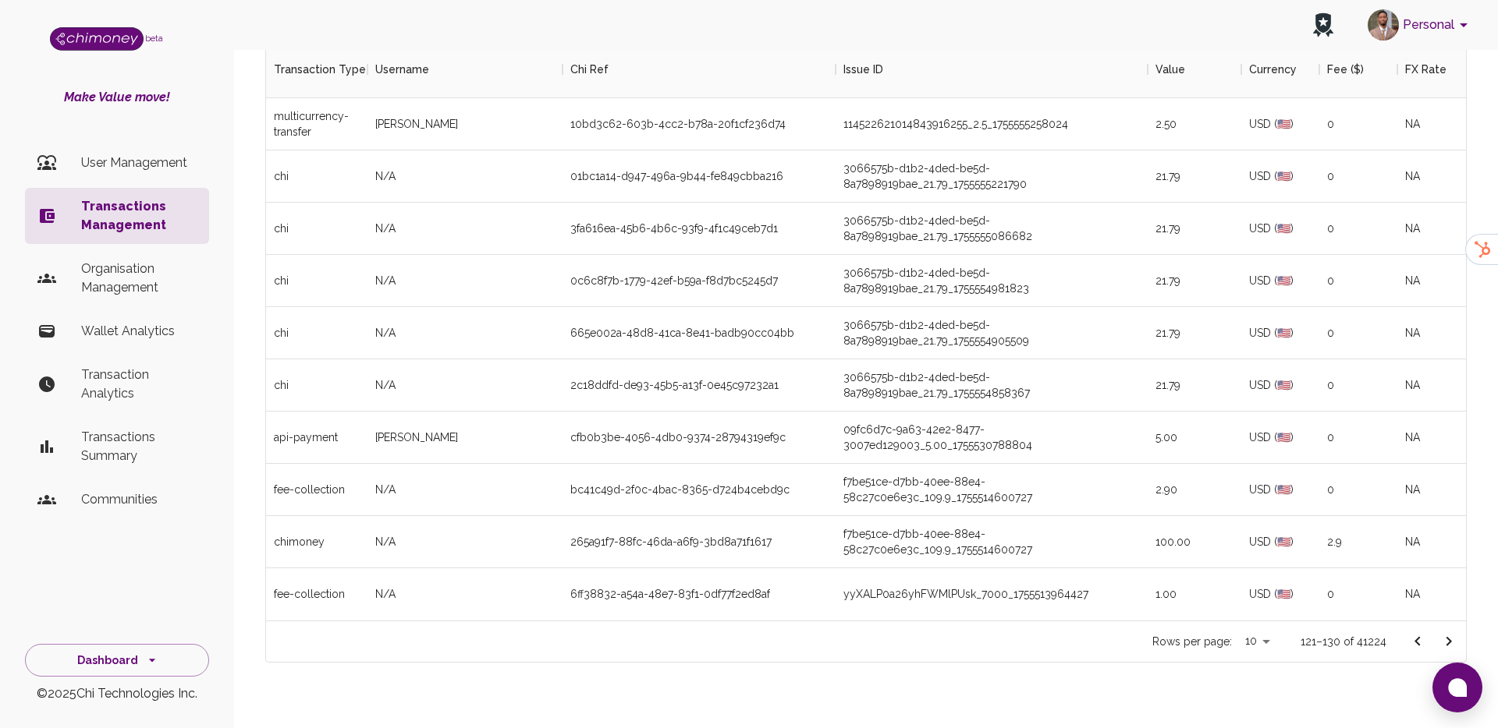
click at [1455, 646] on icon "Go to next page" at bounding box center [1448, 642] width 19 height 19
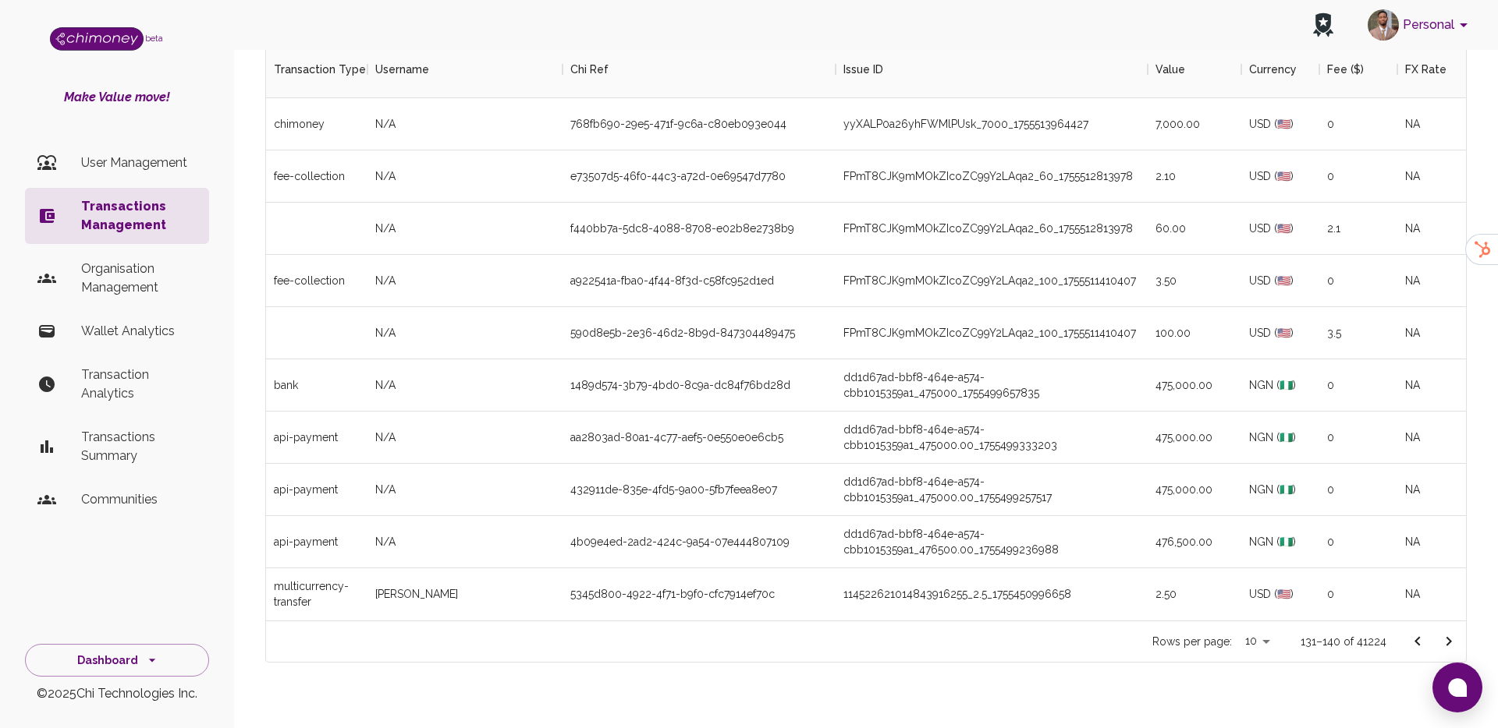
click at [1455, 646] on icon "Go to next page" at bounding box center [1448, 642] width 19 height 19
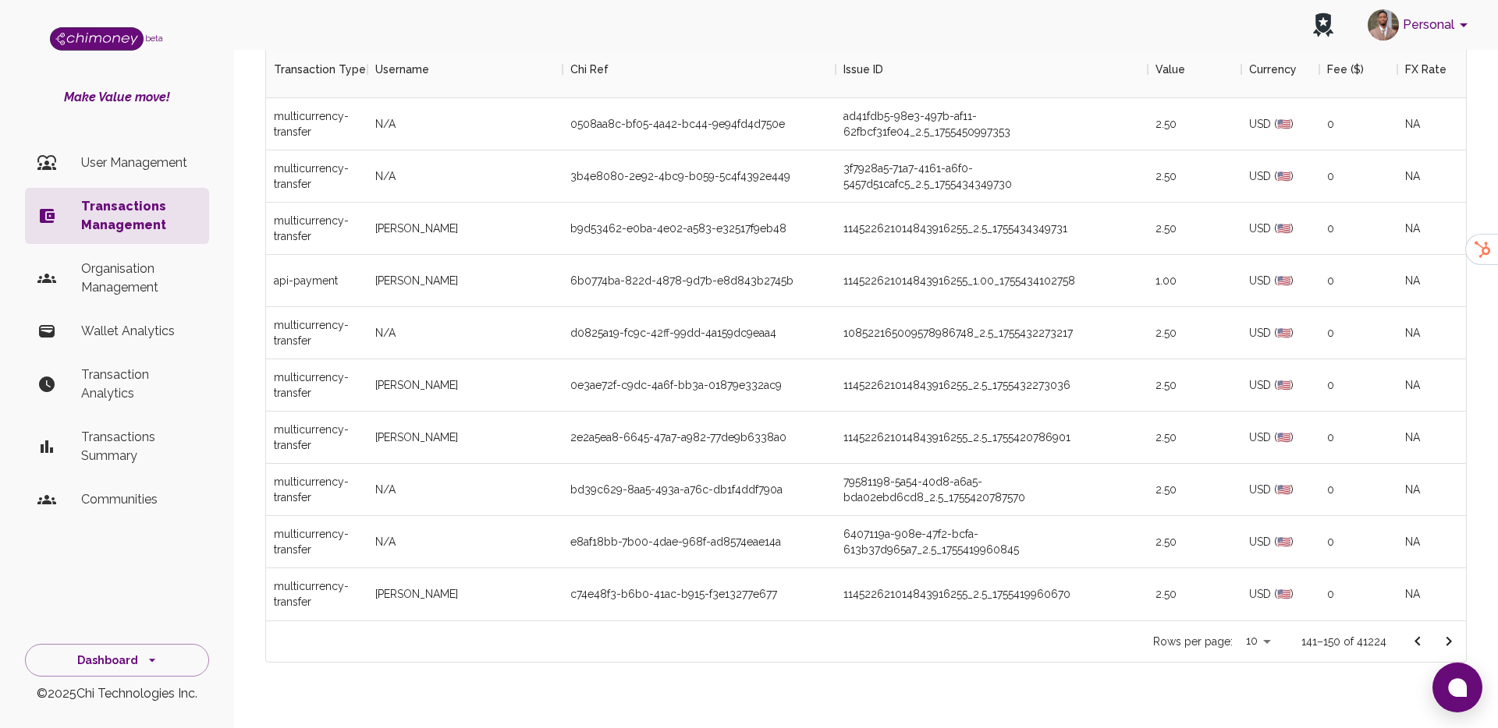
click at [1455, 646] on icon "Go to next page" at bounding box center [1448, 642] width 19 height 19
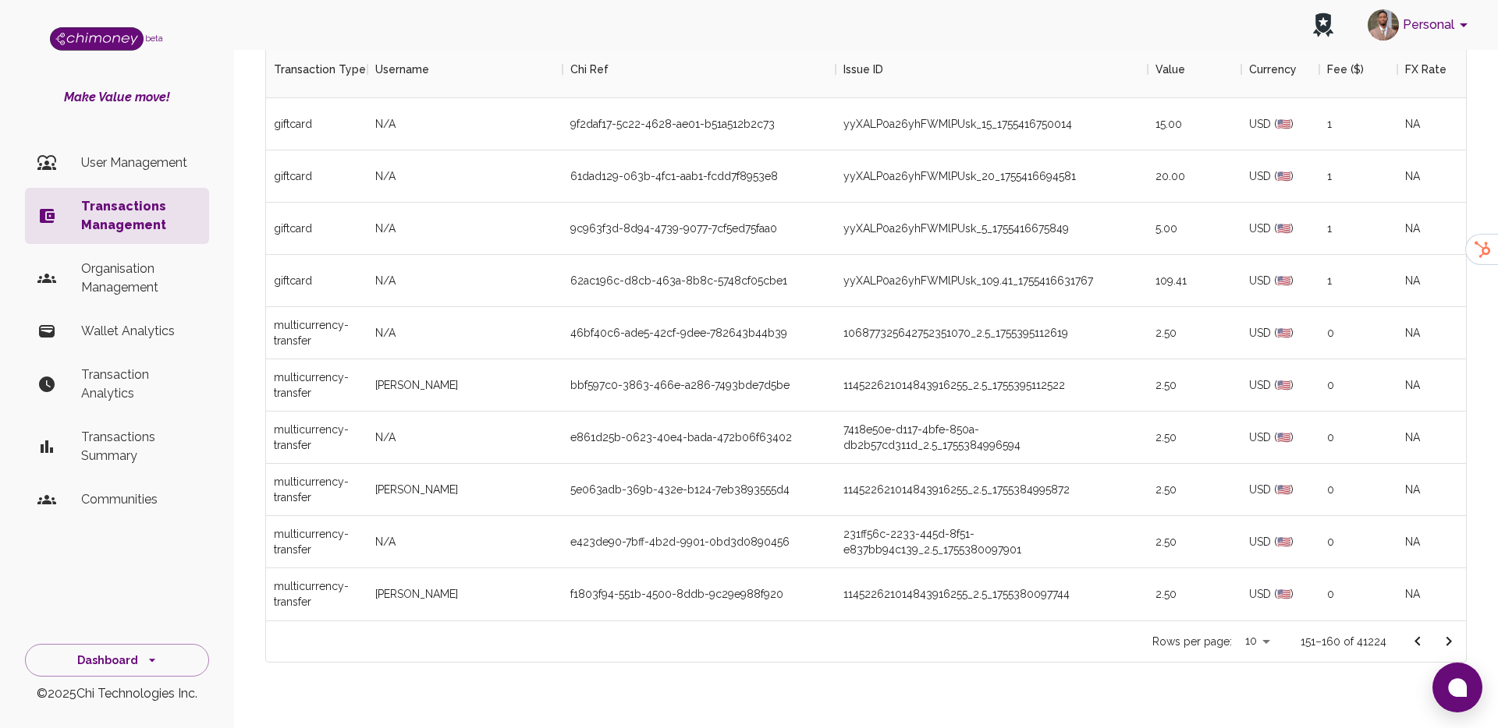
click at [1455, 646] on icon "Go to next page" at bounding box center [1448, 642] width 19 height 19
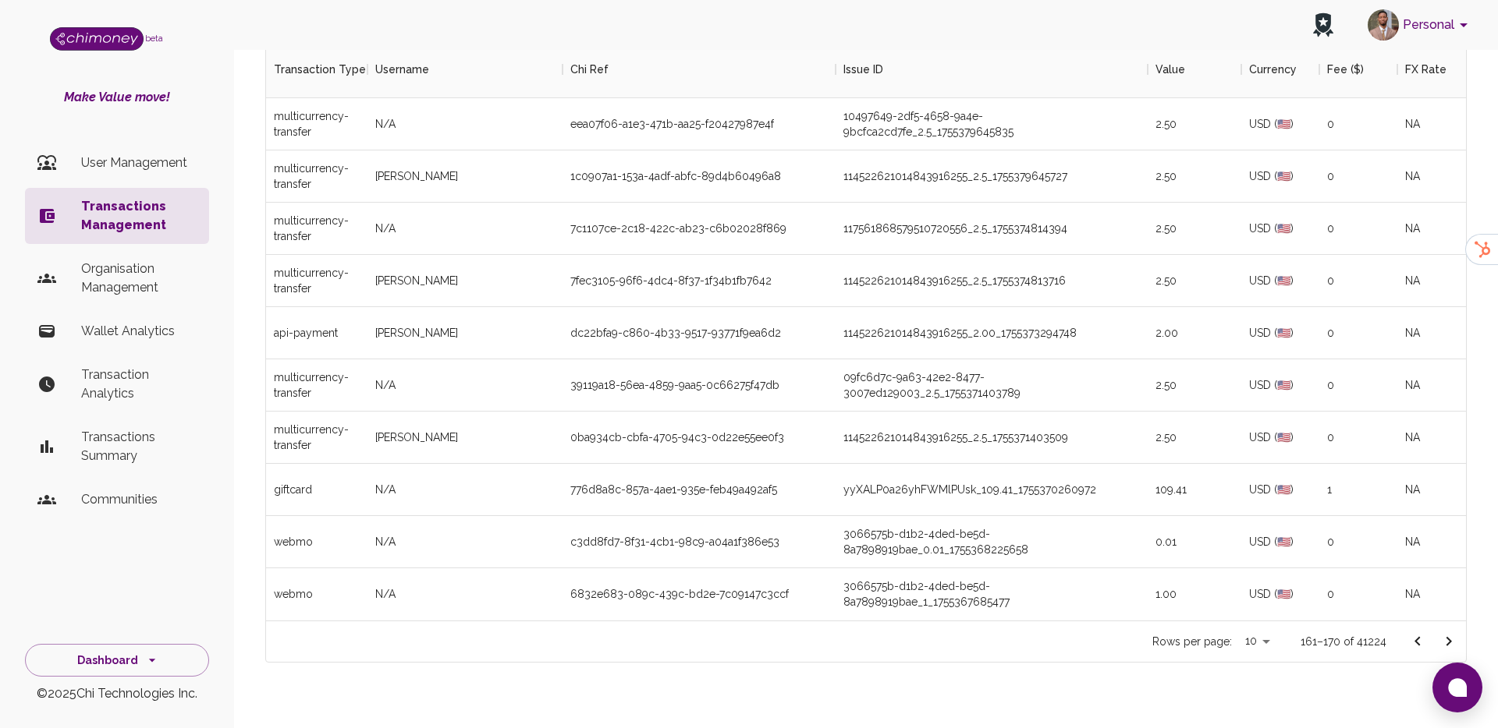
click at [1455, 646] on icon "Go to next page" at bounding box center [1448, 642] width 19 height 19
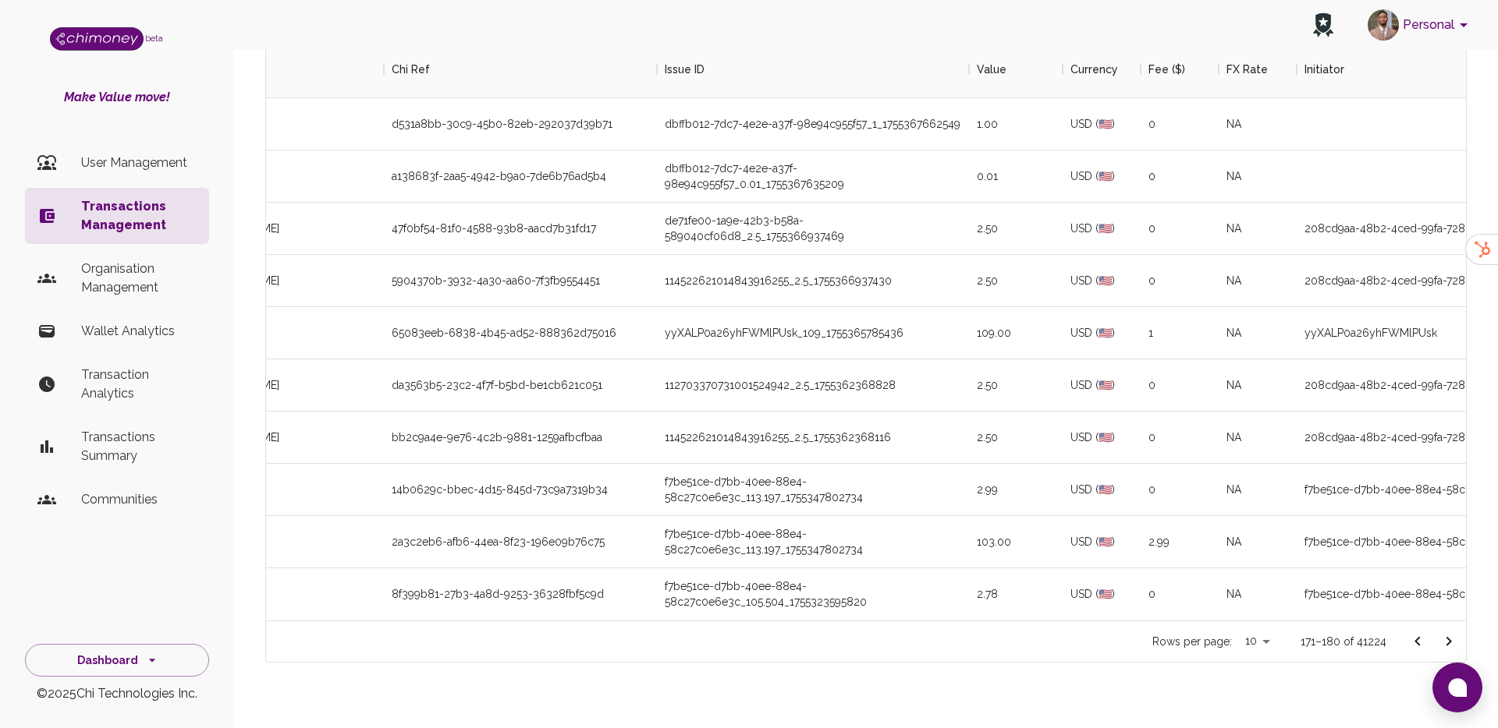
scroll to position [0, 0]
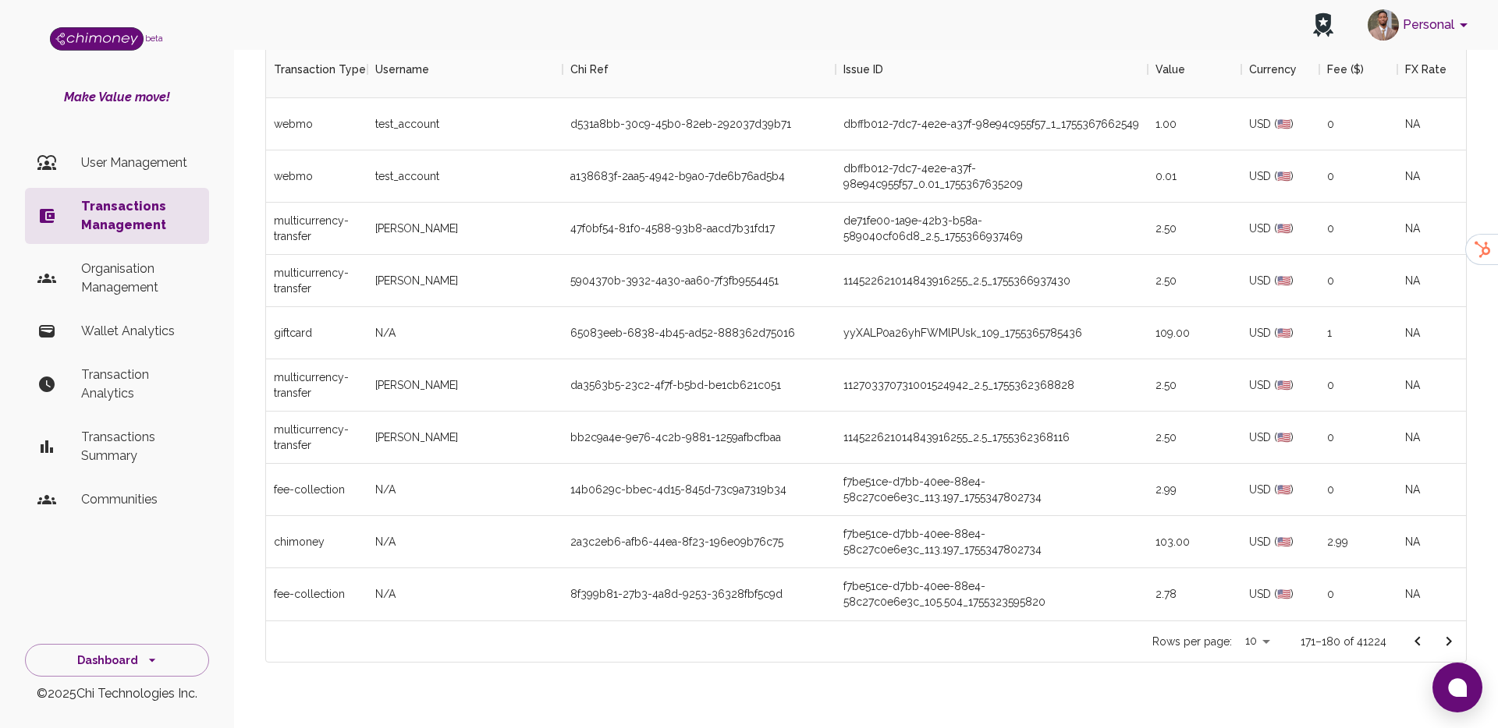
click at [1448, 635] on icon "Go to next page" at bounding box center [1448, 642] width 19 height 19
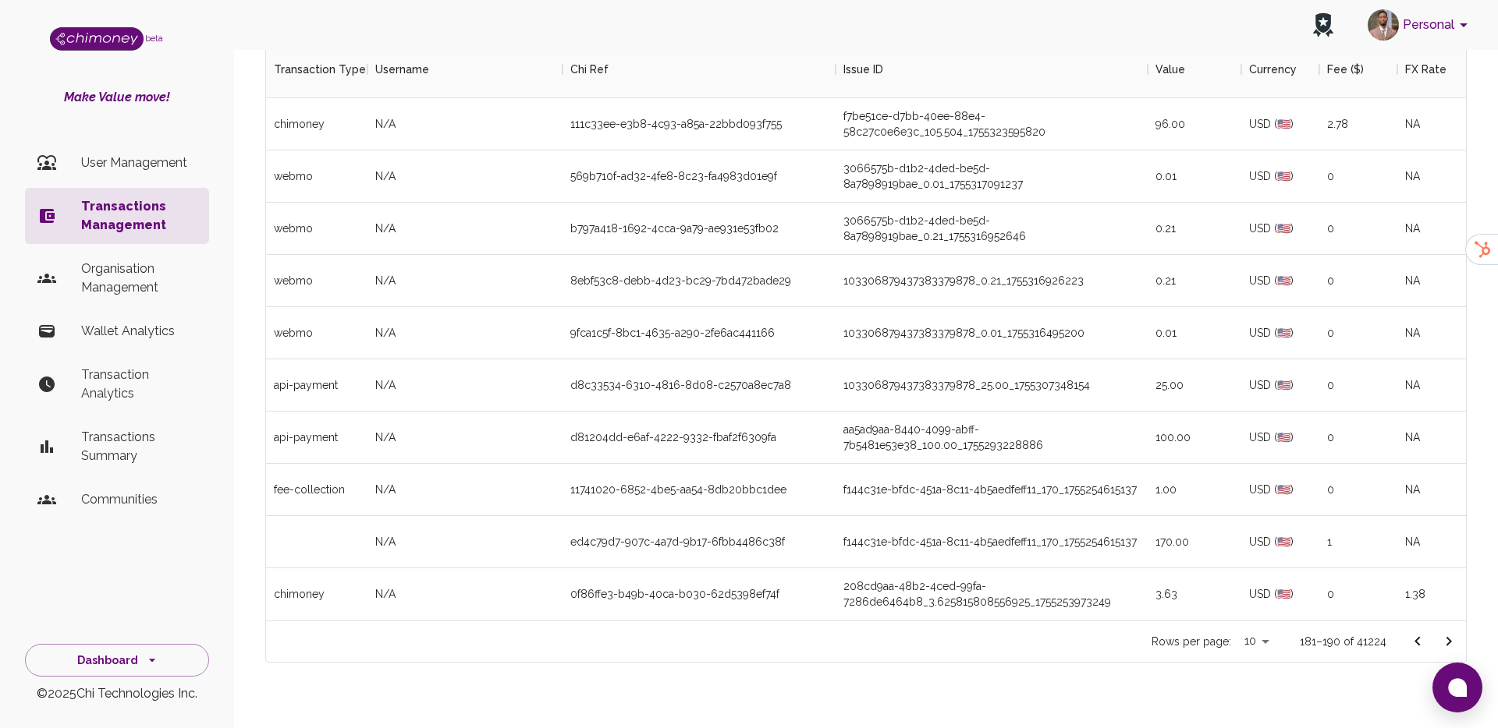
click at [1448, 635] on icon "Go to next page" at bounding box center [1448, 642] width 19 height 19
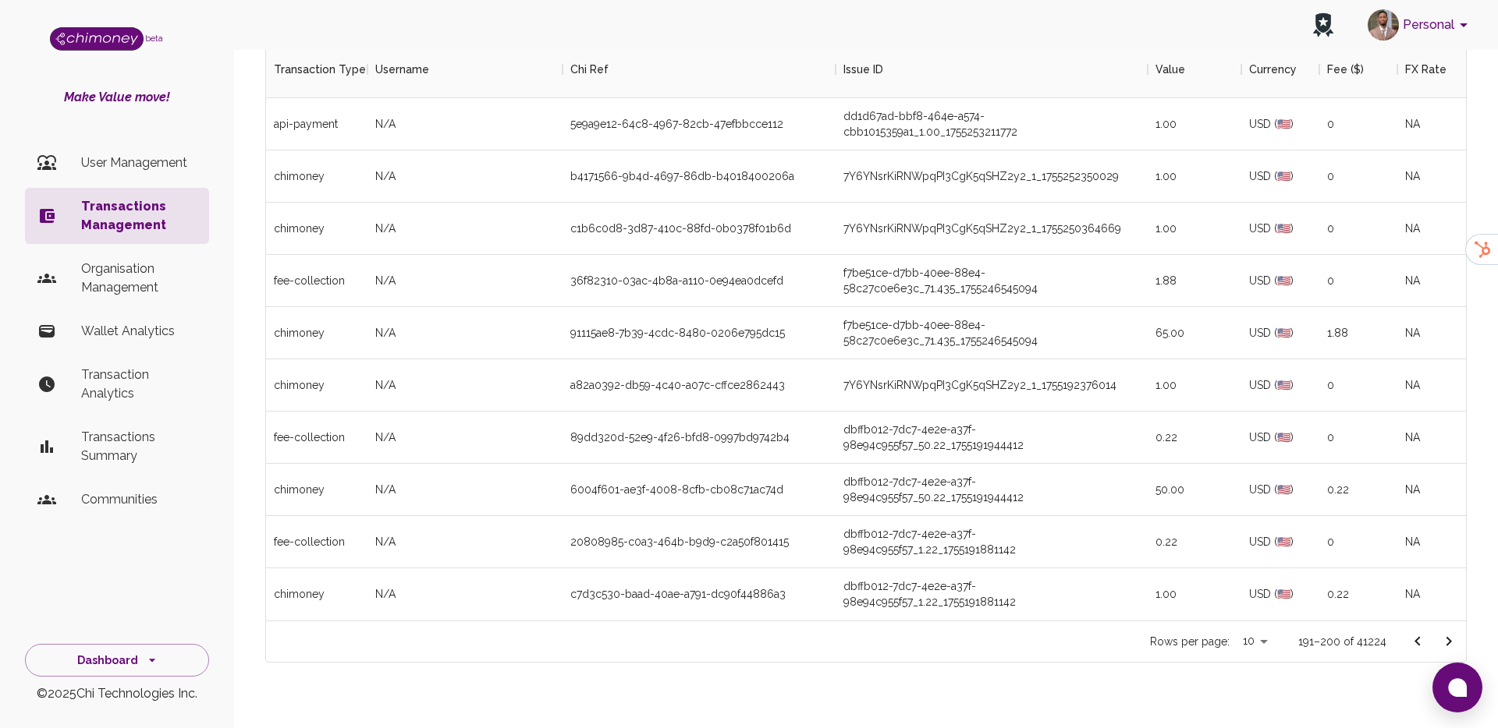
click at [1448, 635] on icon "Go to next page" at bounding box center [1448, 642] width 19 height 19
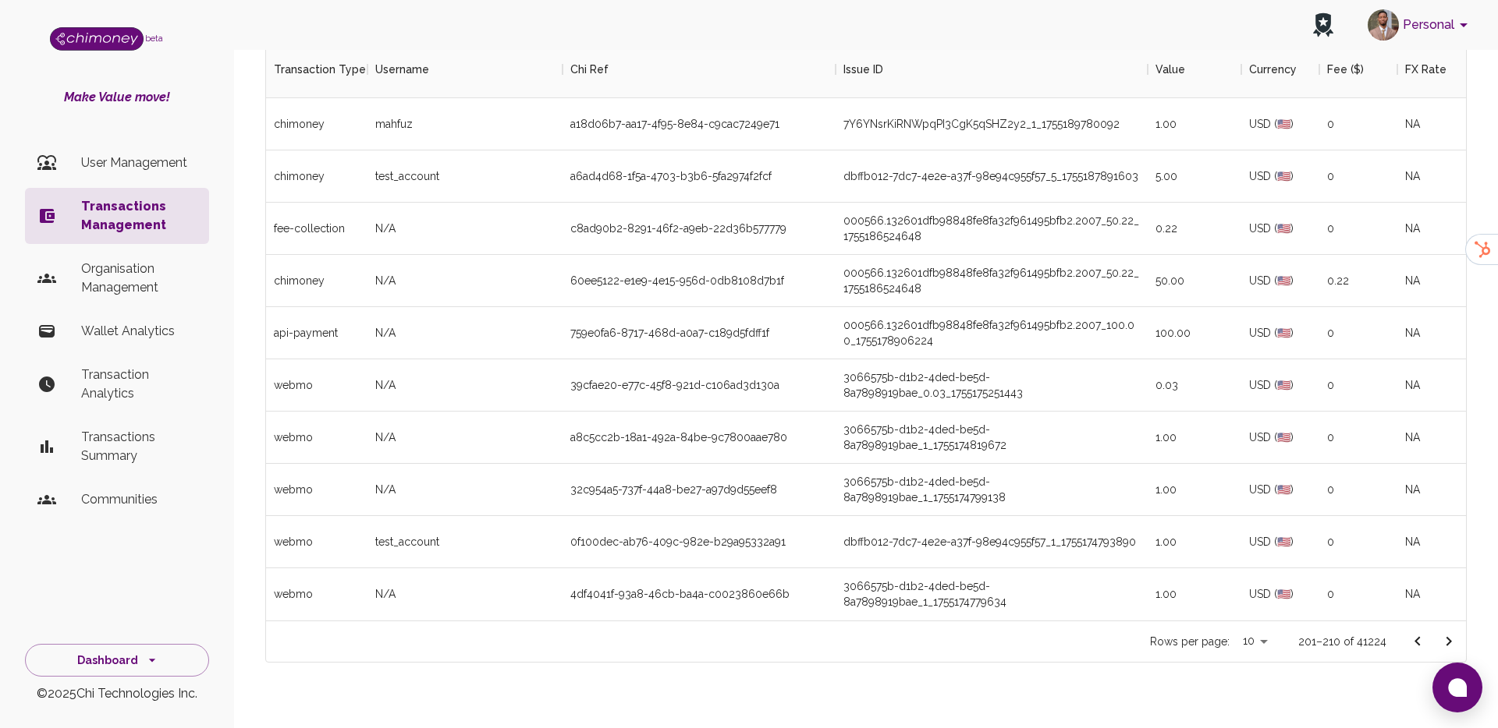
click at [1448, 635] on icon "Go to next page" at bounding box center [1448, 642] width 19 height 19
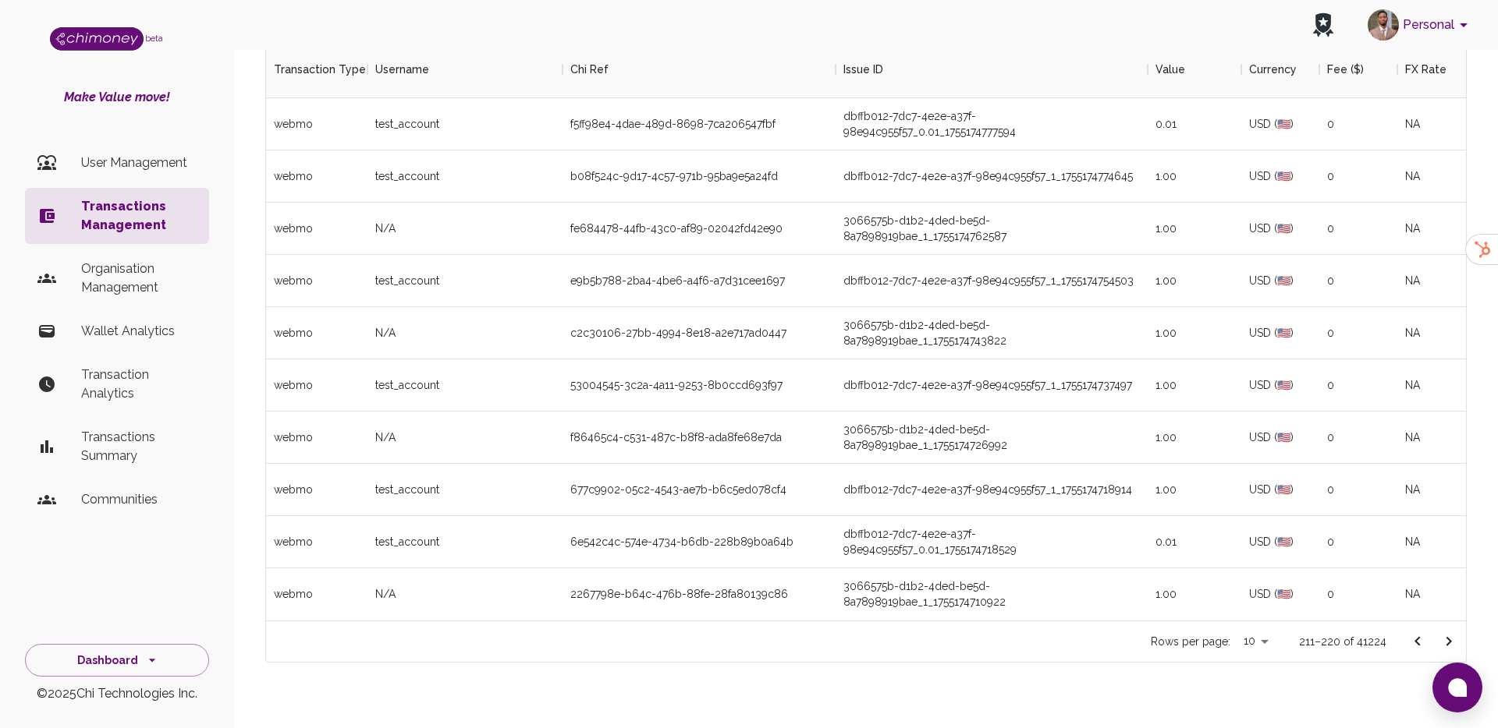
click at [1448, 635] on icon "Go to next page" at bounding box center [1448, 642] width 19 height 19
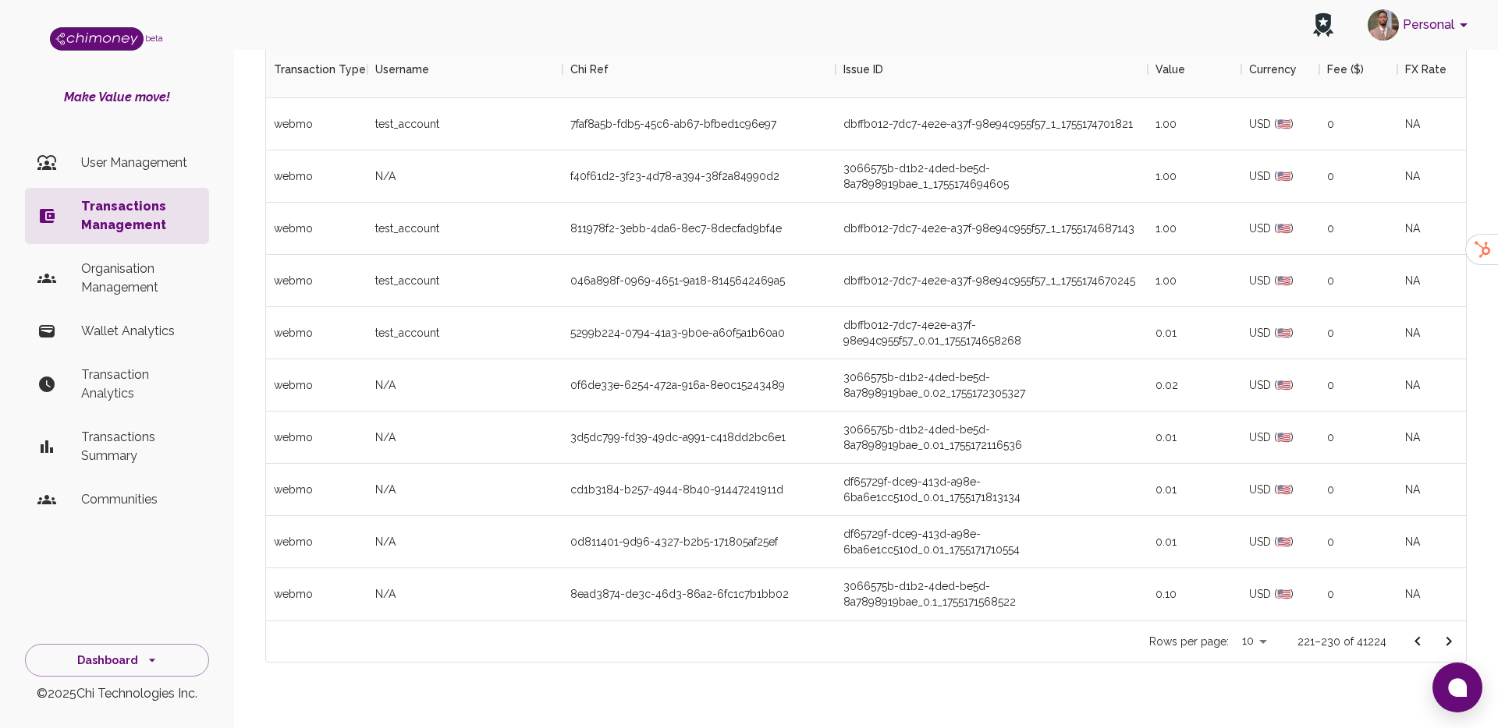
click at [1448, 635] on icon "Go to next page" at bounding box center [1448, 642] width 19 height 19
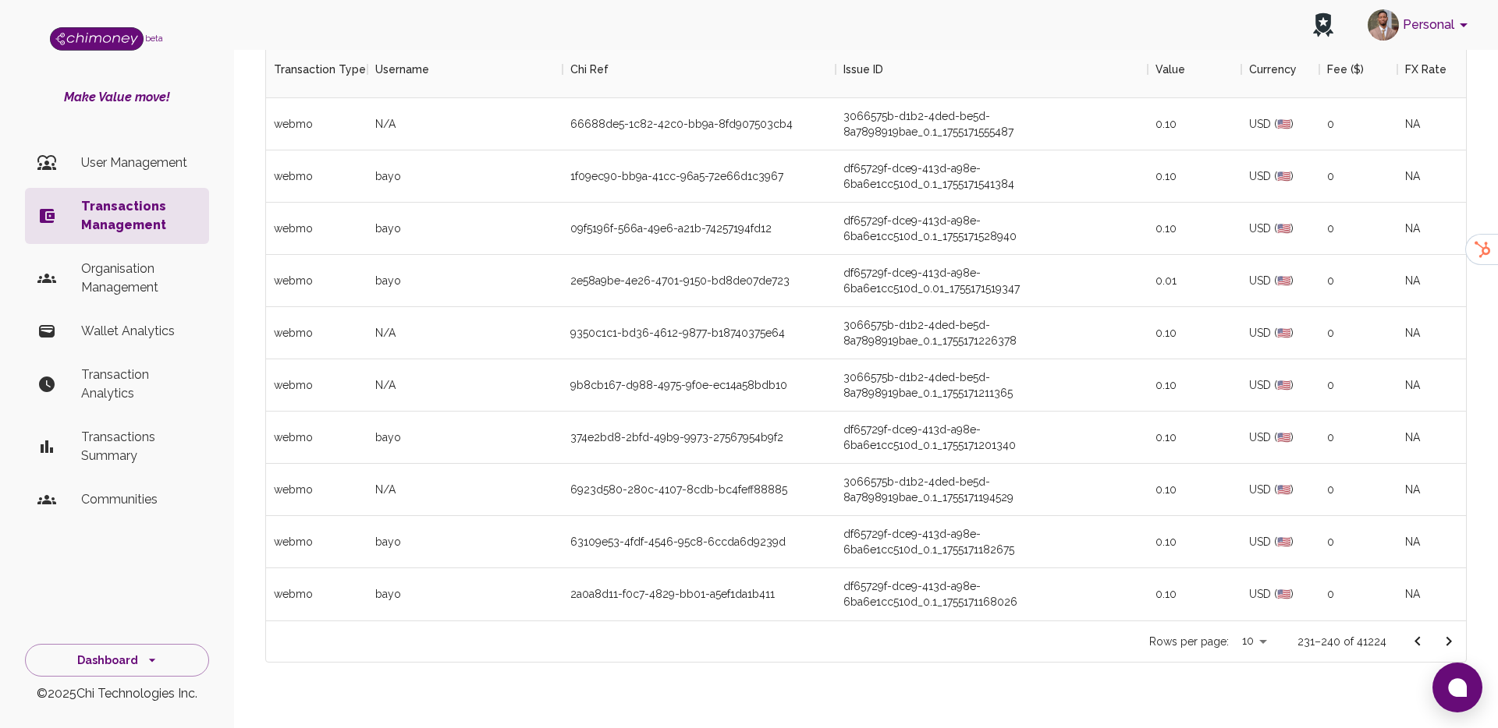
click at [1448, 635] on icon "Go to next page" at bounding box center [1448, 642] width 19 height 19
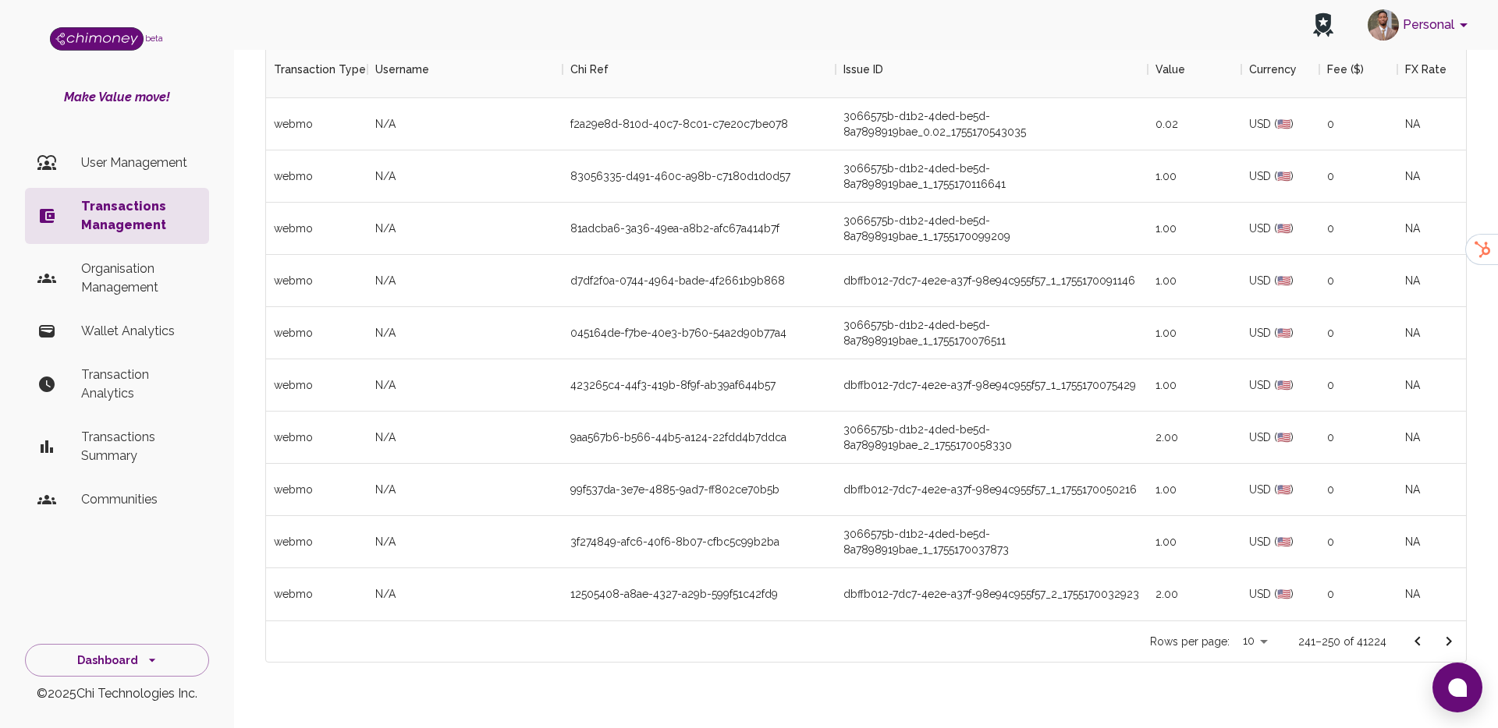
click at [1448, 635] on icon "Go to next page" at bounding box center [1448, 642] width 19 height 19
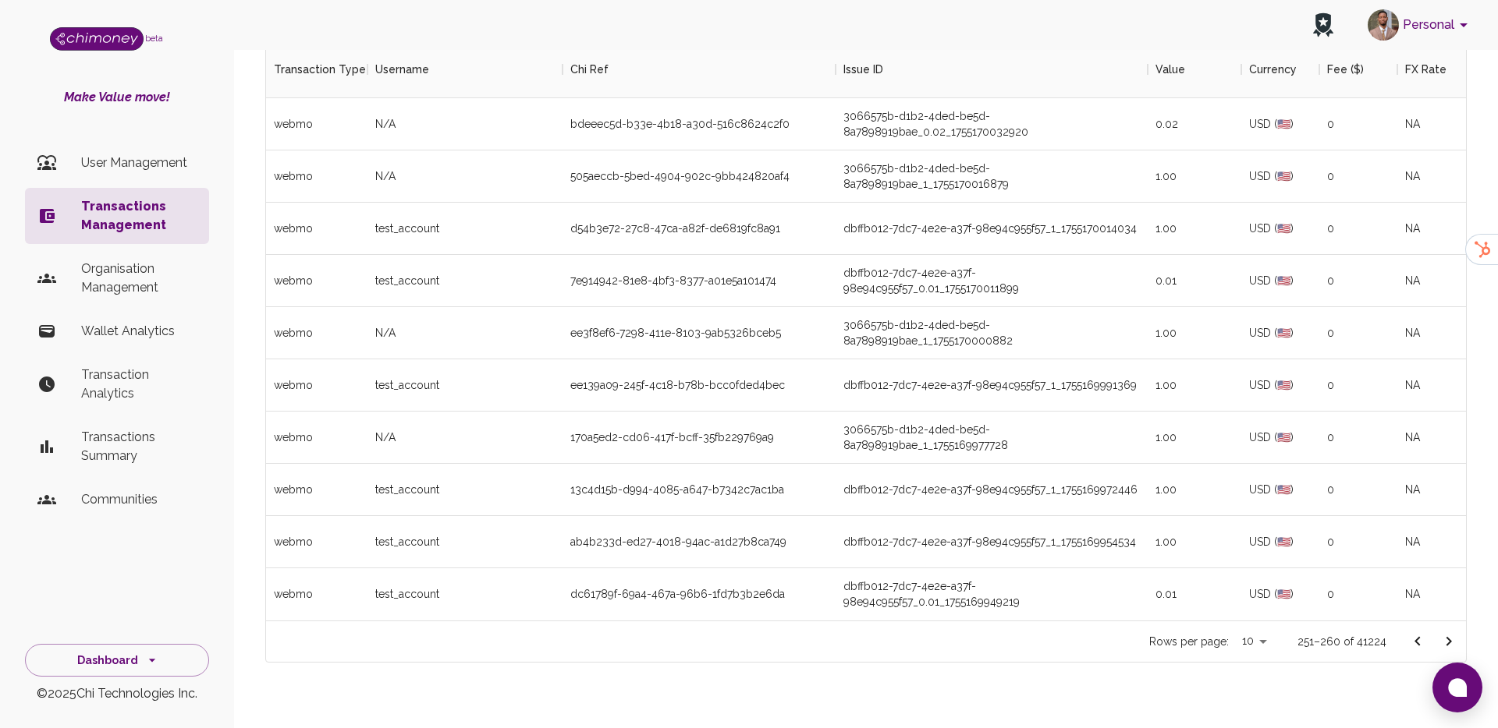
click at [1448, 635] on icon "Go to next page" at bounding box center [1448, 642] width 19 height 19
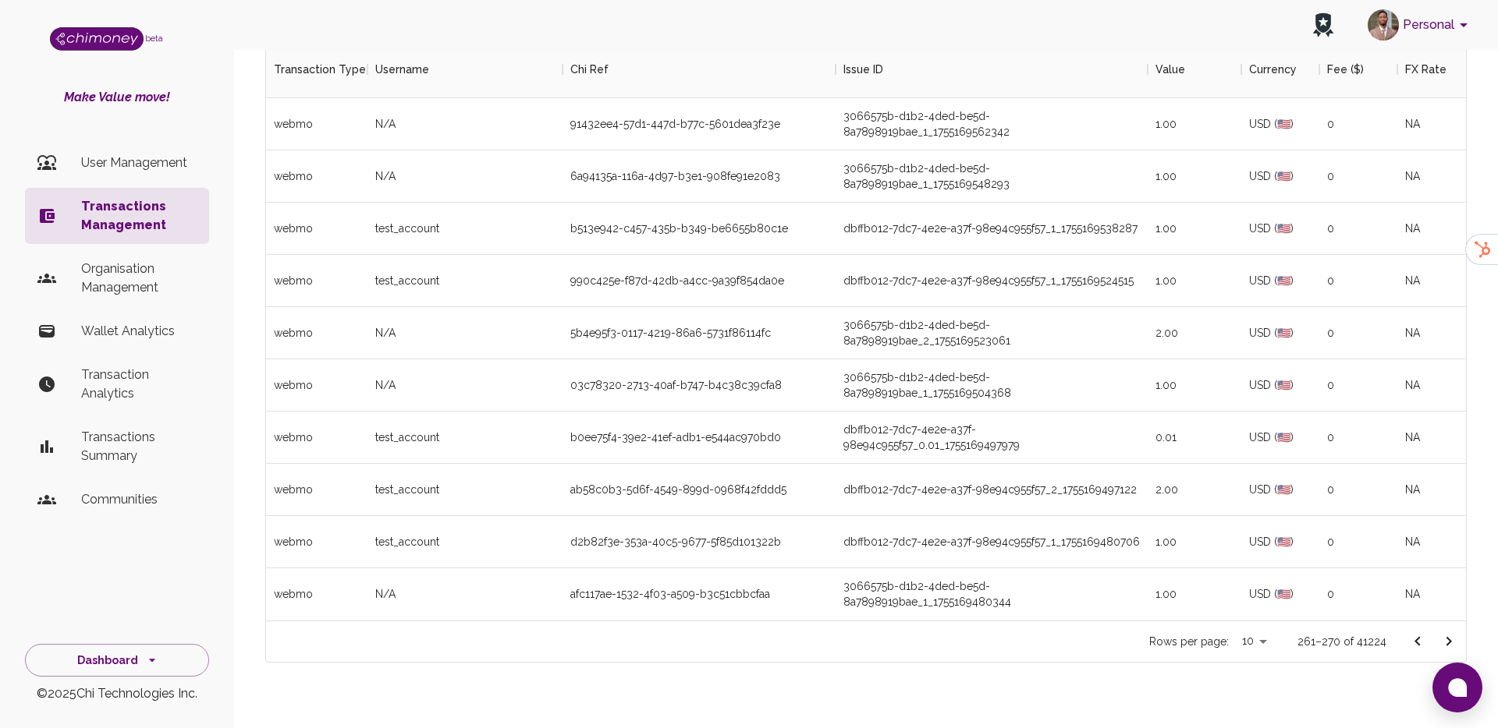
click at [1448, 635] on icon "Go to next page" at bounding box center [1448, 642] width 19 height 19
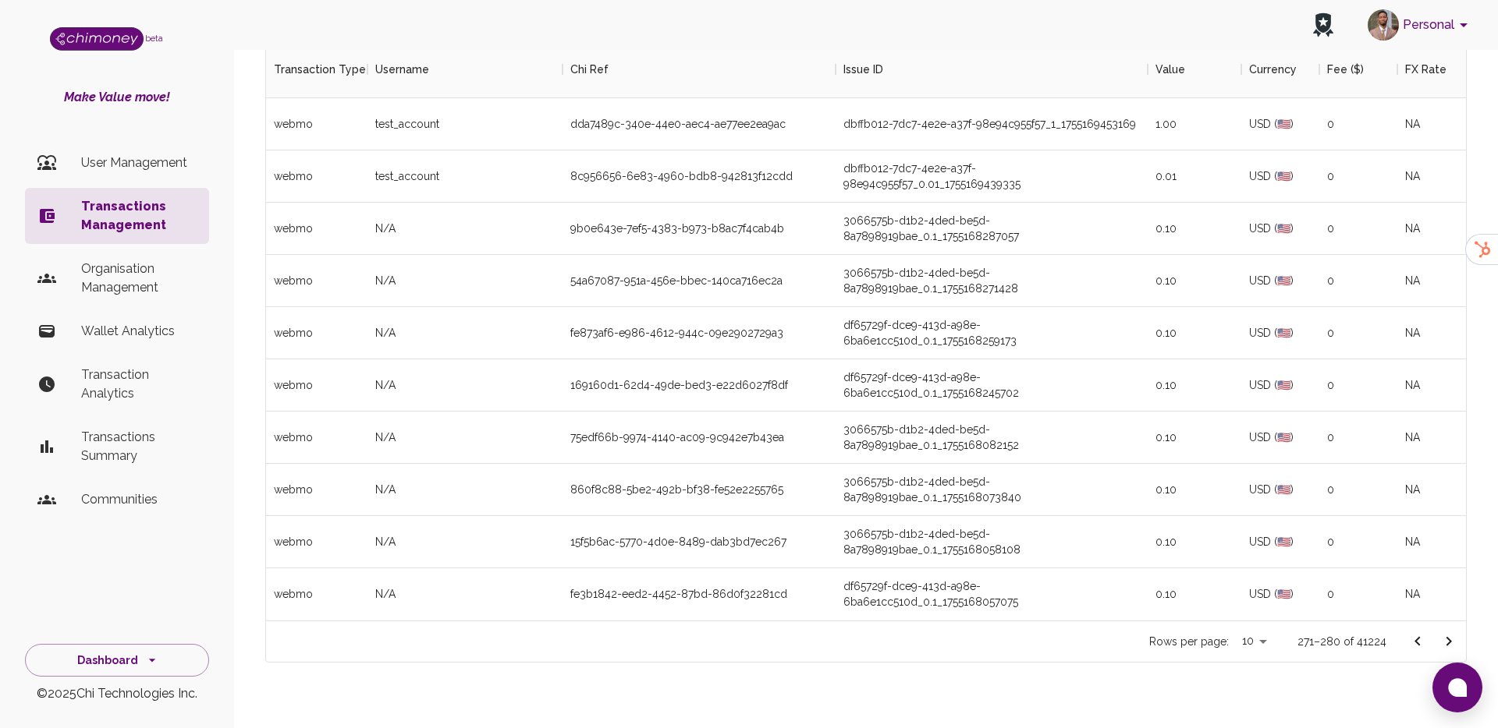
click at [1448, 635] on icon "Go to next page" at bounding box center [1448, 642] width 19 height 19
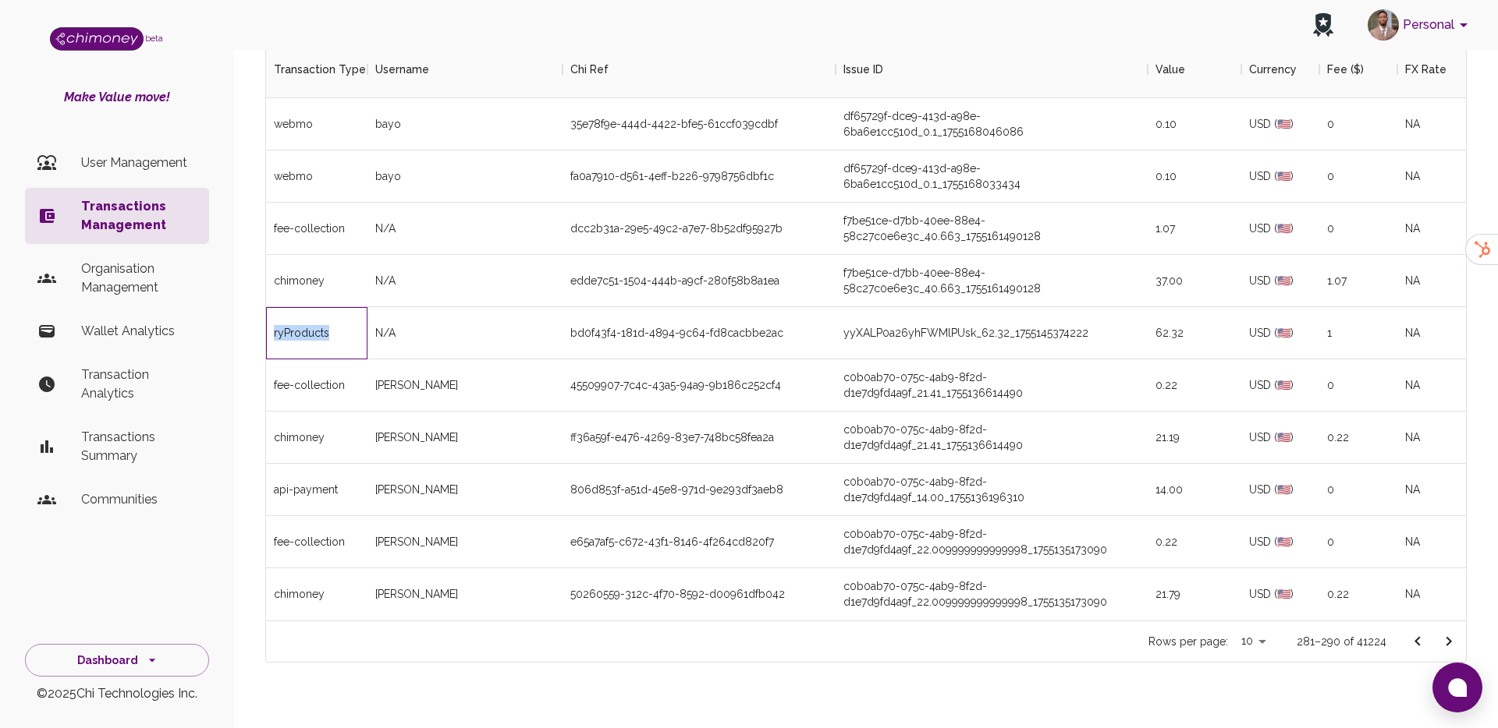
drag, startPoint x: 341, startPoint y: 329, endPoint x: 271, endPoint y: 332, distance: 70.3
click at [271, 332] on div "ryProducts" at bounding box center [316, 333] width 101 height 52
copy div "ryProducts"
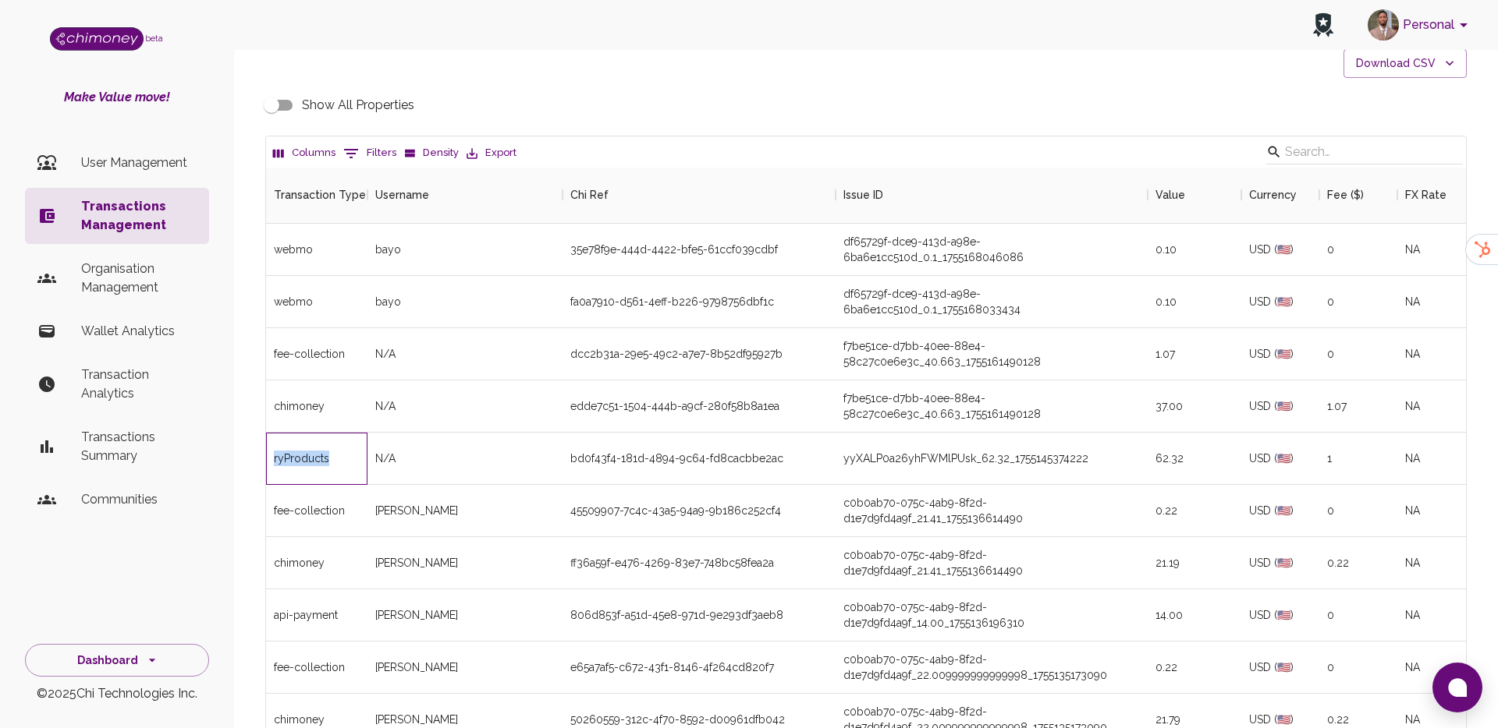
scroll to position [58, 0]
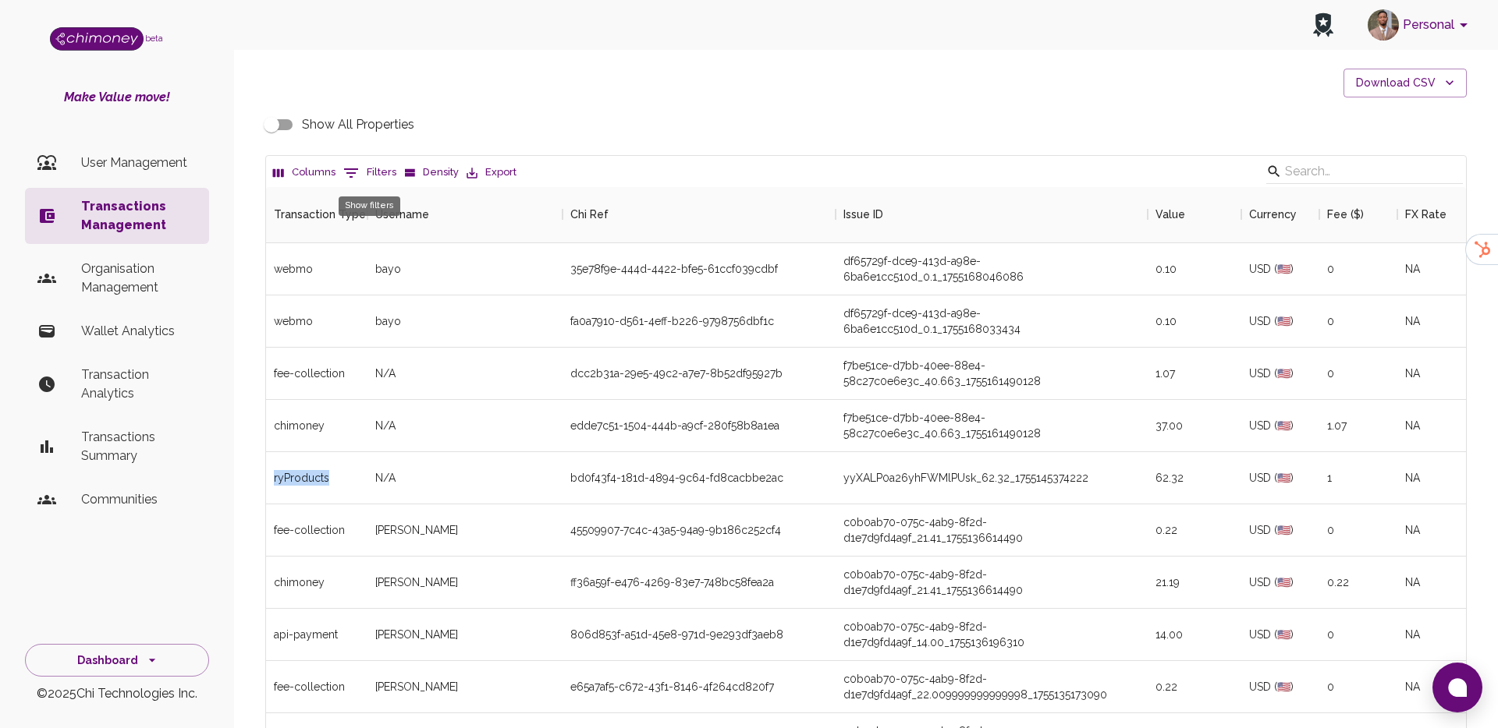
click at [367, 172] on button "0 Filters" at bounding box center [369, 173] width 61 height 25
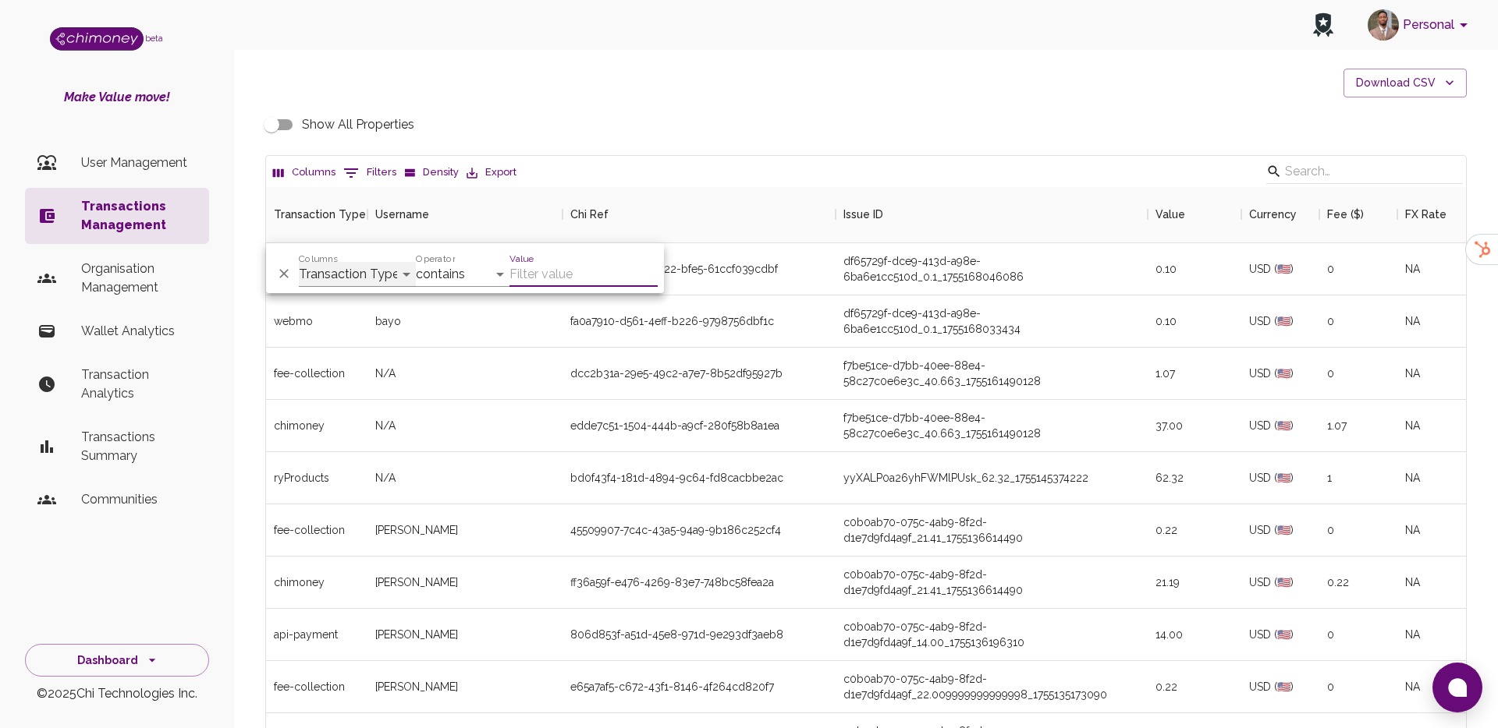
click at [349, 266] on select "Transaction Type Username Chi Ref Issue ID Value Amount Currency Fee ($) FX Rat…" at bounding box center [357, 274] width 117 height 25
click at [462, 268] on select "contains equals starts with ends with is empty is not empty is any of" at bounding box center [463, 274] width 94 height 25
select select "equals"
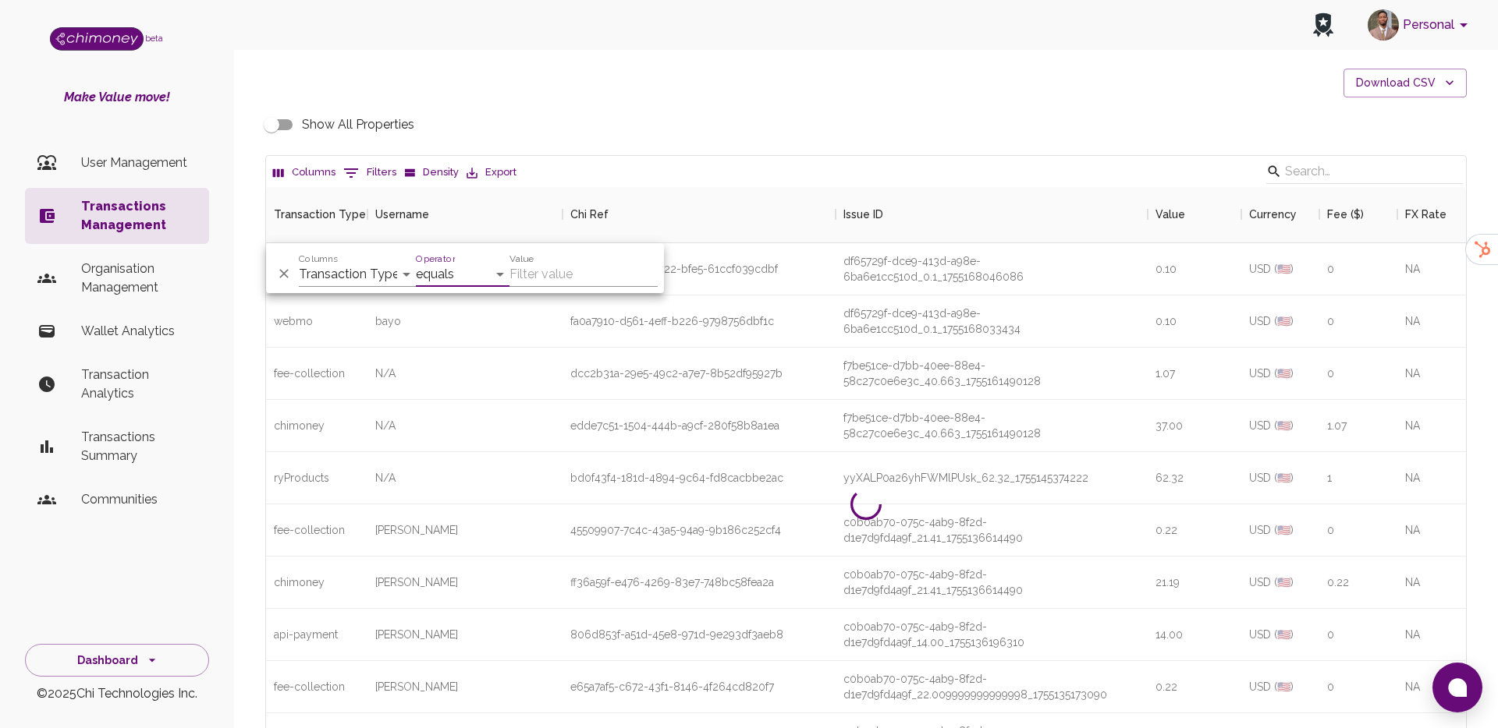
click at [555, 277] on input "Value" at bounding box center [583, 274] width 148 height 25
paste input "ryProducts"
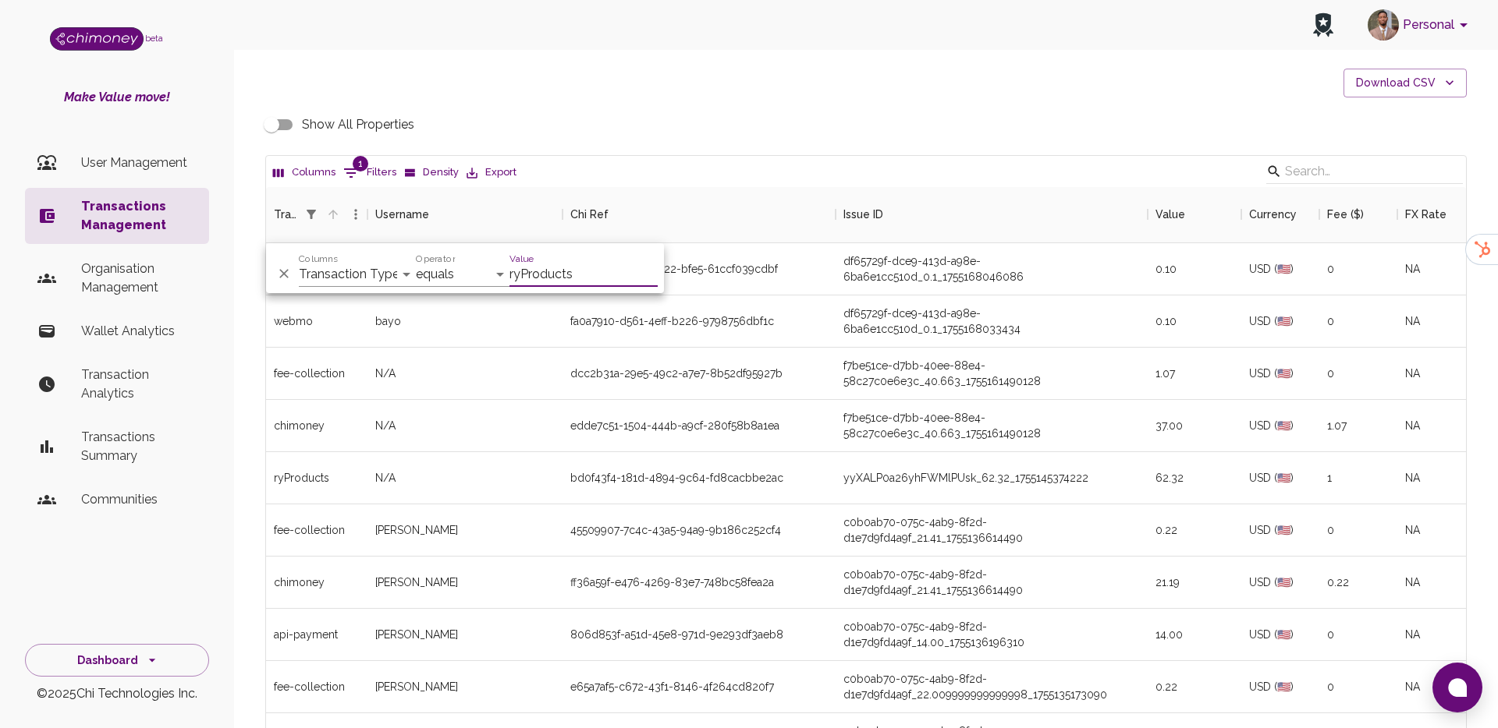
type input "ryProducts"
click at [332, 211] on icon "Sort" at bounding box center [332, 214] width 9 height 9
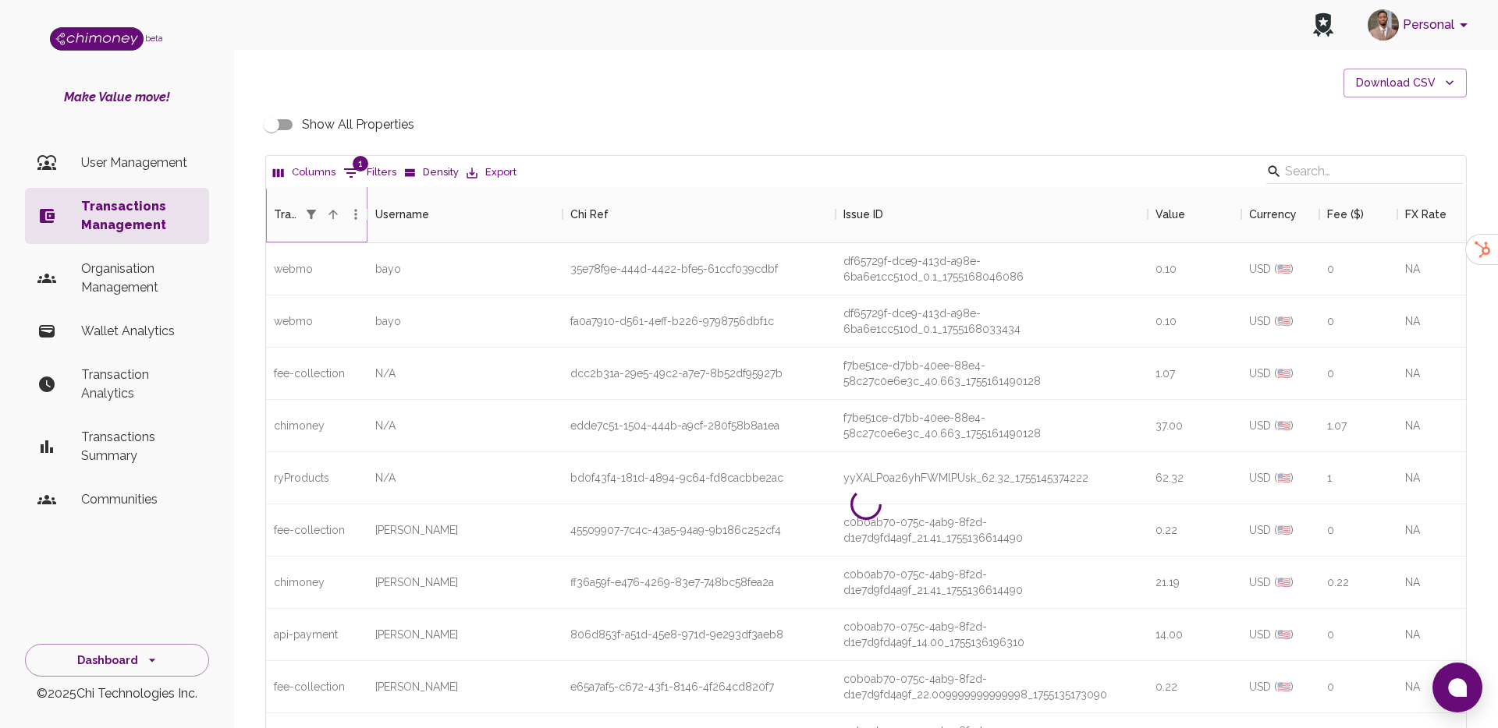
click at [332, 211] on icon "Sort" at bounding box center [332, 214] width 9 height 9
click at [376, 172] on button "1 Filters" at bounding box center [369, 173] width 61 height 25
select select "equals"
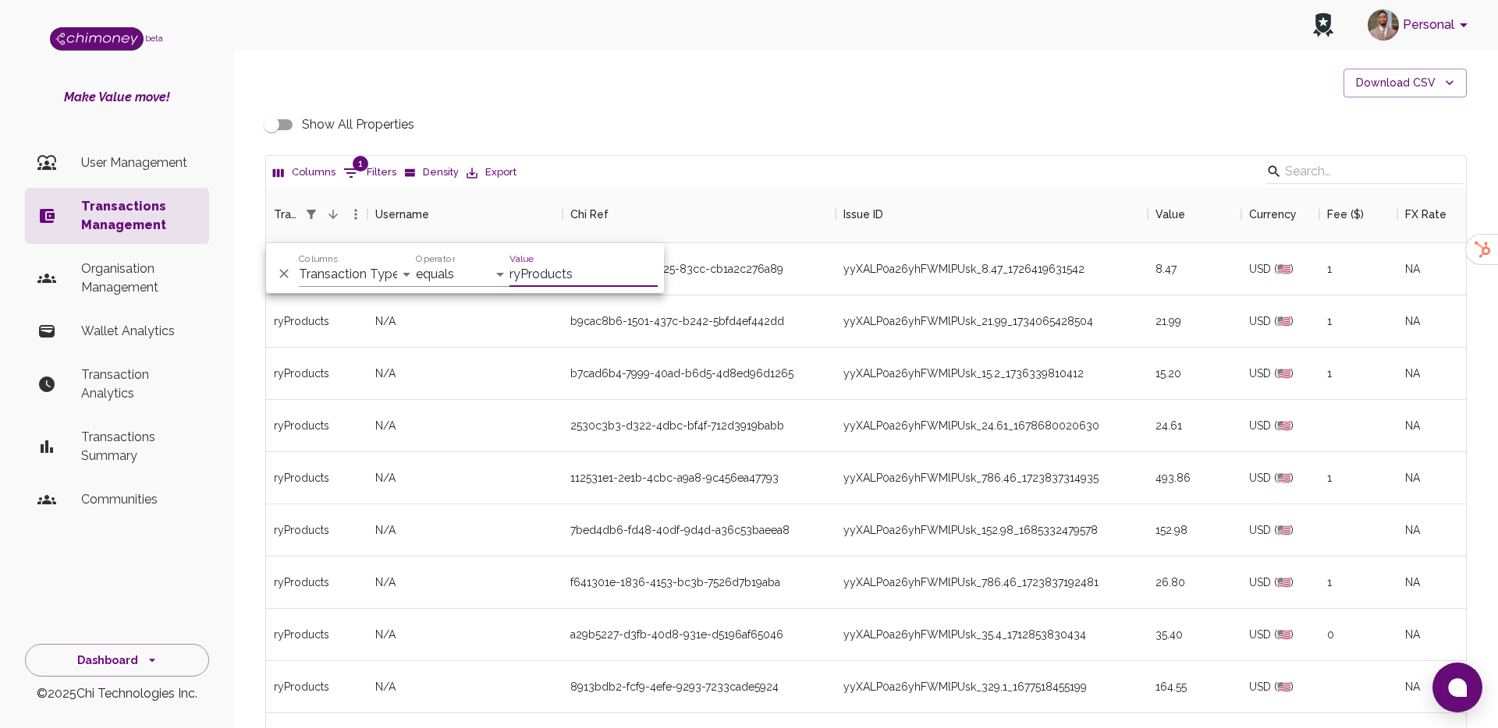
click at [782, 73] on div "All transactions Download CSV Show All Properties Columns 1 Filters Density Exp…" at bounding box center [865, 413] width 1239 height 789
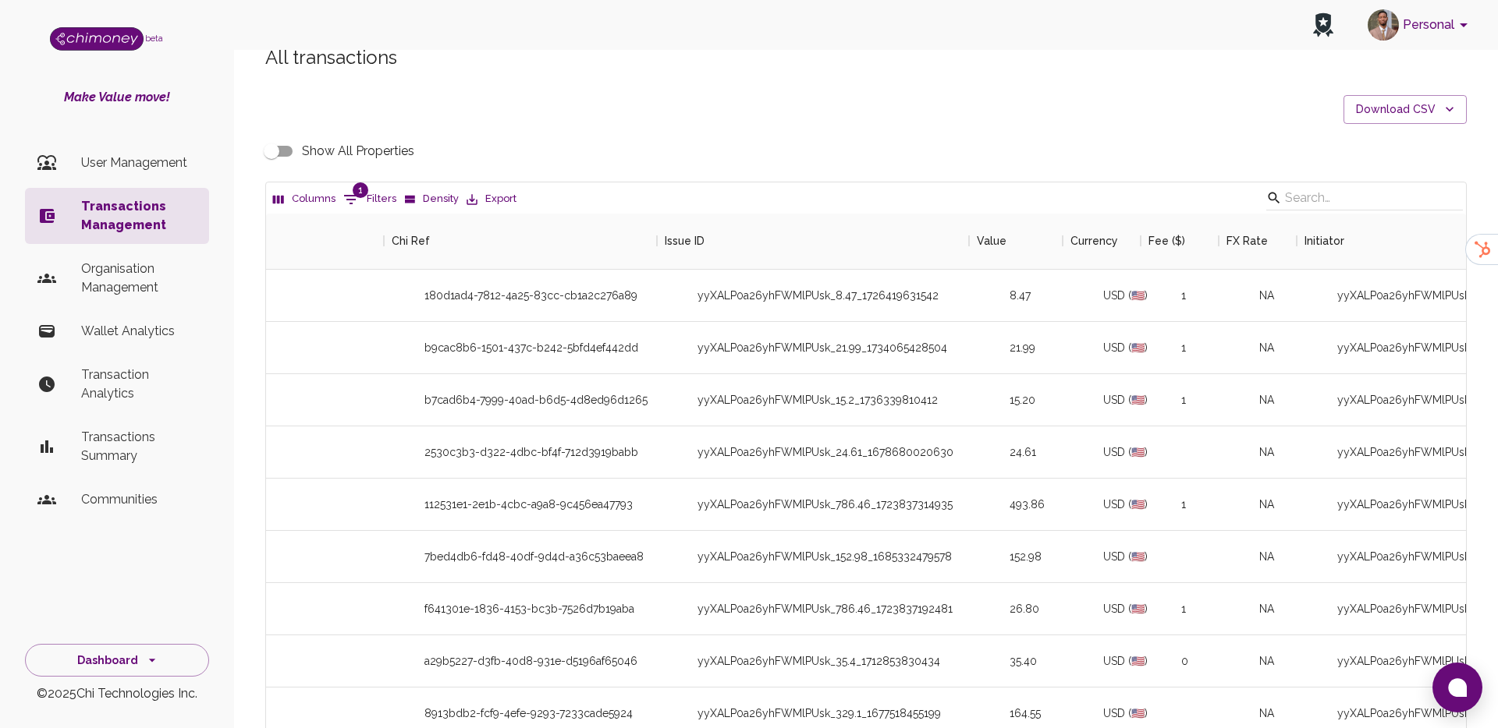
scroll to position [0, 0]
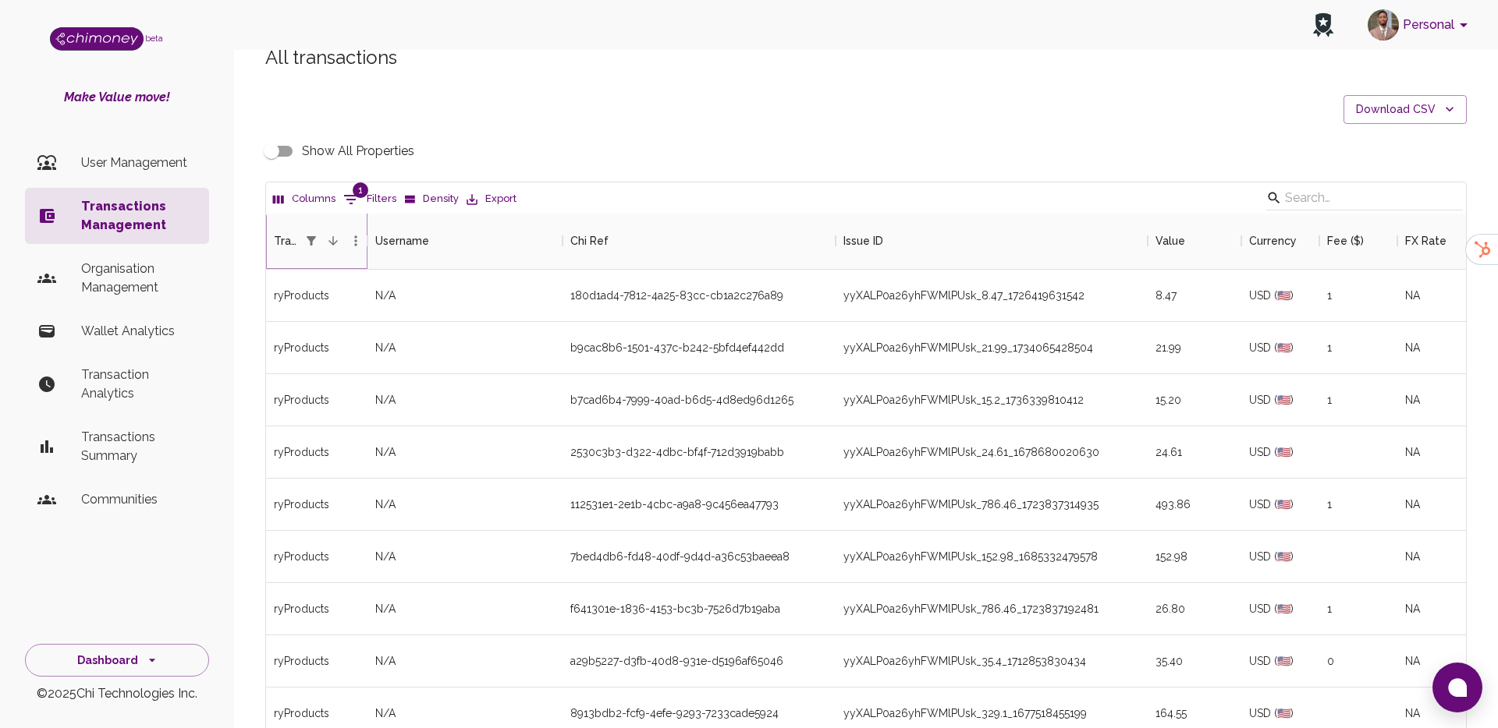
click at [348, 239] on icon "Menu" at bounding box center [356, 241] width 16 height 16
click at [333, 240] on icon "Sort" at bounding box center [333, 241] width 14 height 14
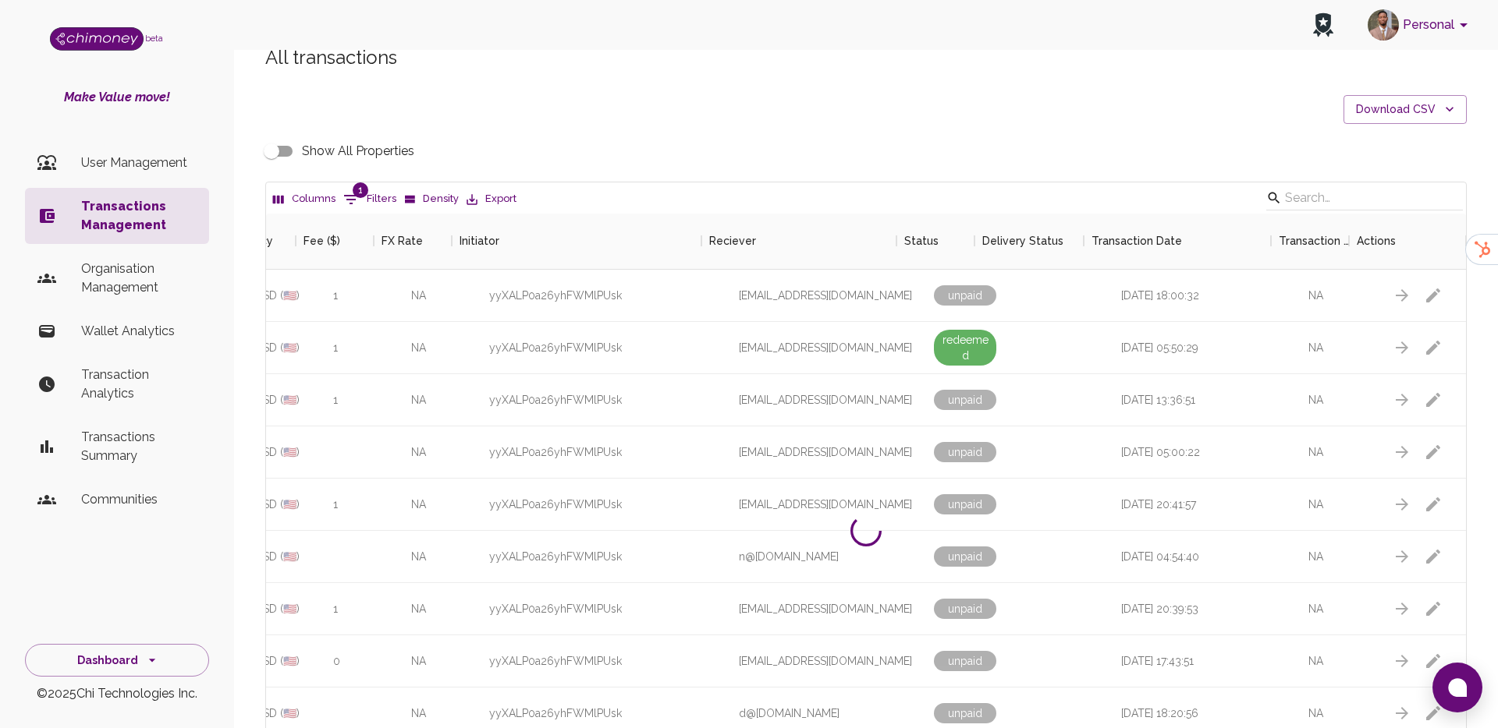
scroll to position [0, 1023]
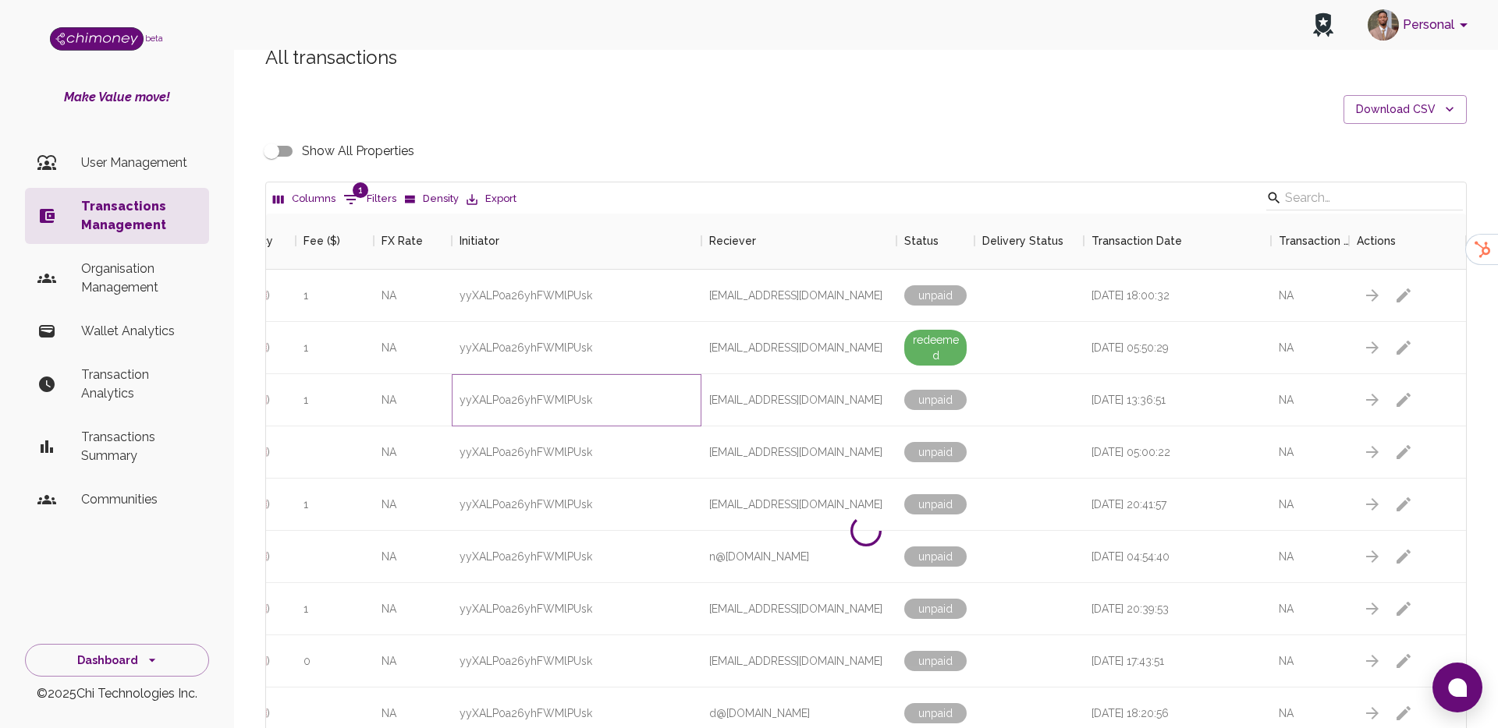
click at [615, 400] on div "yyXALP0a26yhFWMlPUsk" at bounding box center [577, 400] width 250 height 52
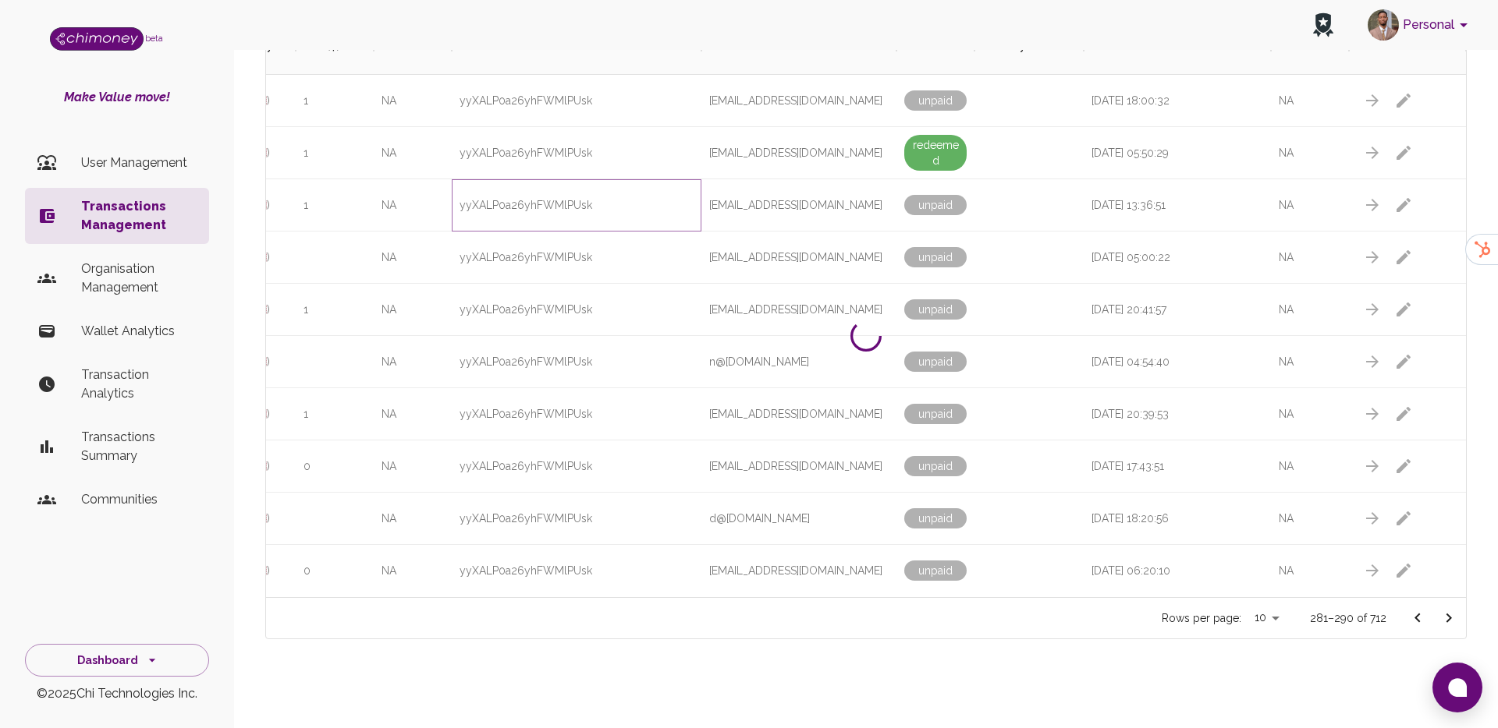
scroll to position [228, 0]
click at [116, 141] on ul "User Management Transactions Management Organisation Management Wallet Analytic…" at bounding box center [117, 334] width 184 height 393
click at [112, 158] on p "User Management" at bounding box center [138, 163] width 115 height 19
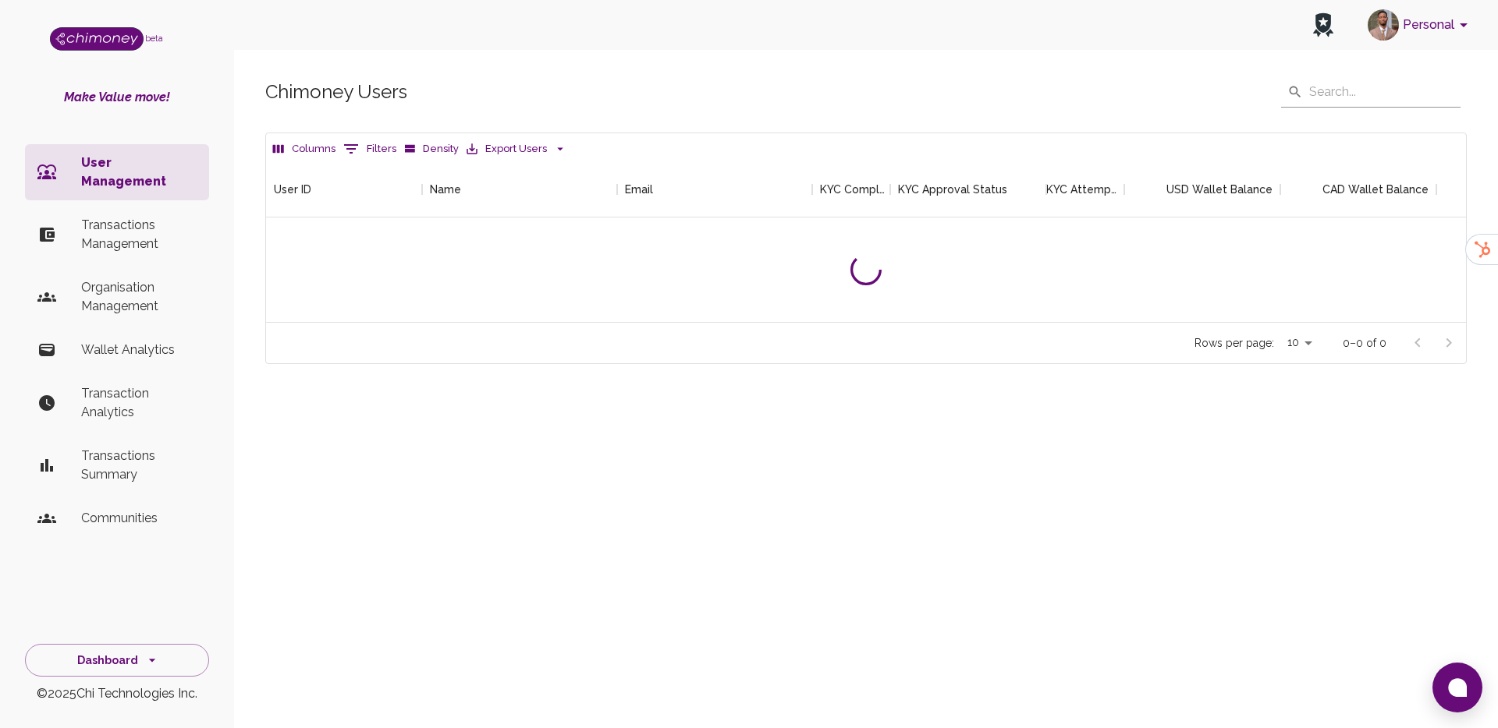
scroll to position [161, 1200]
click at [115, 219] on p "Transactions Management" at bounding box center [138, 234] width 115 height 37
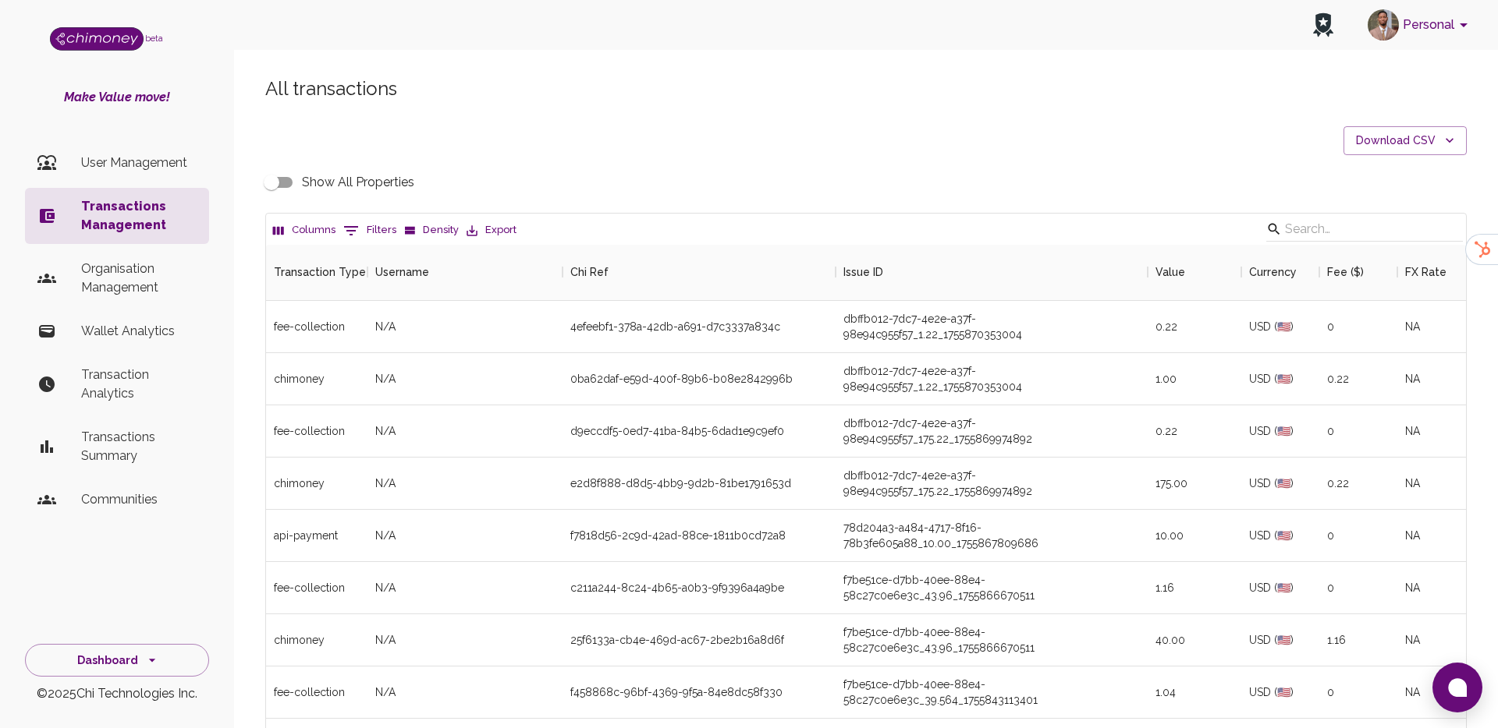
scroll to position [579, 1200]
click at [366, 227] on button "0 Filters" at bounding box center [369, 230] width 61 height 25
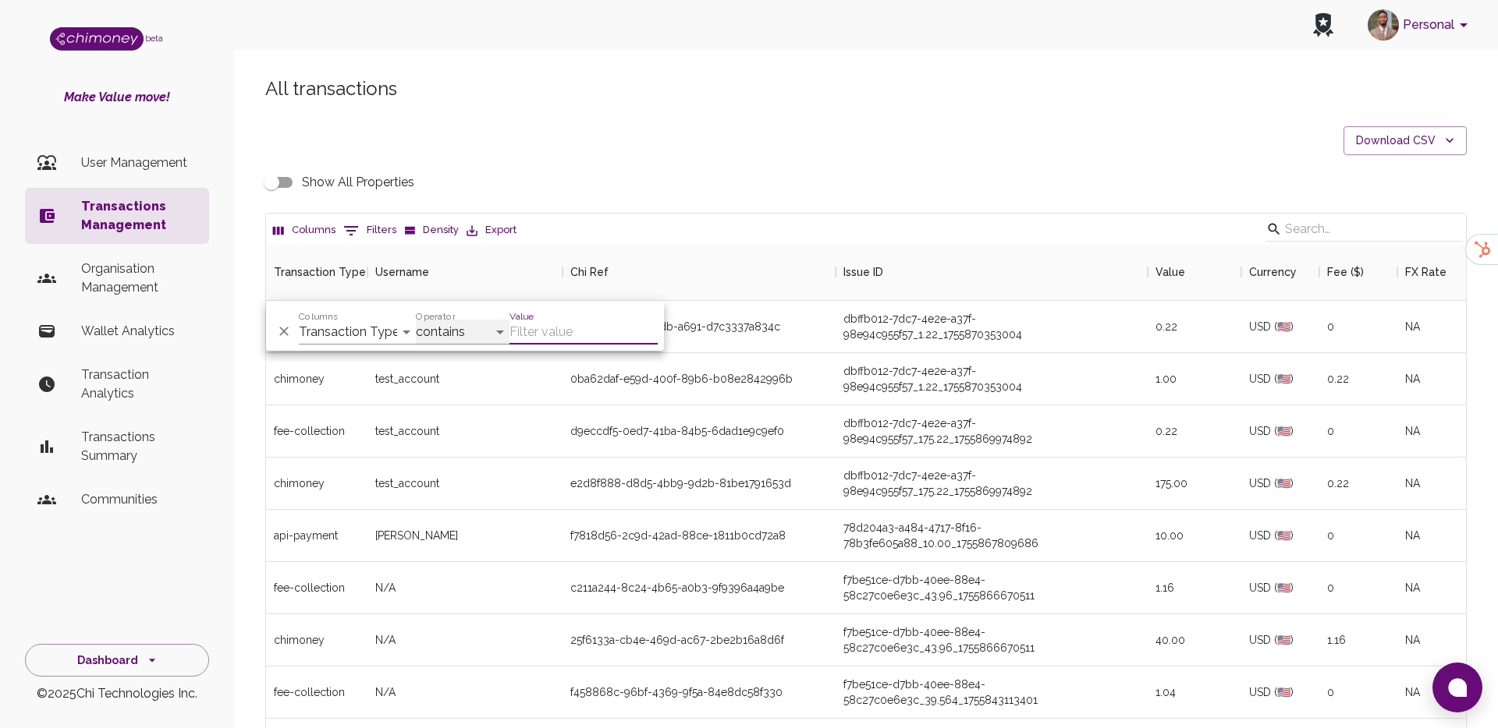
click at [463, 331] on select "contains equals starts with ends with is empty is not empty is any of" at bounding box center [463, 332] width 94 height 25
click at [557, 329] on input "Value" at bounding box center [583, 332] width 148 height 25
paste input "ryProducts"
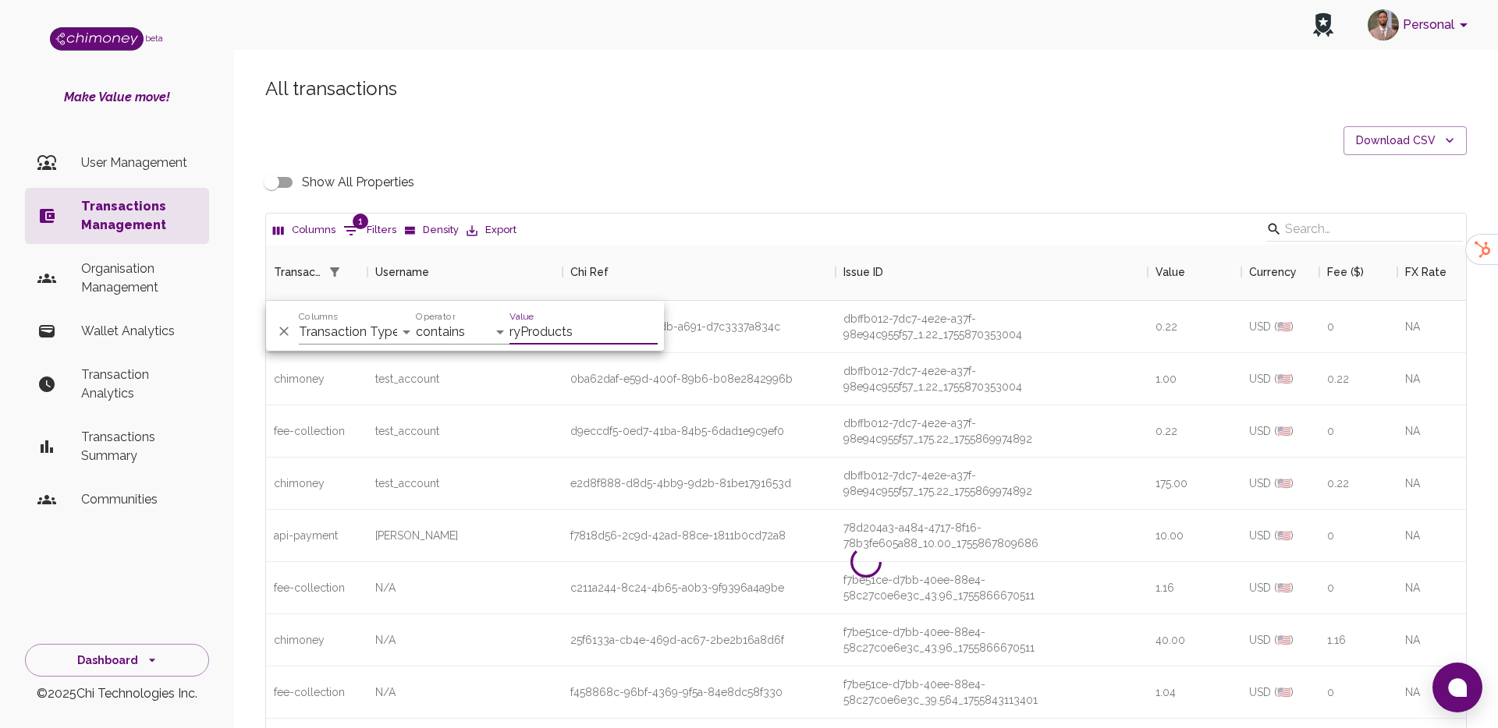
type input "ryProducts"
click at [472, 327] on select "contains equals starts with ends with is empty is not empty is any of" at bounding box center [463, 332] width 94 height 25
click at [466, 333] on select "contains equals starts with ends with is empty is not empty is any of" at bounding box center [463, 332] width 94 height 25
select select "equals"
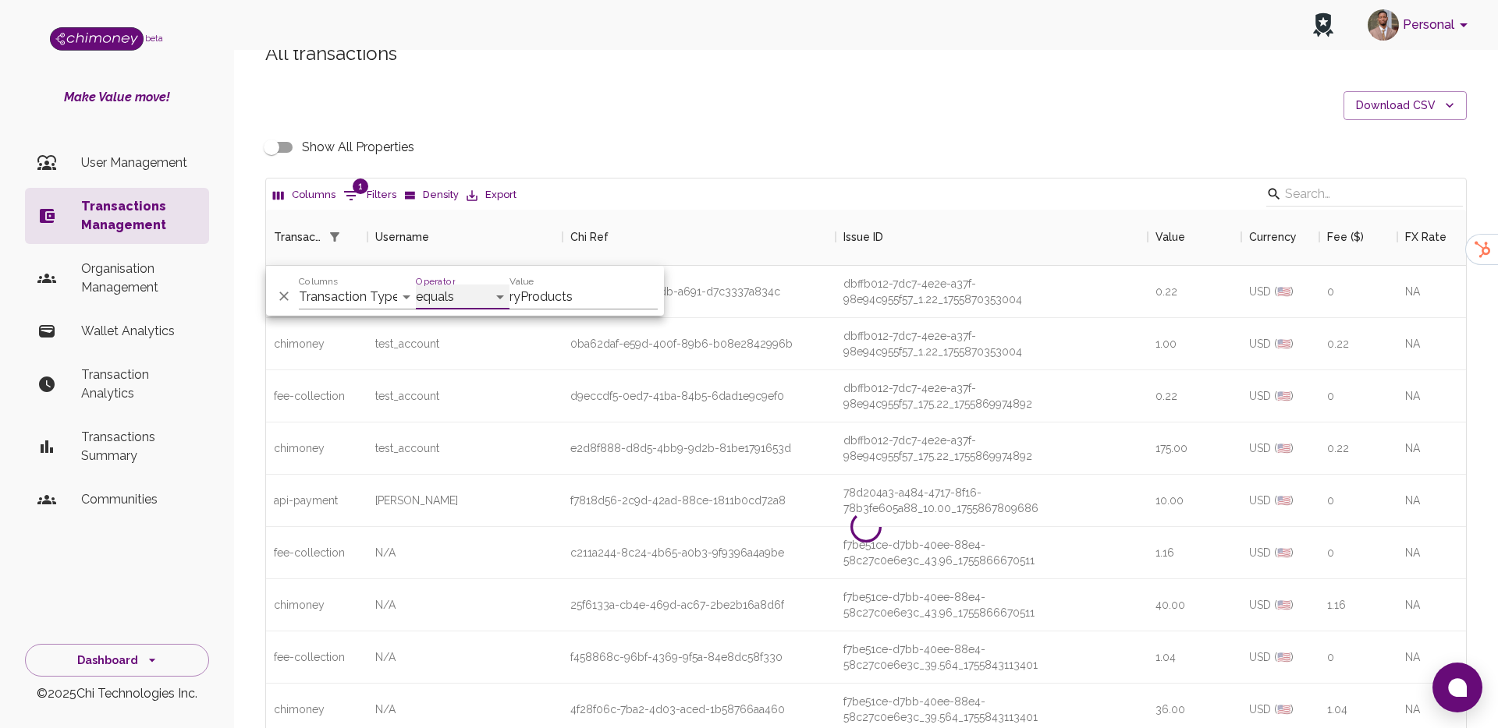
scroll to position [0, 0]
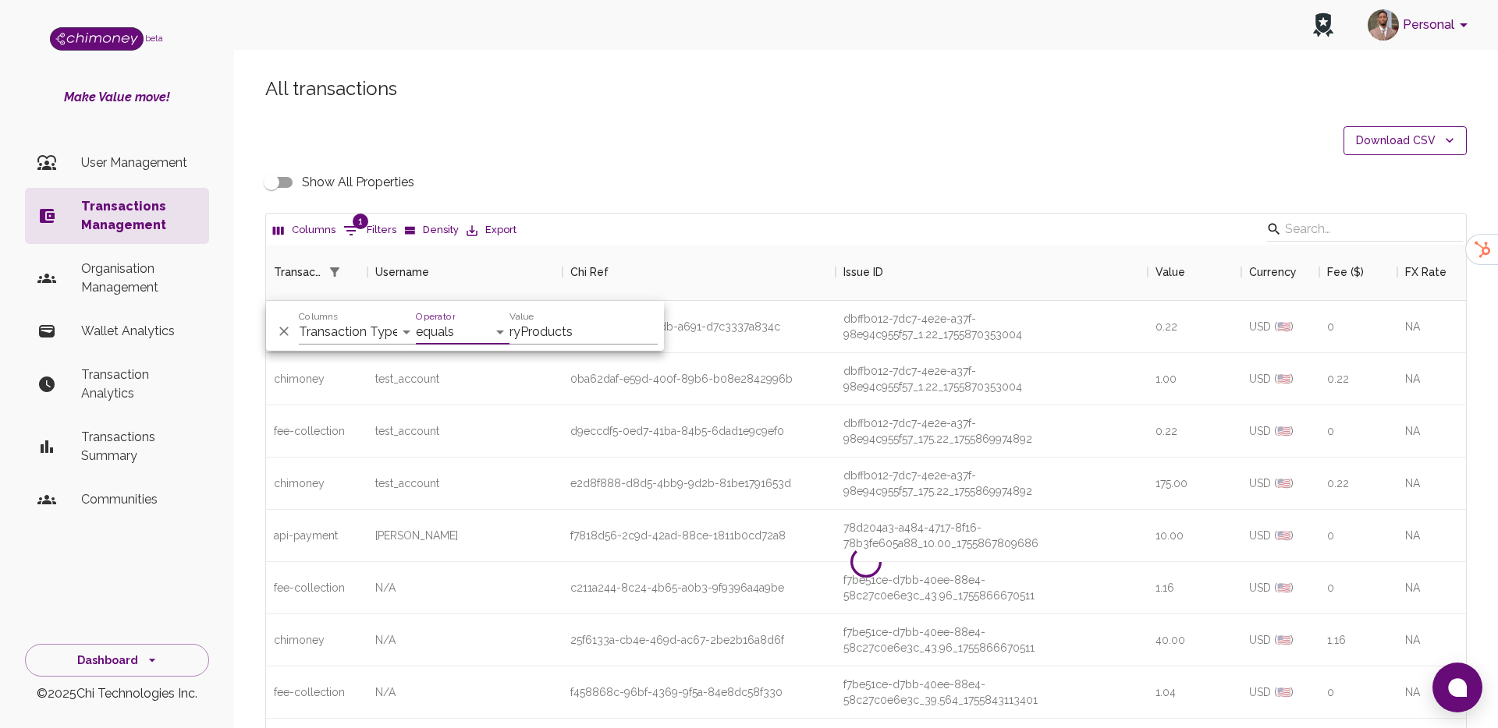
click at [1402, 148] on button "Download CSV" at bounding box center [1404, 140] width 123 height 29
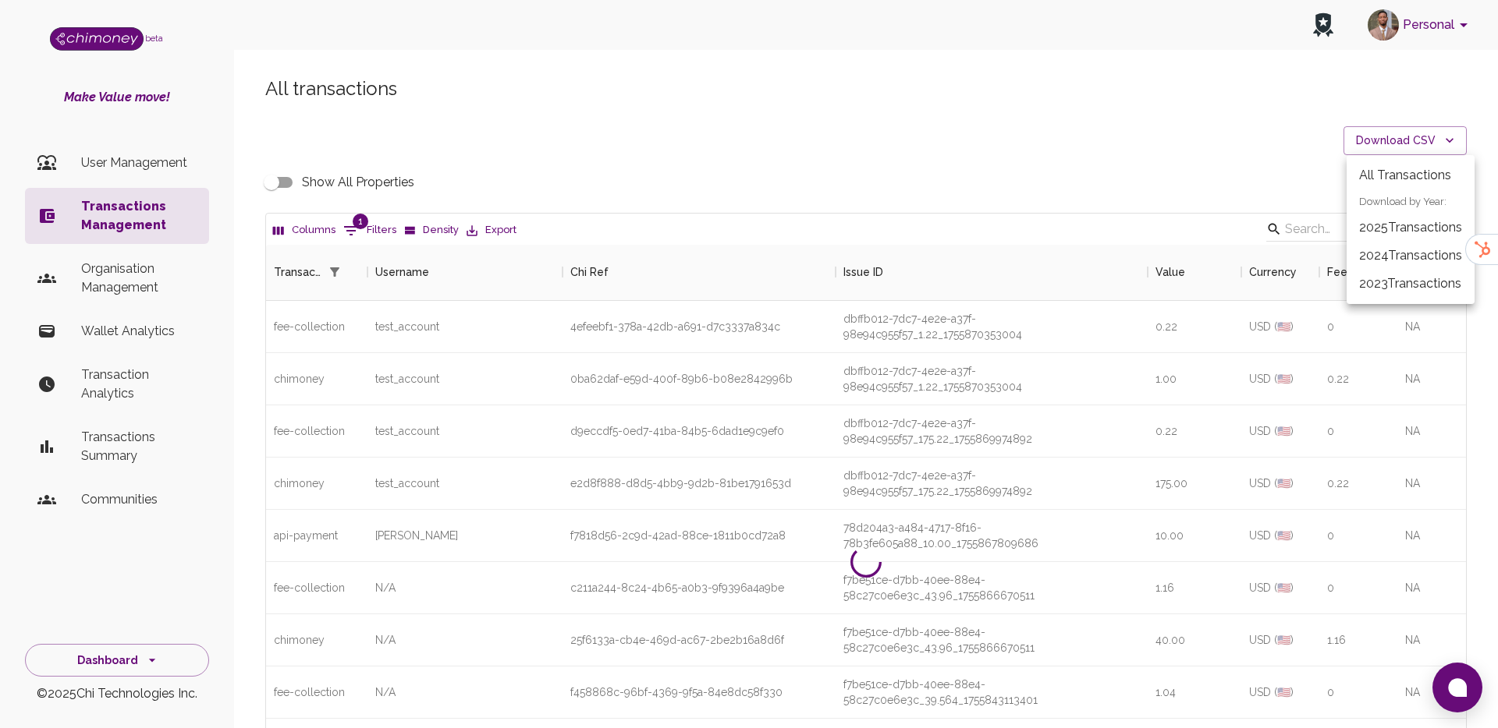
click at [1402, 231] on li "2025 Transactions" at bounding box center [1410, 228] width 128 height 28
click at [1420, 147] on button "Download CSV" at bounding box center [1404, 140] width 123 height 29
click at [1201, 129] on div at bounding box center [749, 364] width 1498 height 728
click at [127, 166] on p "User Management" at bounding box center [138, 163] width 115 height 19
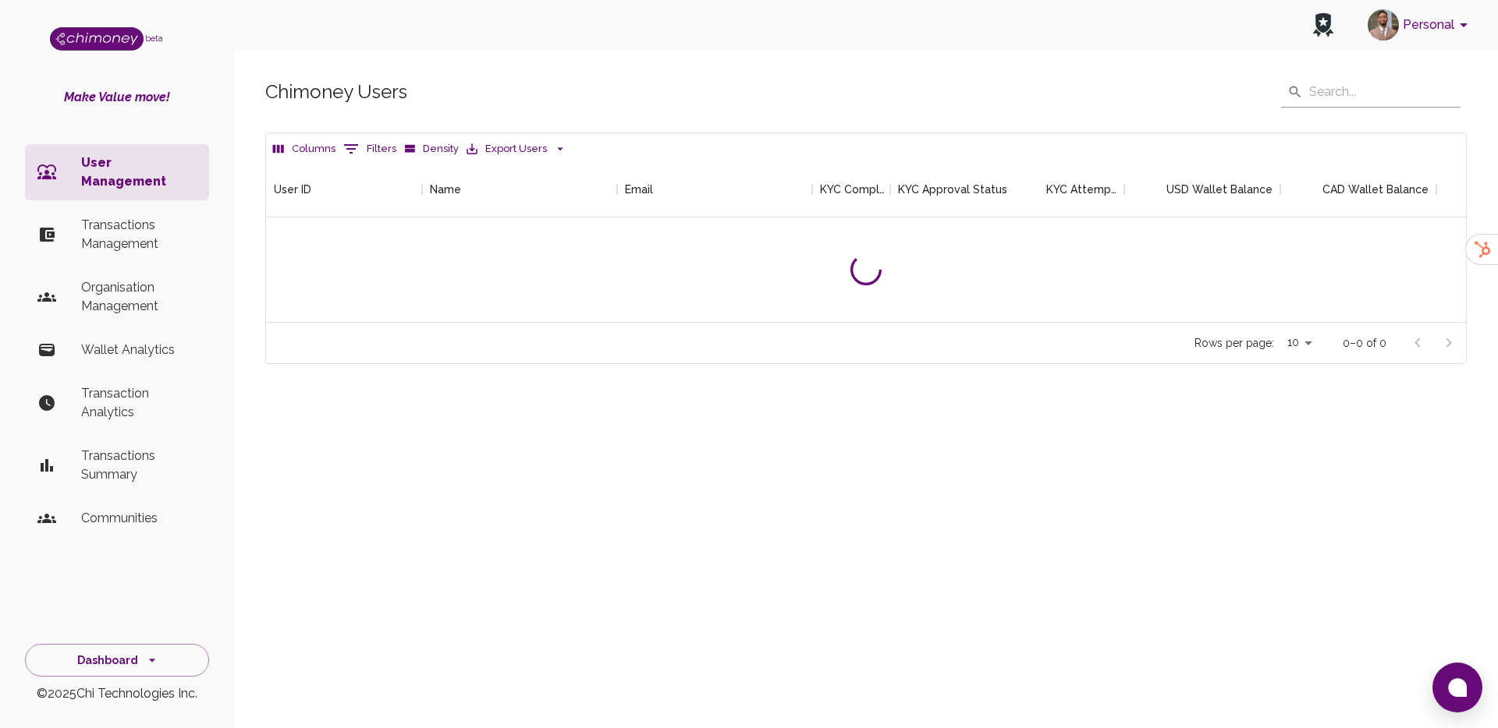
scroll to position [161, 1200]
click at [122, 216] on p "Transactions Management" at bounding box center [138, 234] width 115 height 37
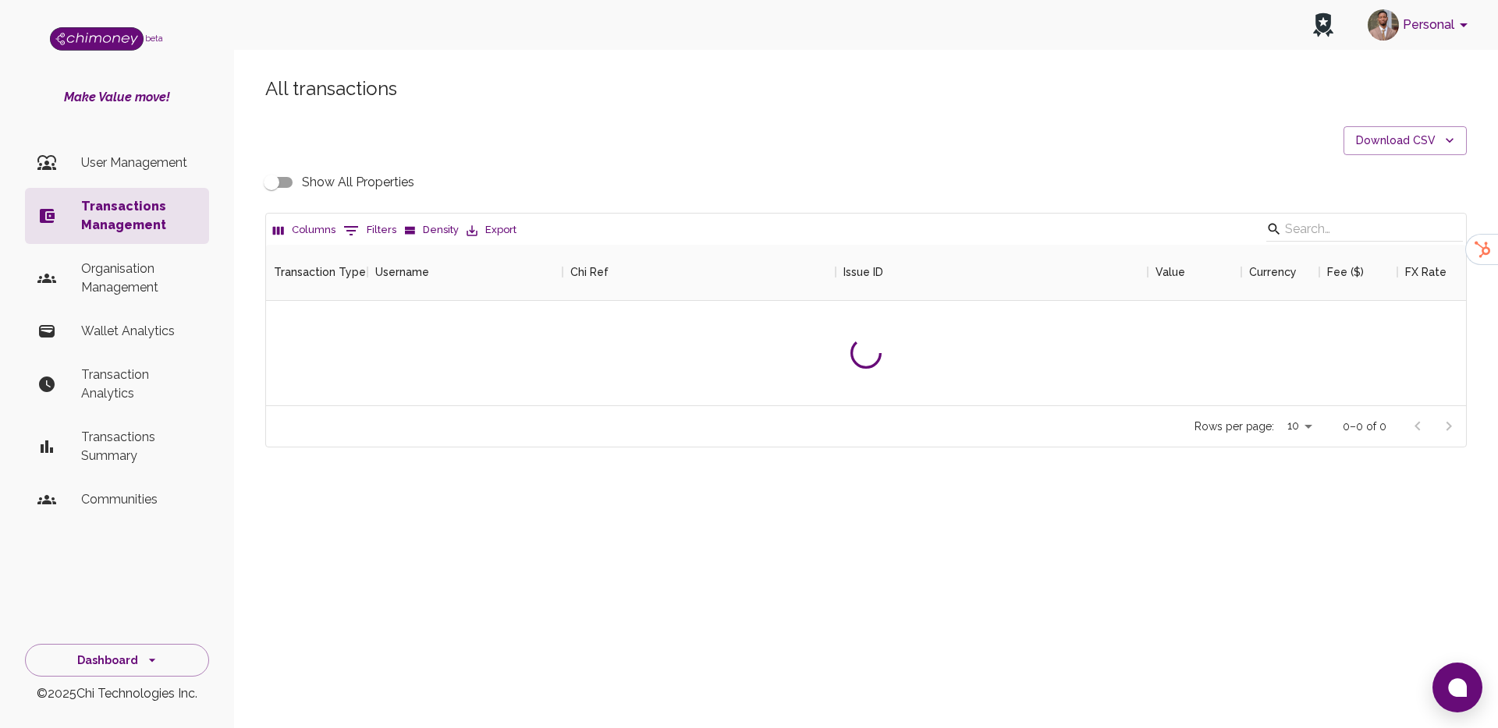
scroll to position [161, 1200]
click at [1361, 130] on button "Download CSV" at bounding box center [1404, 140] width 123 height 29
click at [1399, 229] on li "2025 Transactions" at bounding box center [1410, 228] width 128 height 28
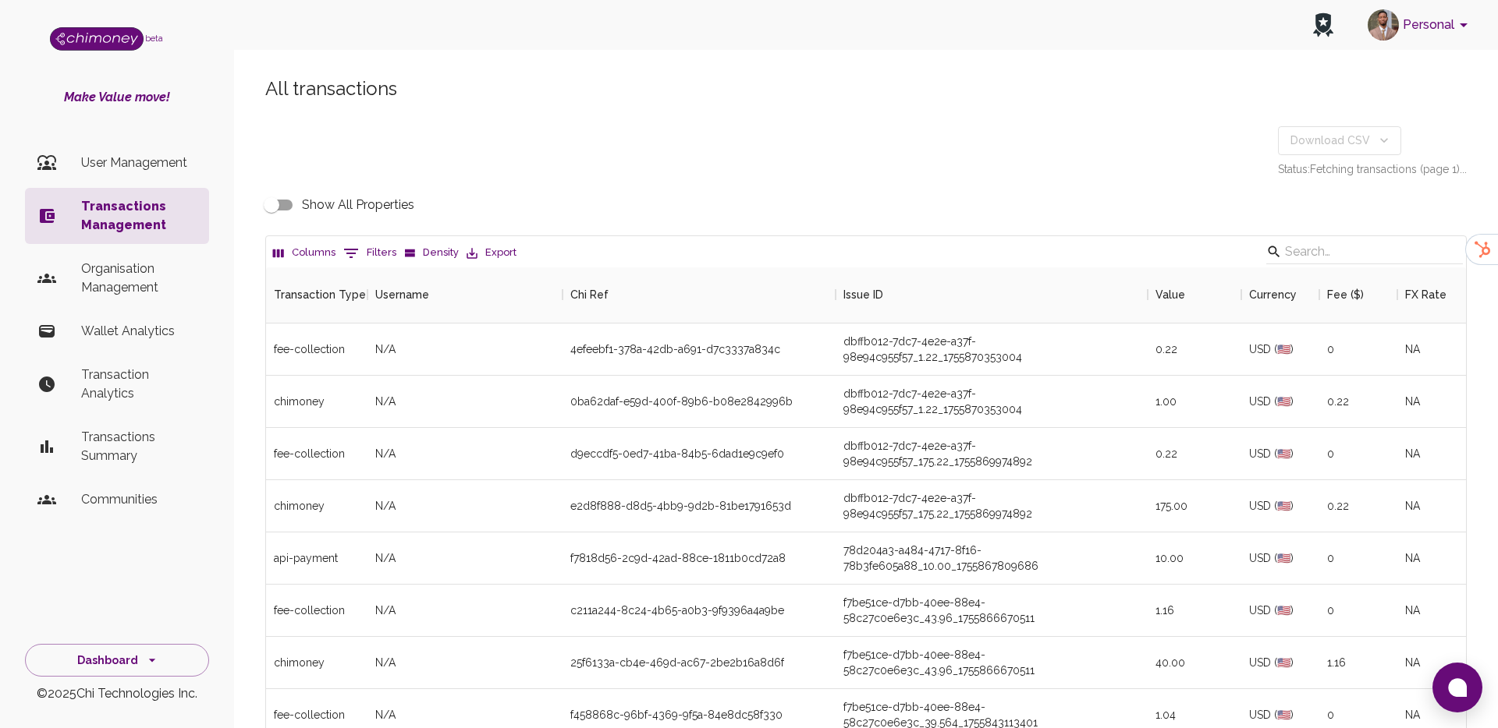
scroll to position [579, 1200]
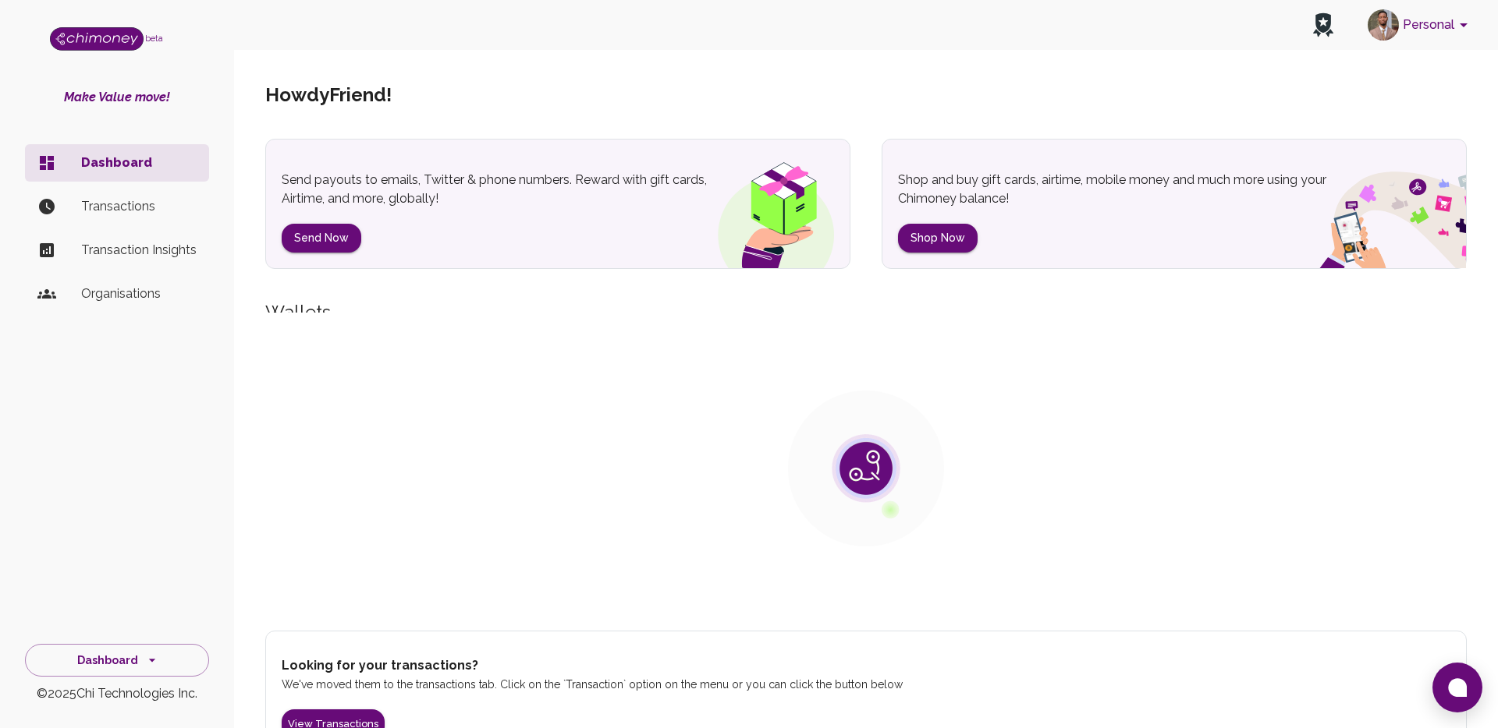
scroll to position [22, 0]
